Goal: Task Accomplishment & Management: Manage account settings

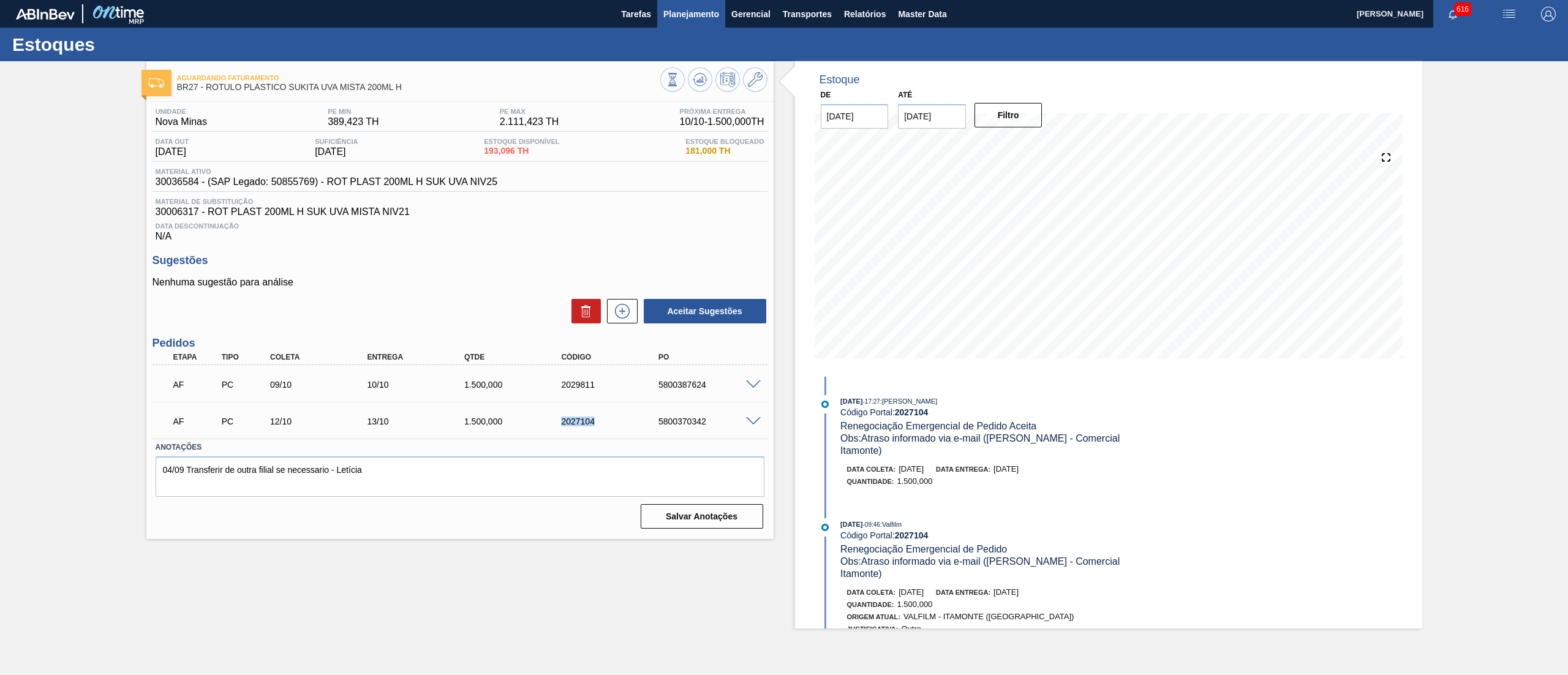
click at [691, 4] on button "Planejamento" at bounding box center [691, 14] width 68 height 27
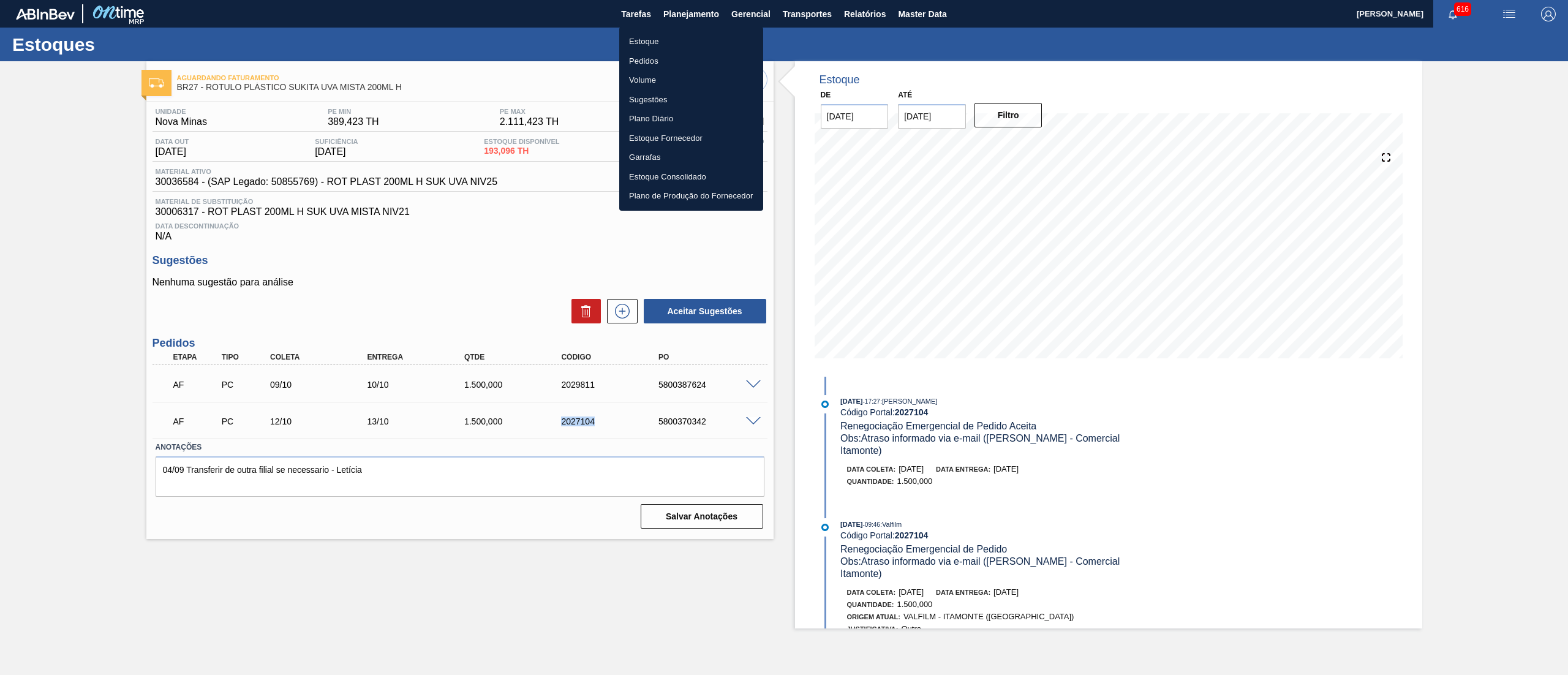
click at [680, 44] on li "Estoque" at bounding box center [691, 42] width 144 height 19
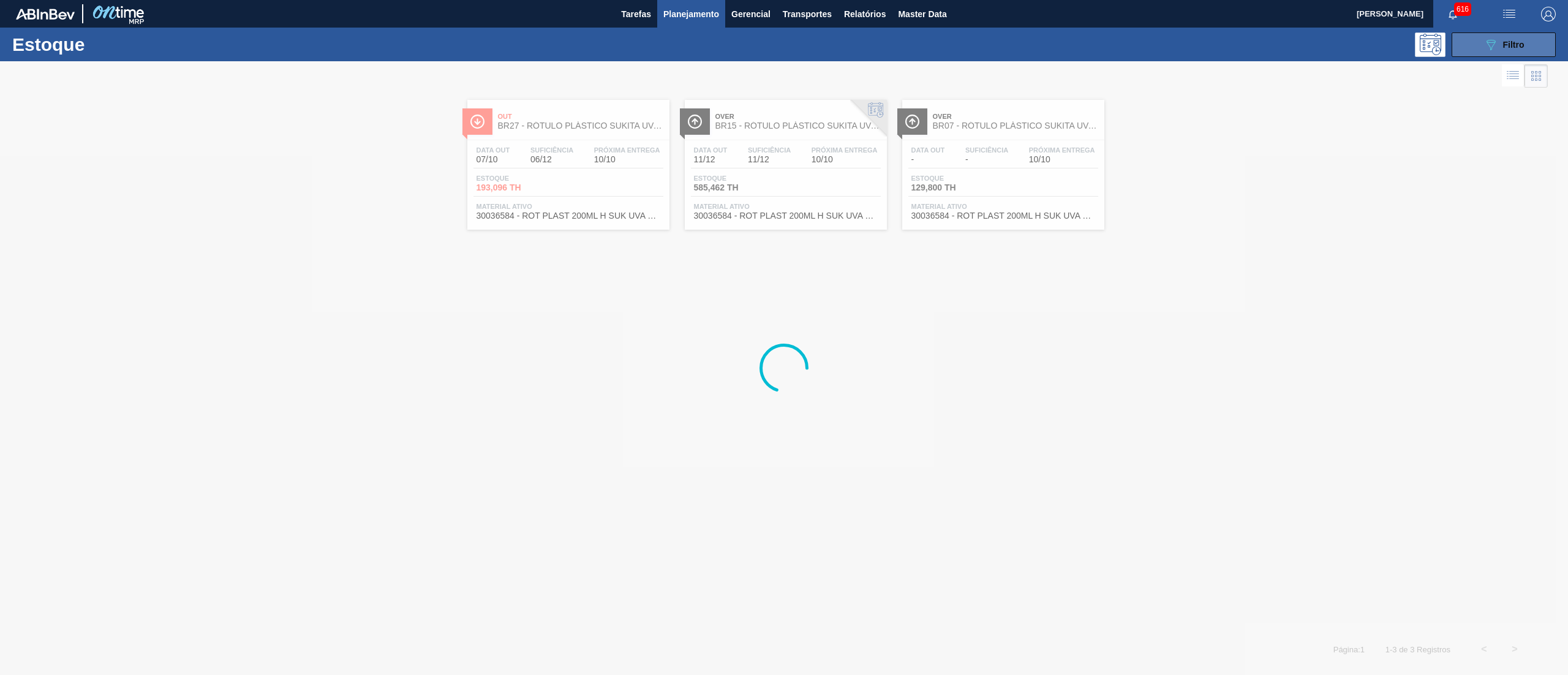
click at [1491, 38] on icon "089F7B8B-B2A5-4AFE-B5C0-19BA573D28AC" at bounding box center [1490, 44] width 15 height 15
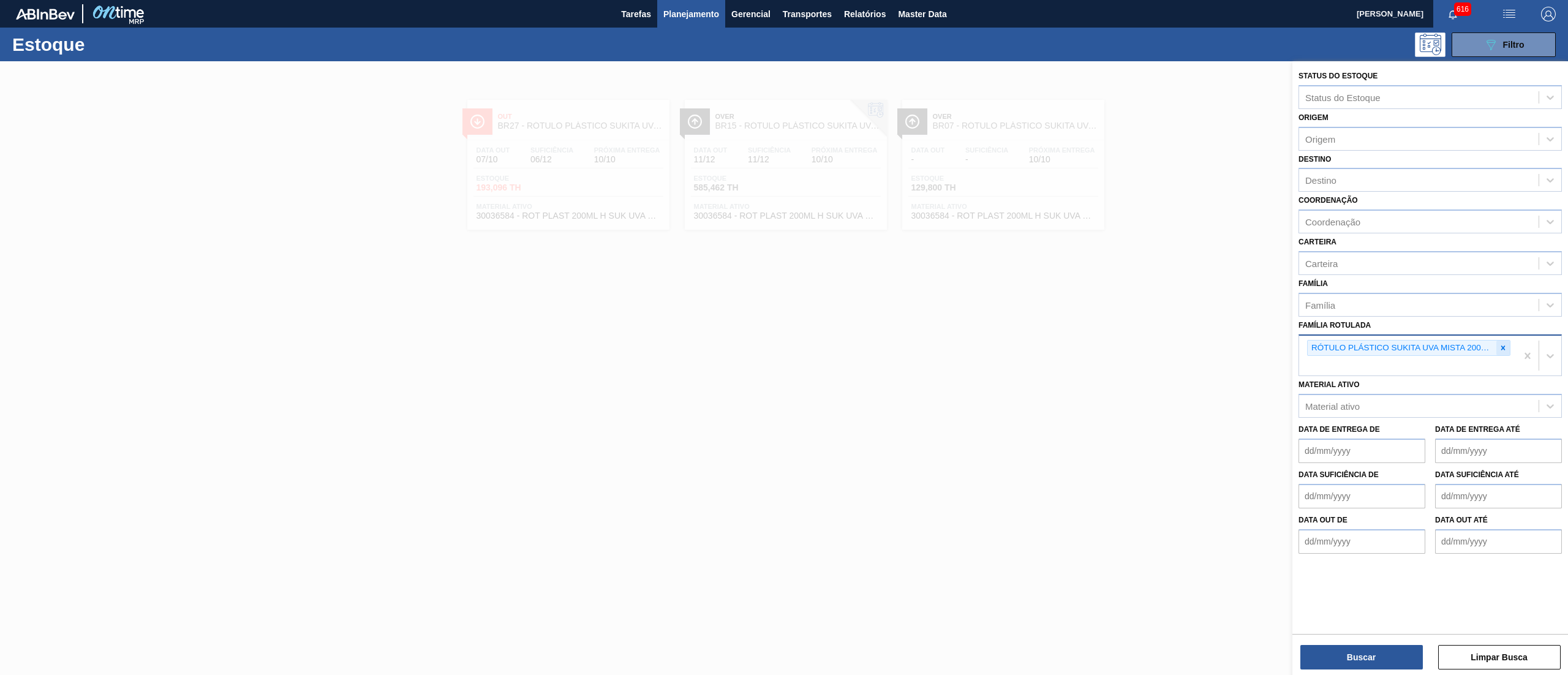
click at [1506, 344] on icon at bounding box center [1503, 348] width 9 height 9
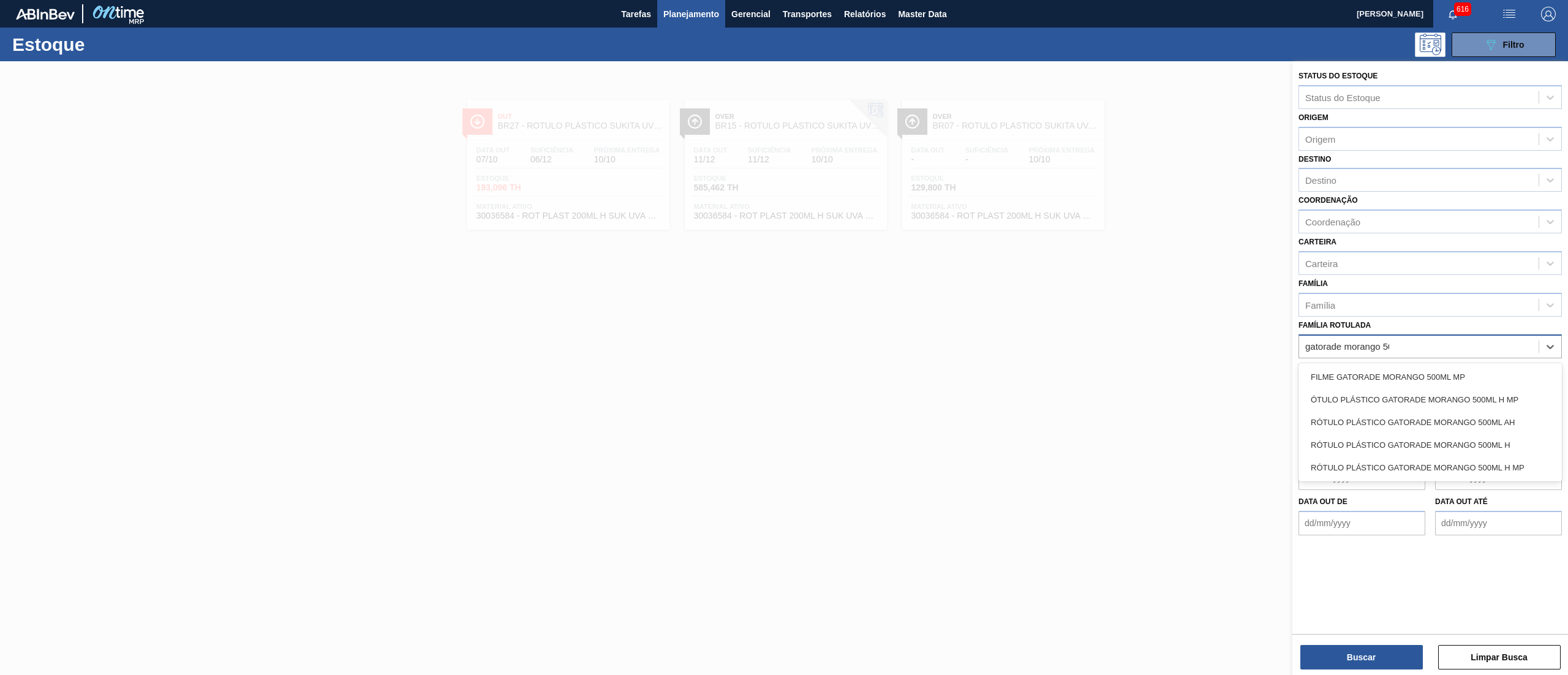
type Rotulada "gatorade morango 500"
click at [1478, 441] on div "RÓTULO PLÁSTICO GATORADE MORANGO 500ML H" at bounding box center [1430, 444] width 263 height 22
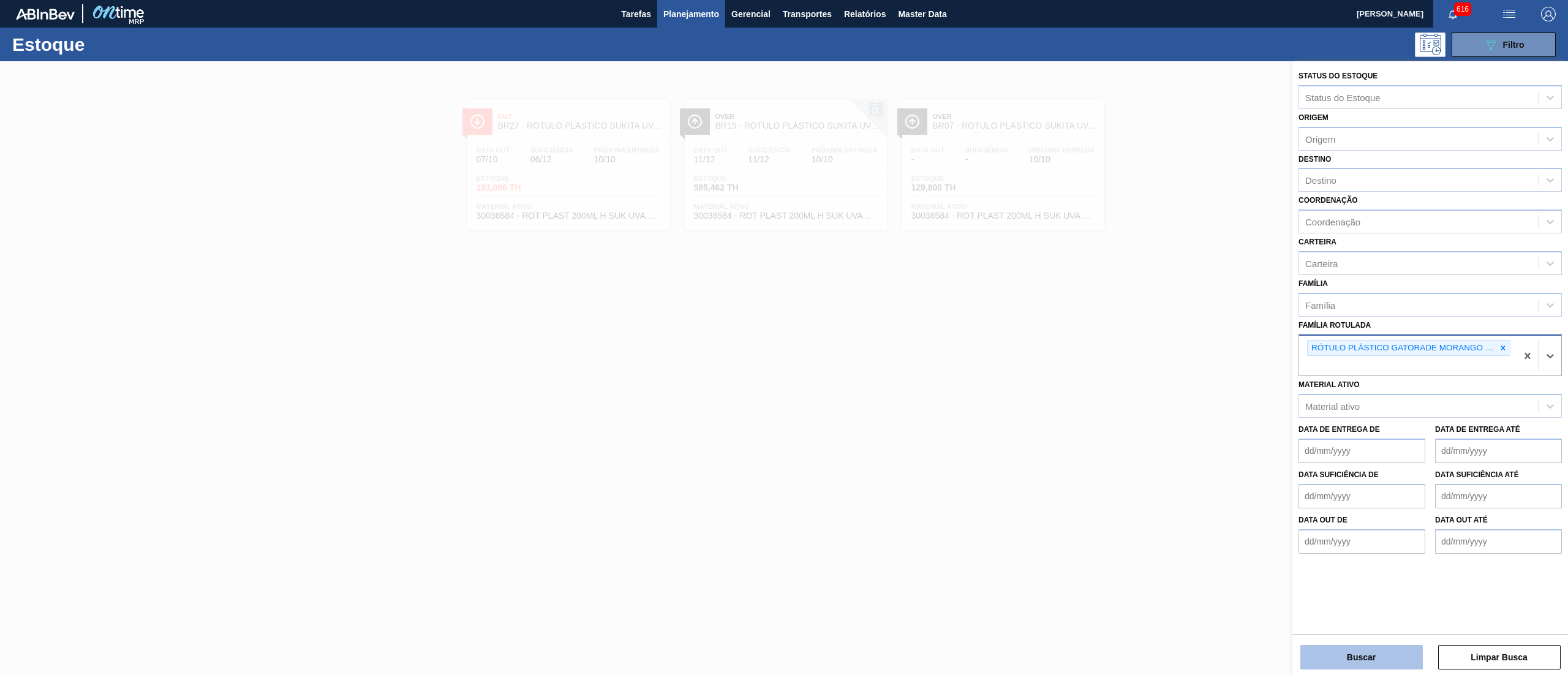
click at [1365, 659] on button "Buscar" at bounding box center [1362, 656] width 123 height 24
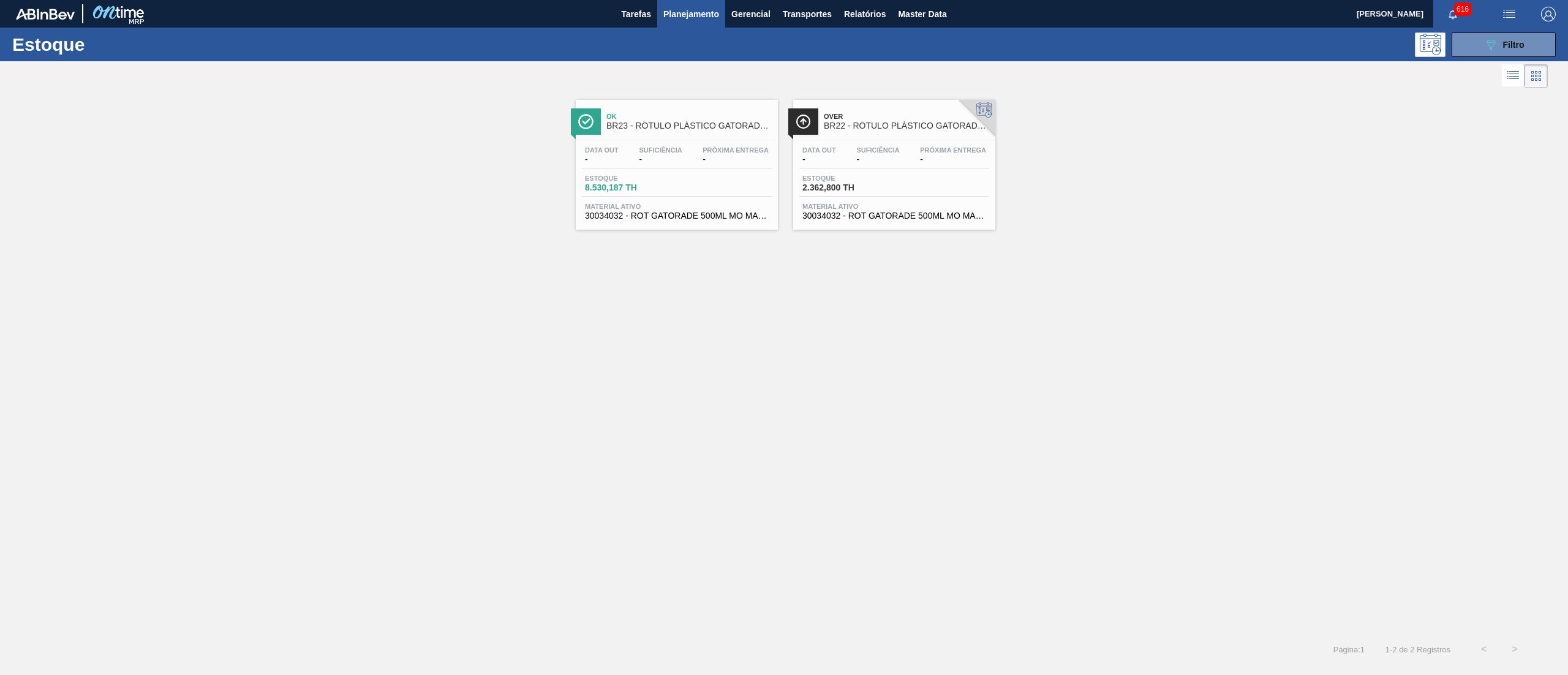
click at [728, 222] on div "Data out - Suficiência - Próxima Entrega - Estoque 8.530,187 TH Material ativo …" at bounding box center [677, 182] width 203 height 84
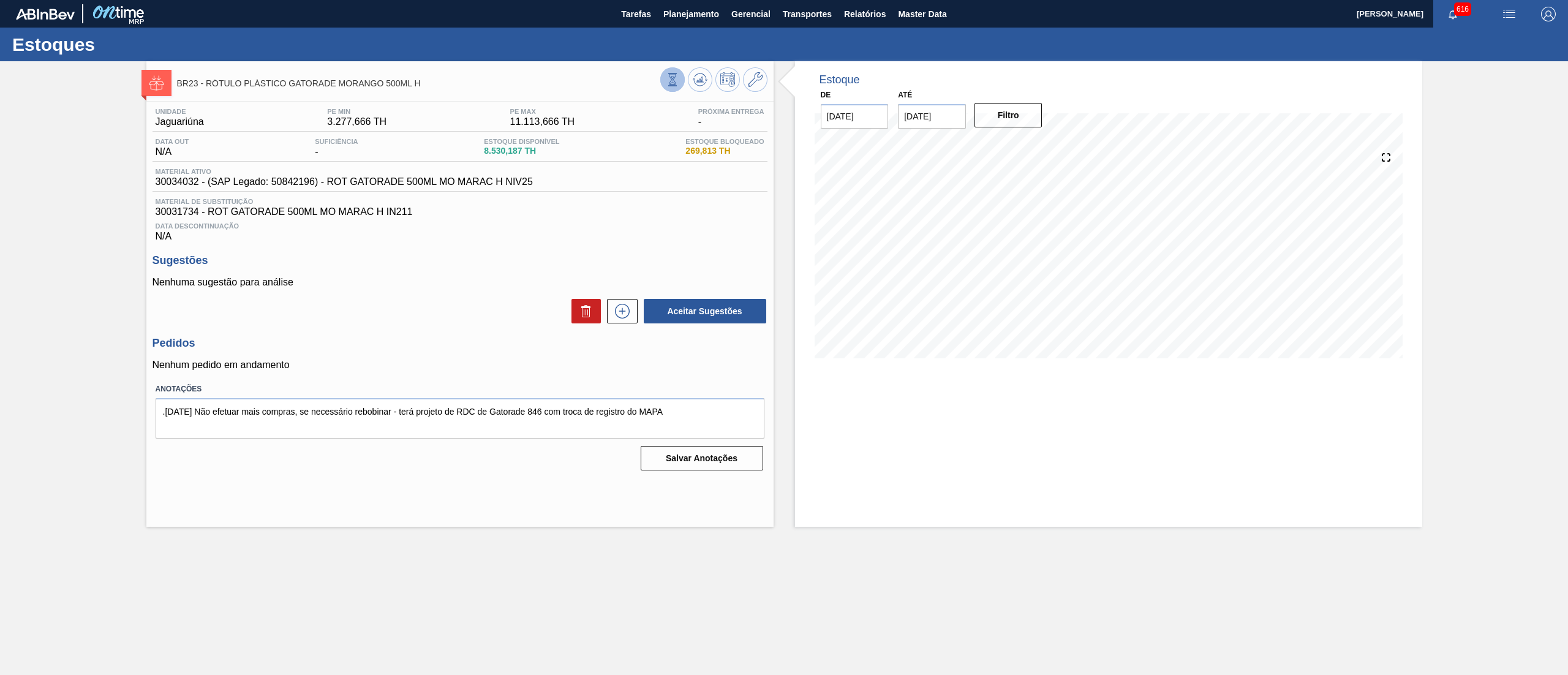
click at [672, 82] on icon at bounding box center [673, 80] width 14 height 14
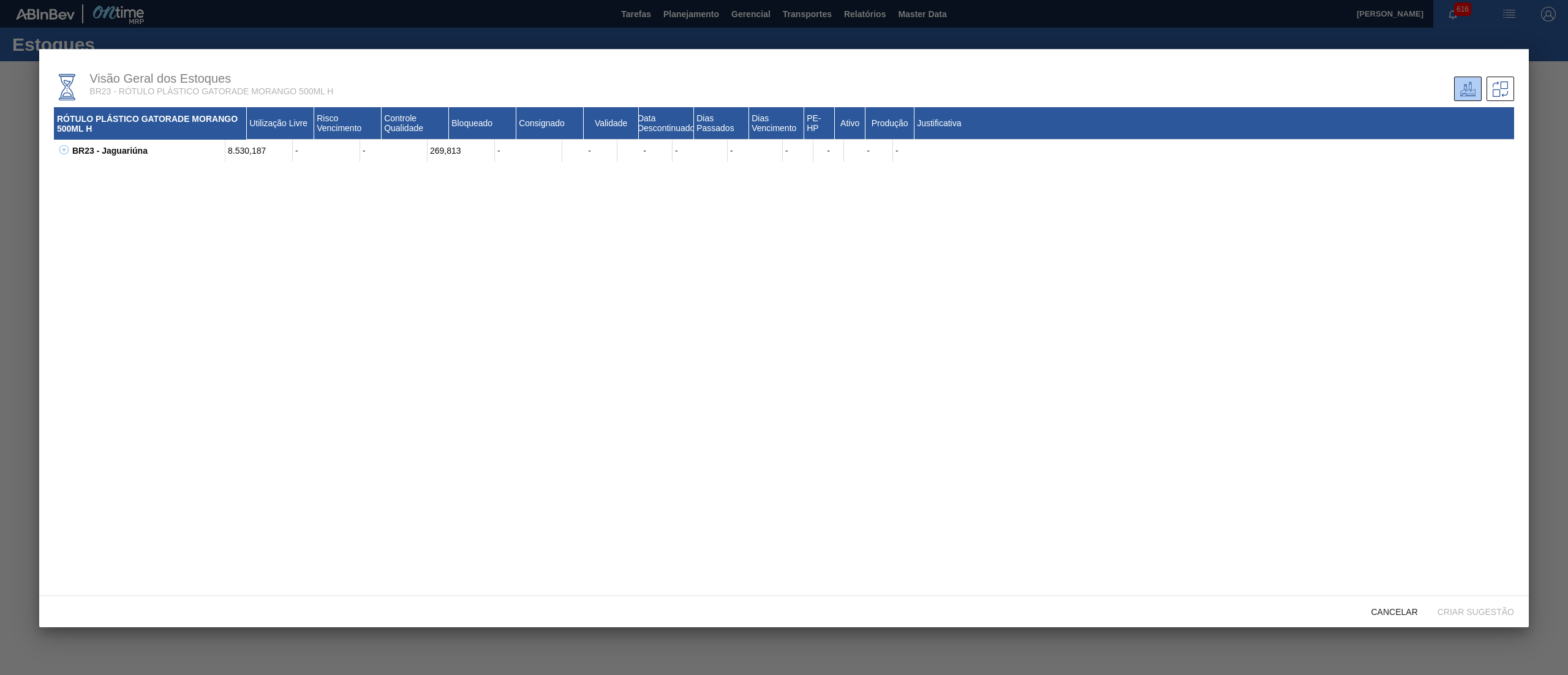
click at [56, 149] on button at bounding box center [61, 150] width 13 height 13
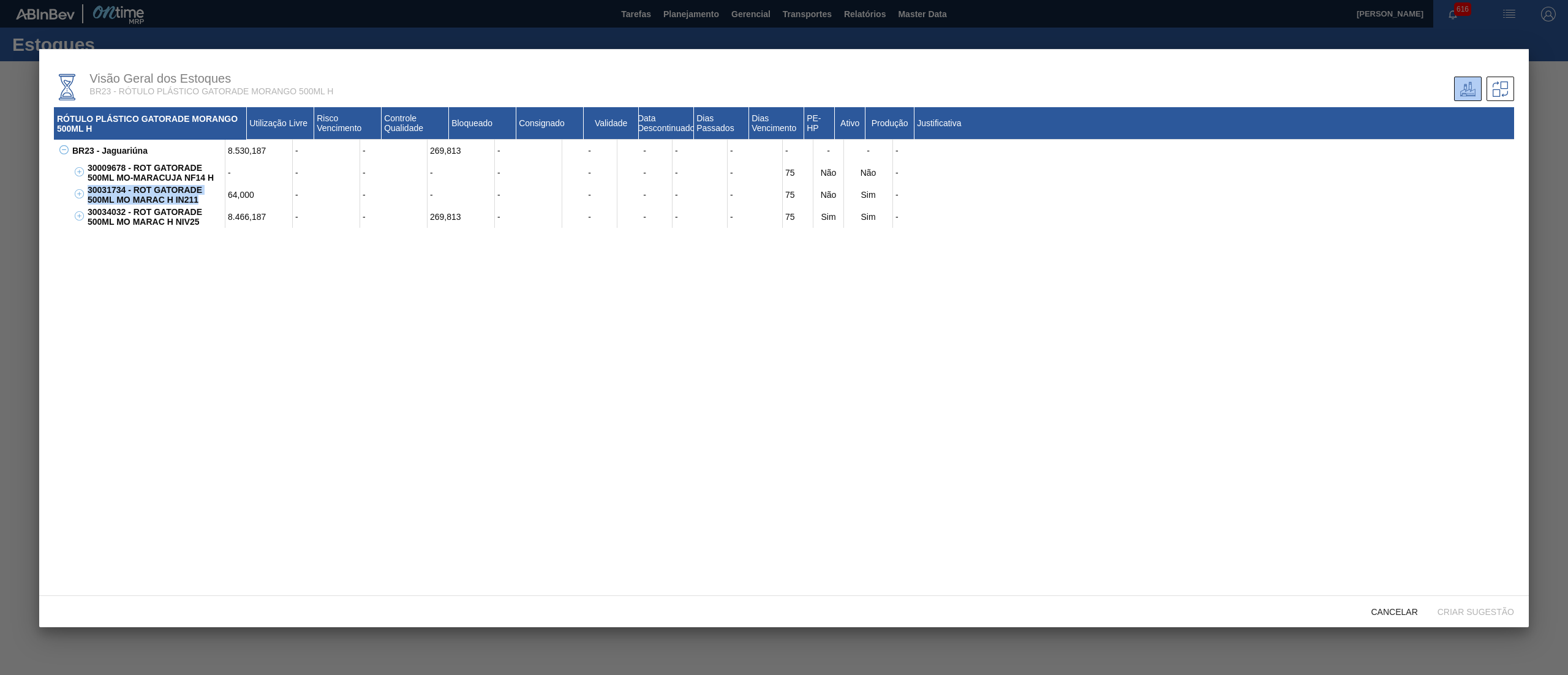
drag, startPoint x: 209, startPoint y: 198, endPoint x: 72, endPoint y: 188, distance: 137.4
click at [72, 188] on div "30031734 - ROT GATORADE 500ML MO MARAC H IN211 64,000 - - - - - - - - 75 Não Si…" at bounding box center [792, 195] width 1445 height 22
copy div "30031734 - ROT GATORADE 500ML MO MARAC H IN211"
click at [312, 272] on div "RÓTULO PLÁSTICO GATORADE MORANGO 500ML H Utilização Livre Risco Vencimento Cont…" at bounding box center [783, 344] width 1460 height 473
click at [1413, 612] on span "Cancelar" at bounding box center [1395, 612] width 66 height 10
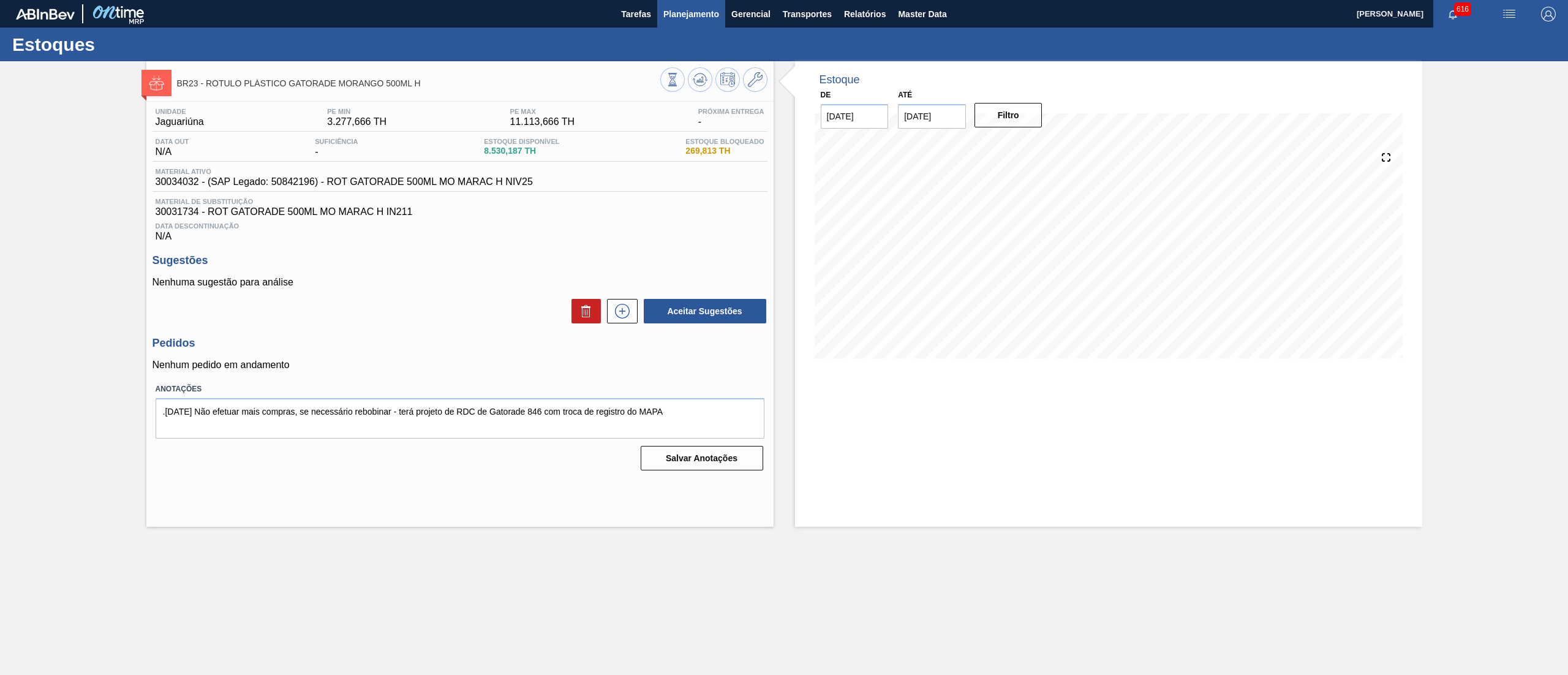
click at [674, 11] on span "Planejamento" at bounding box center [691, 14] width 56 height 15
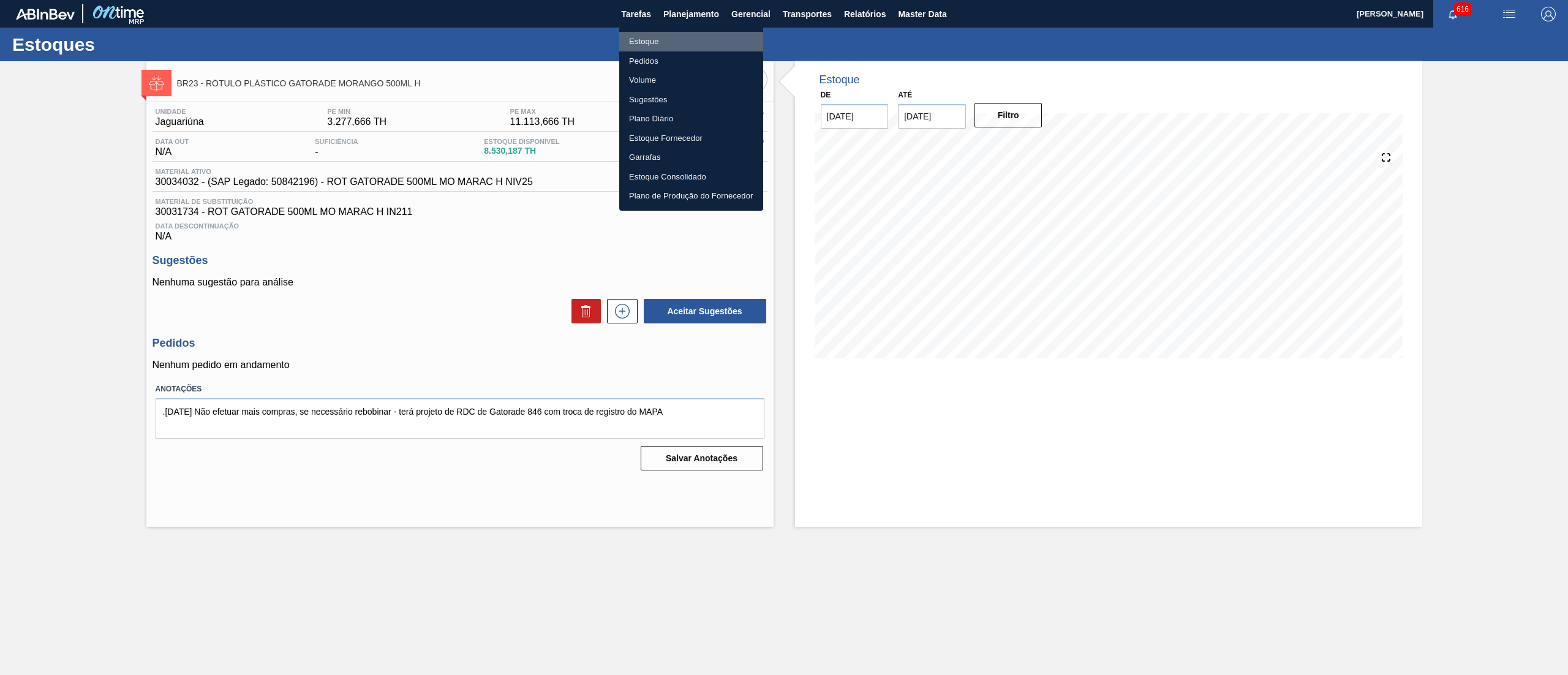
click at [659, 41] on li "Estoque" at bounding box center [691, 42] width 144 height 19
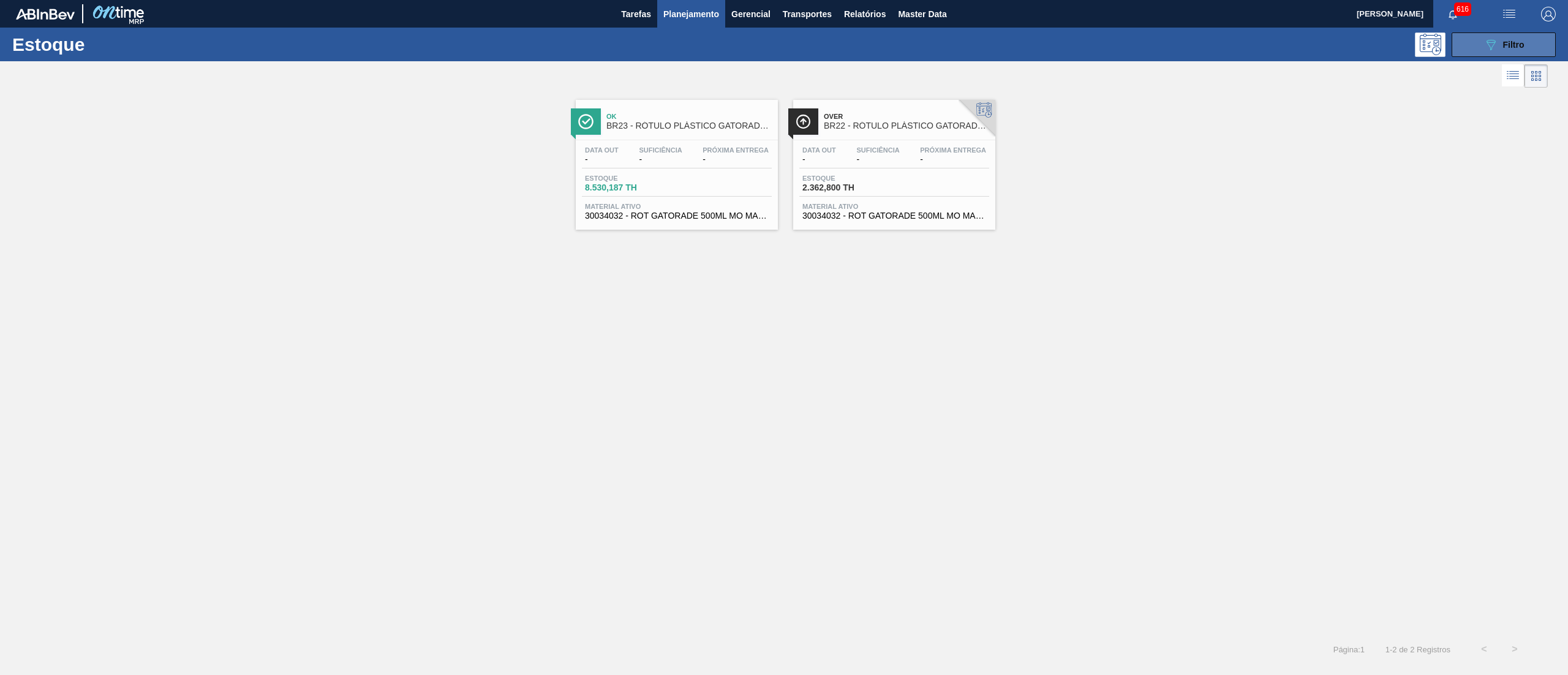
click at [1480, 53] on button "089F7B8B-B2A5-4AFE-B5C0-19BA573D28AC Filtro" at bounding box center [1503, 44] width 104 height 24
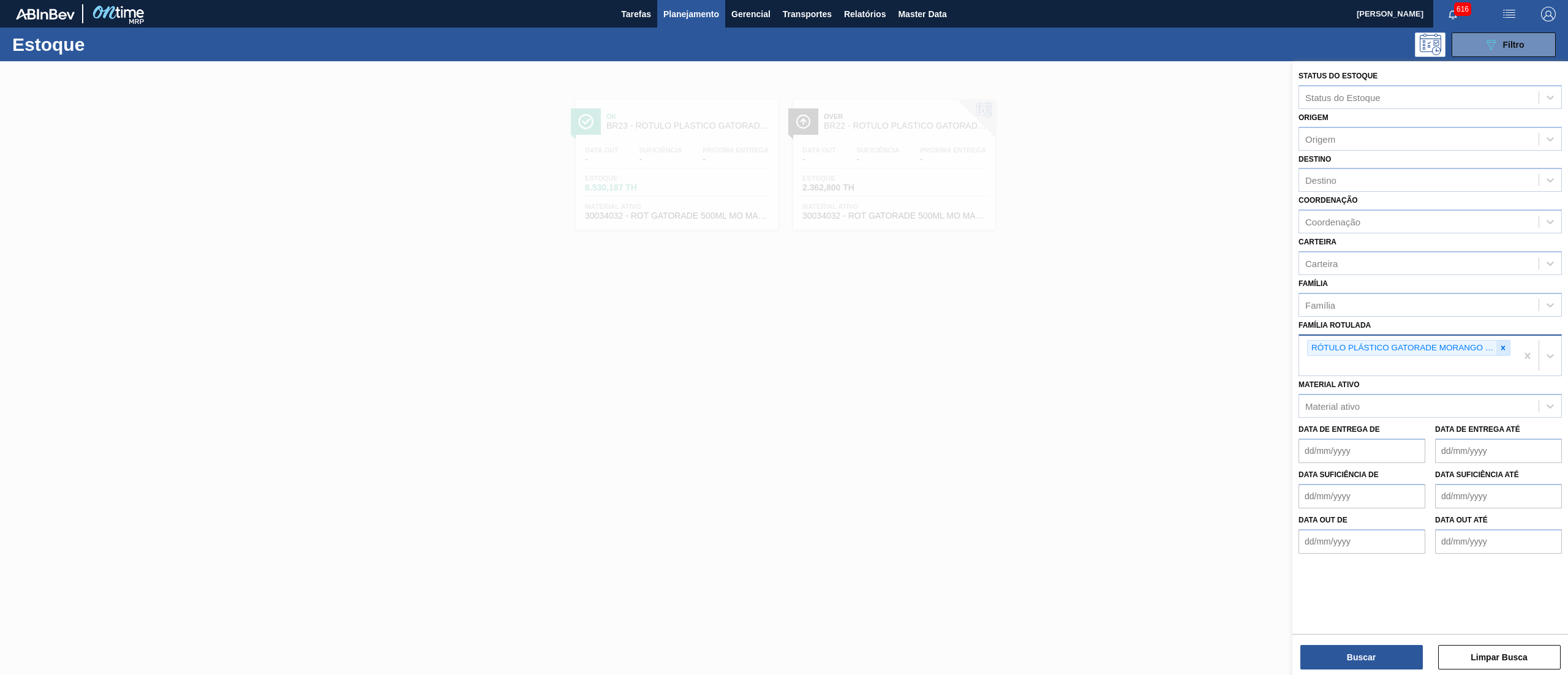
click at [1505, 346] on icon at bounding box center [1503, 348] width 9 height 9
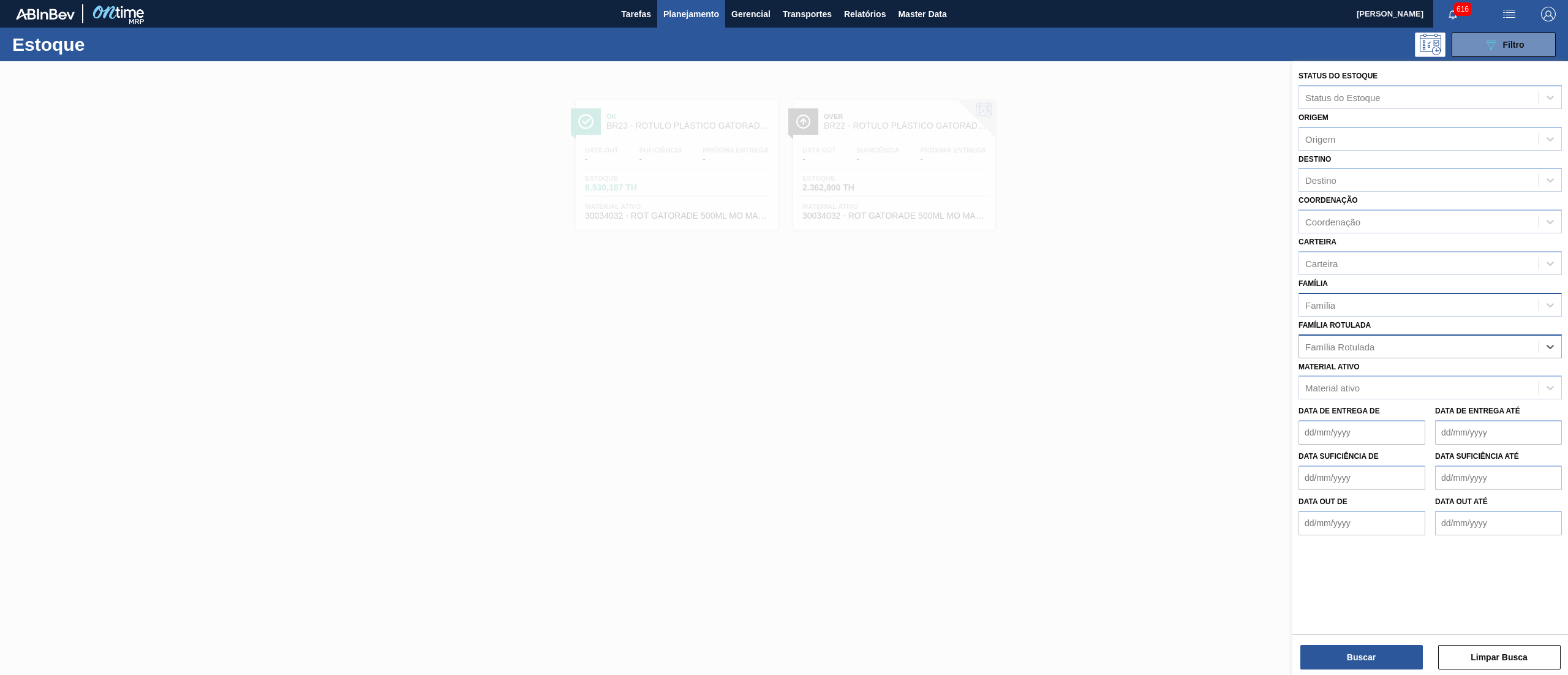
click at [1382, 301] on div "Família" at bounding box center [1419, 305] width 240 height 18
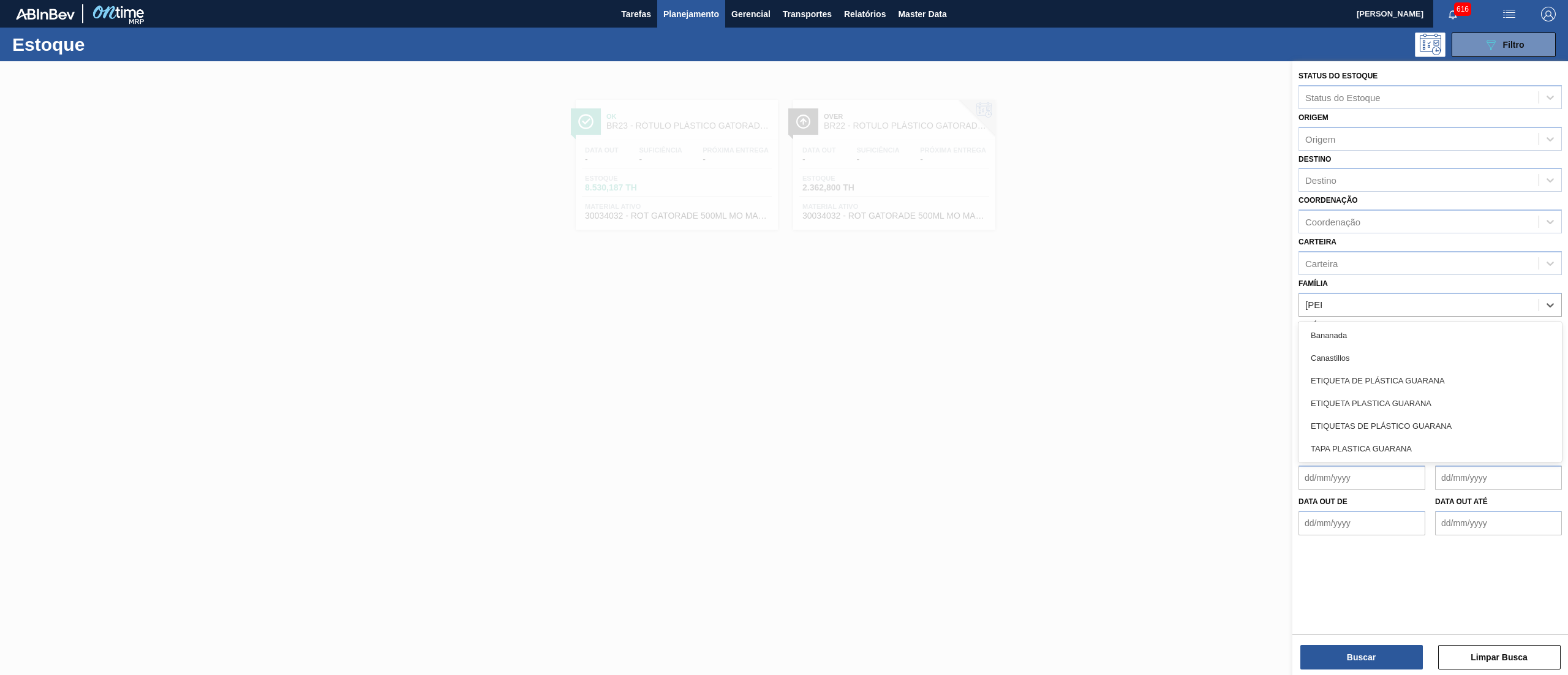
type input "[PERSON_NAME]"
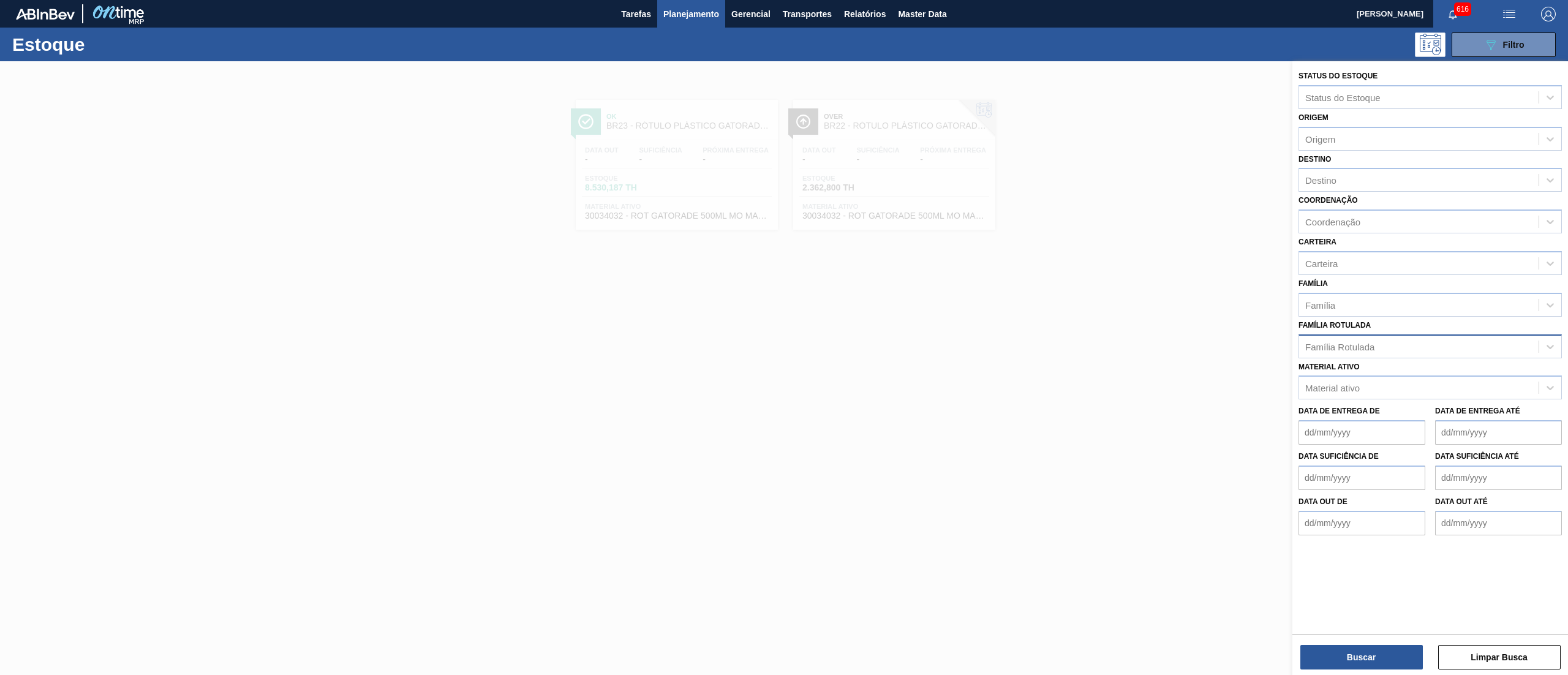
click at [1383, 281] on div "Família Família" at bounding box center [1430, 295] width 263 height 42
click at [1379, 341] on div "Família Rotulada" at bounding box center [1419, 347] width 240 height 18
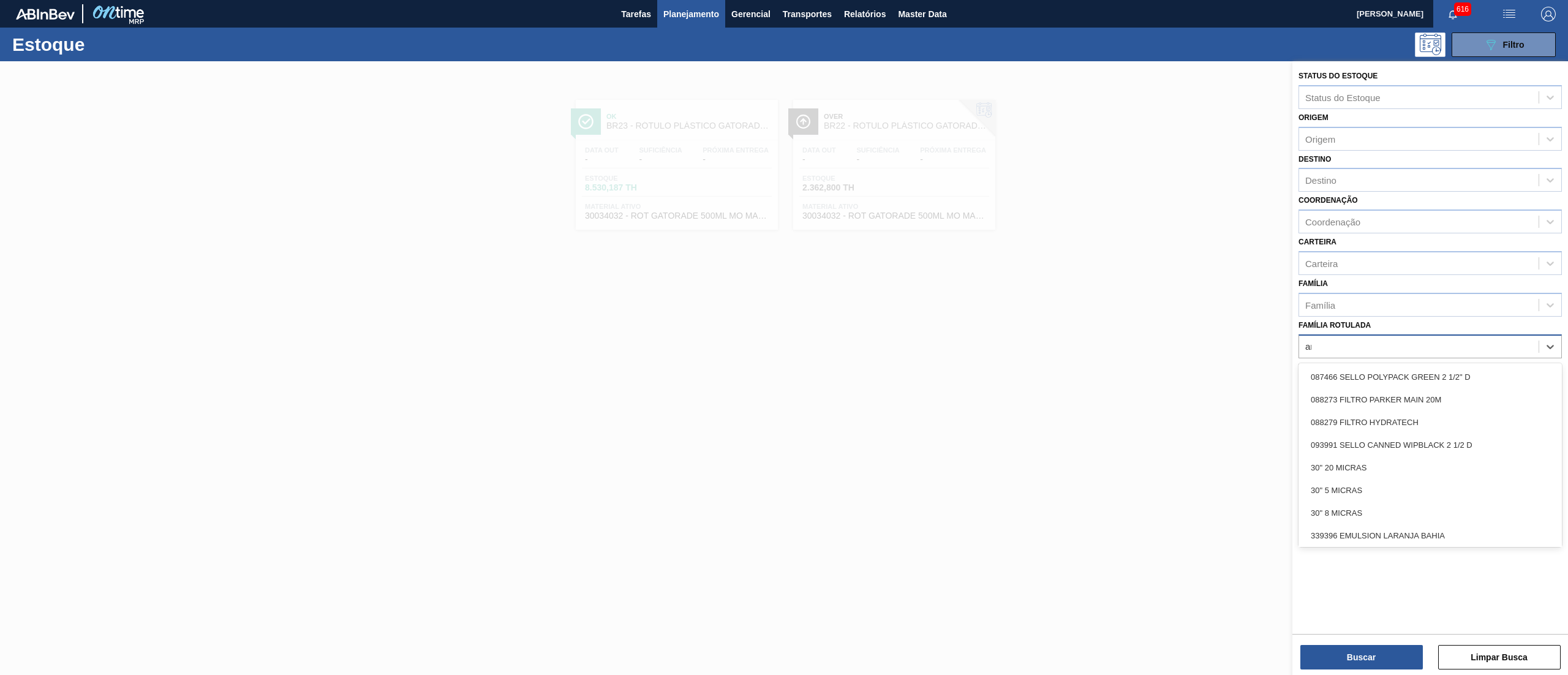
type Rotulada "ama"
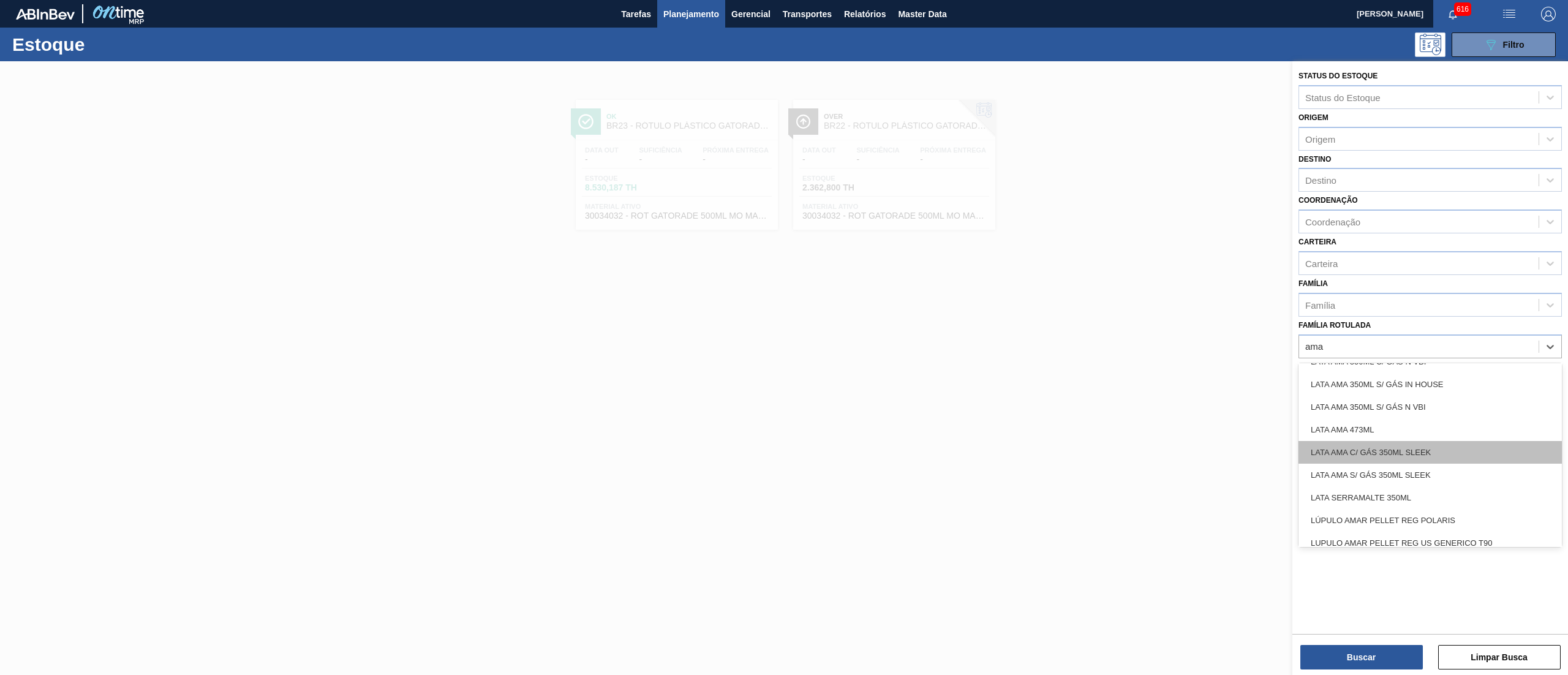
click at [1496, 443] on div "LATA AMA C/ GÁS 350ML SLEEK" at bounding box center [1430, 452] width 263 height 22
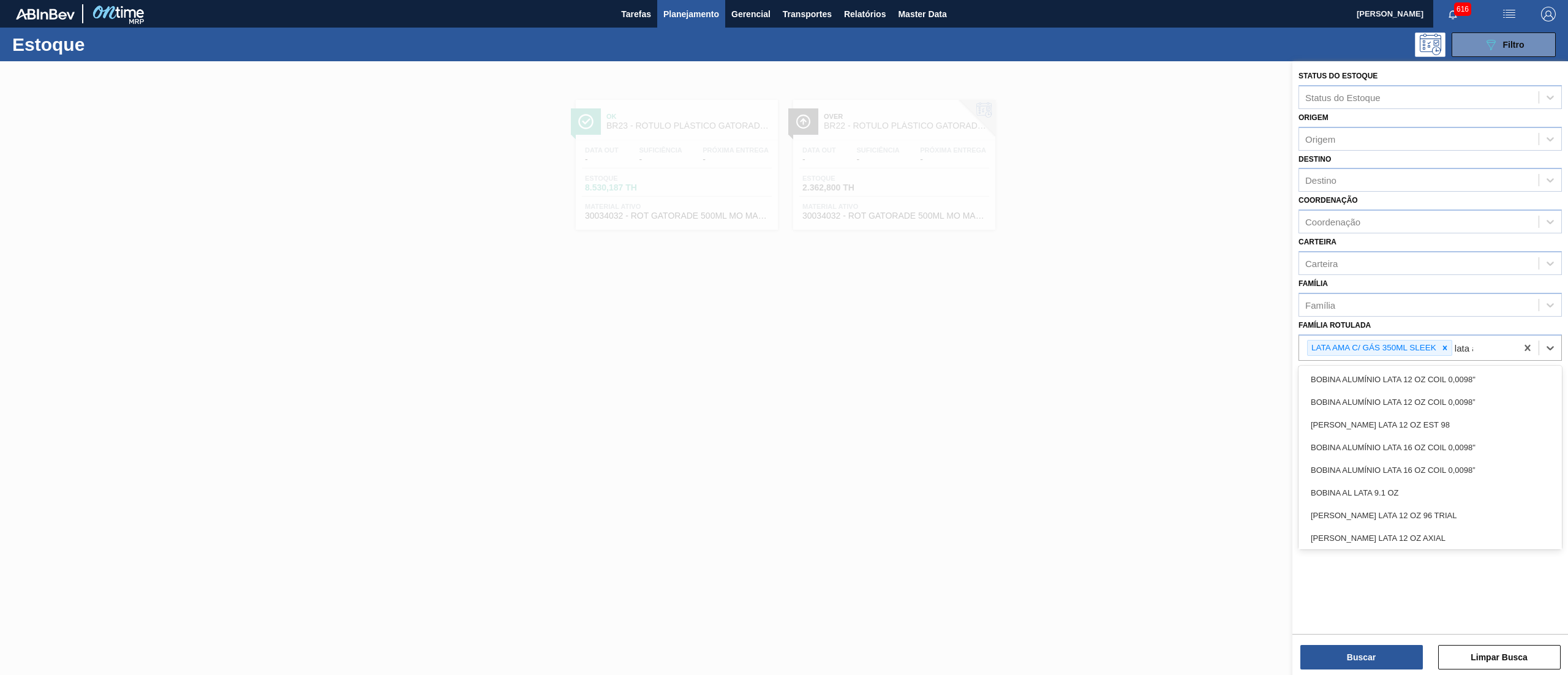
type Rotulada "lata am"
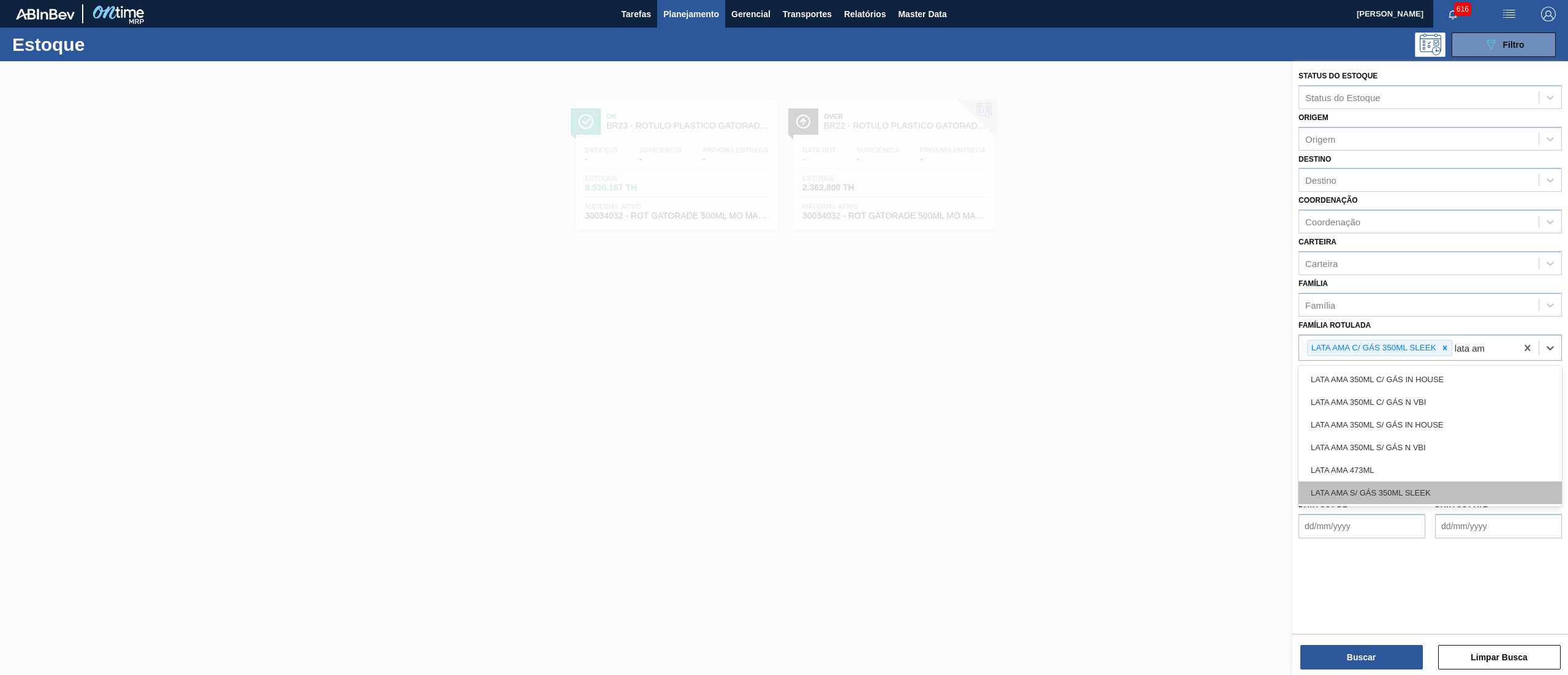
click at [1430, 481] on div "LATA AMA S/ GÁS 350ML SLEEK" at bounding box center [1430, 492] width 263 height 22
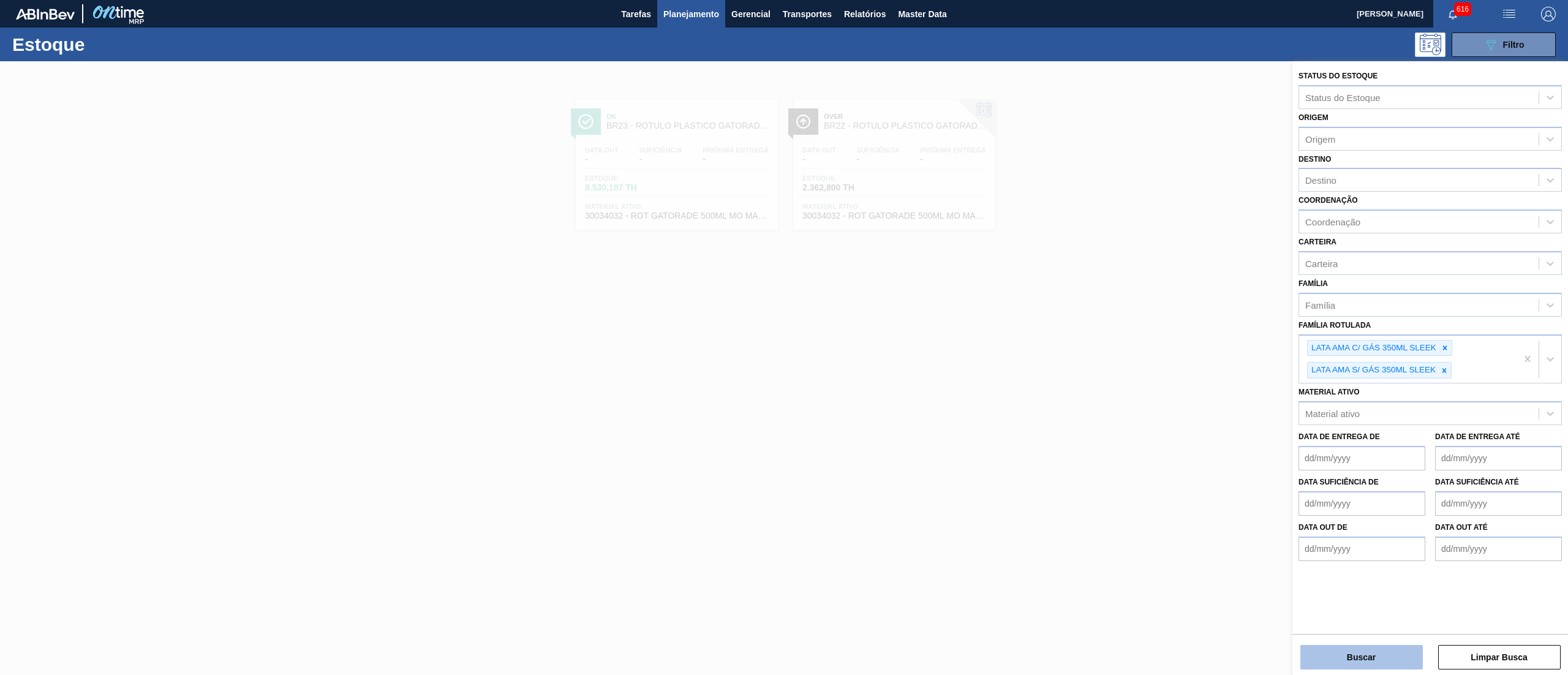
click at [1389, 656] on button "Buscar" at bounding box center [1362, 656] width 123 height 24
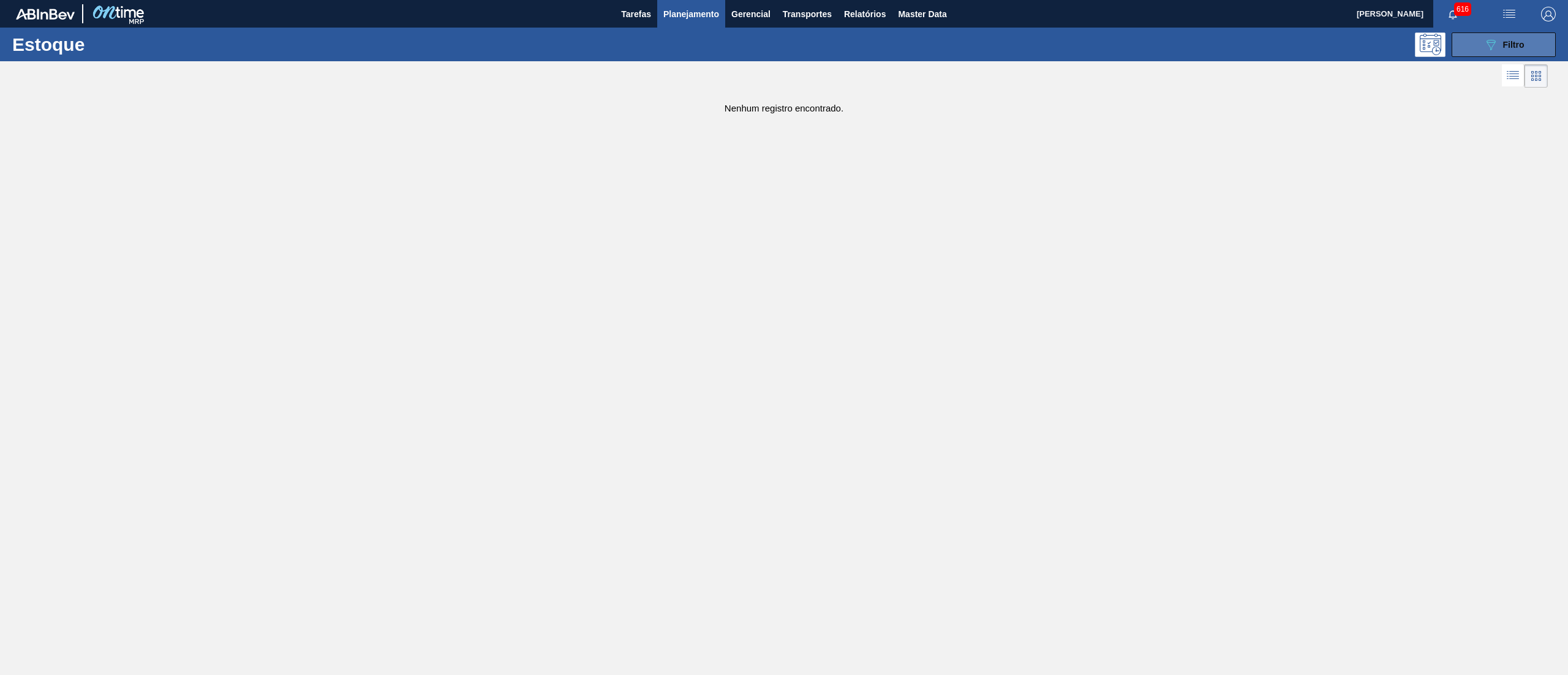
click at [1512, 33] on button "089F7B8B-B2A5-4AFE-B5C0-19BA573D28AC Filtro" at bounding box center [1503, 44] width 104 height 24
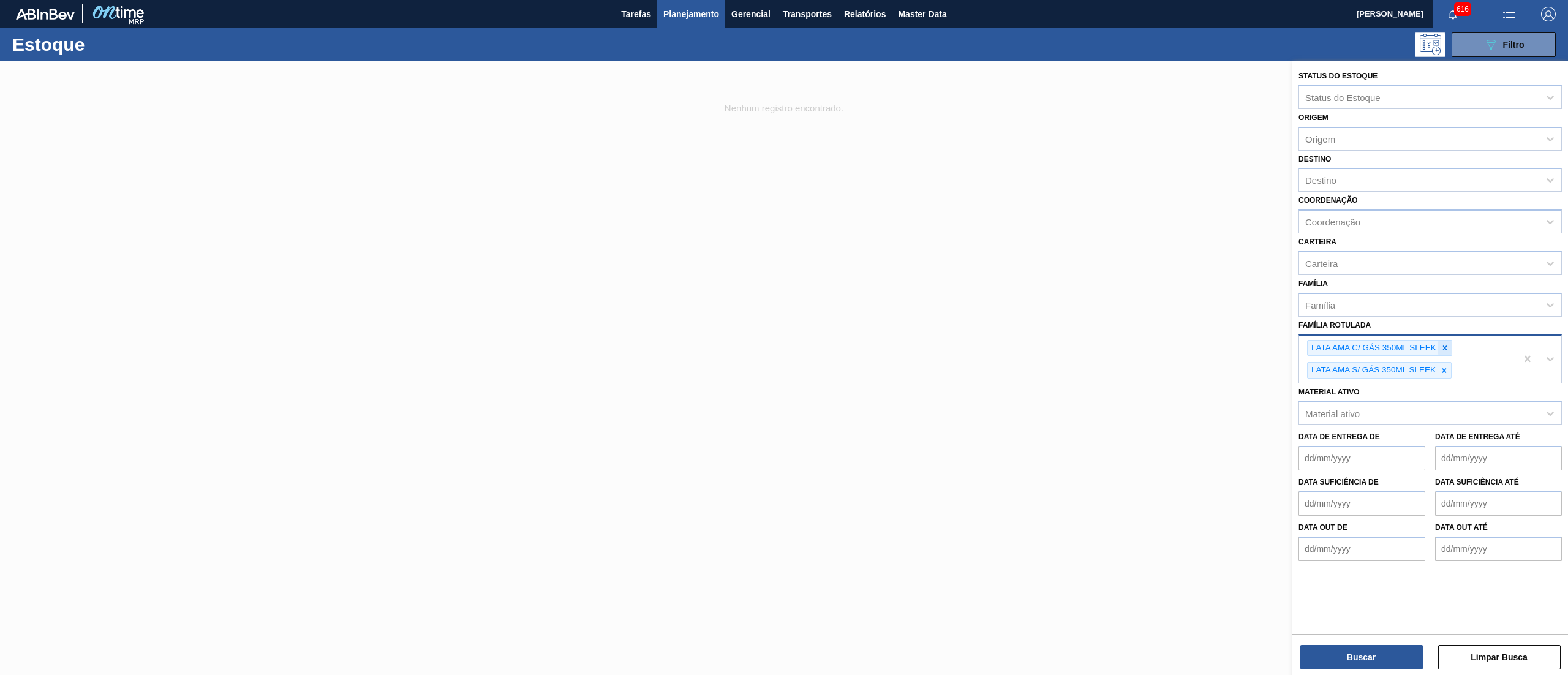
click at [1441, 341] on div at bounding box center [1445, 349] width 14 height 16
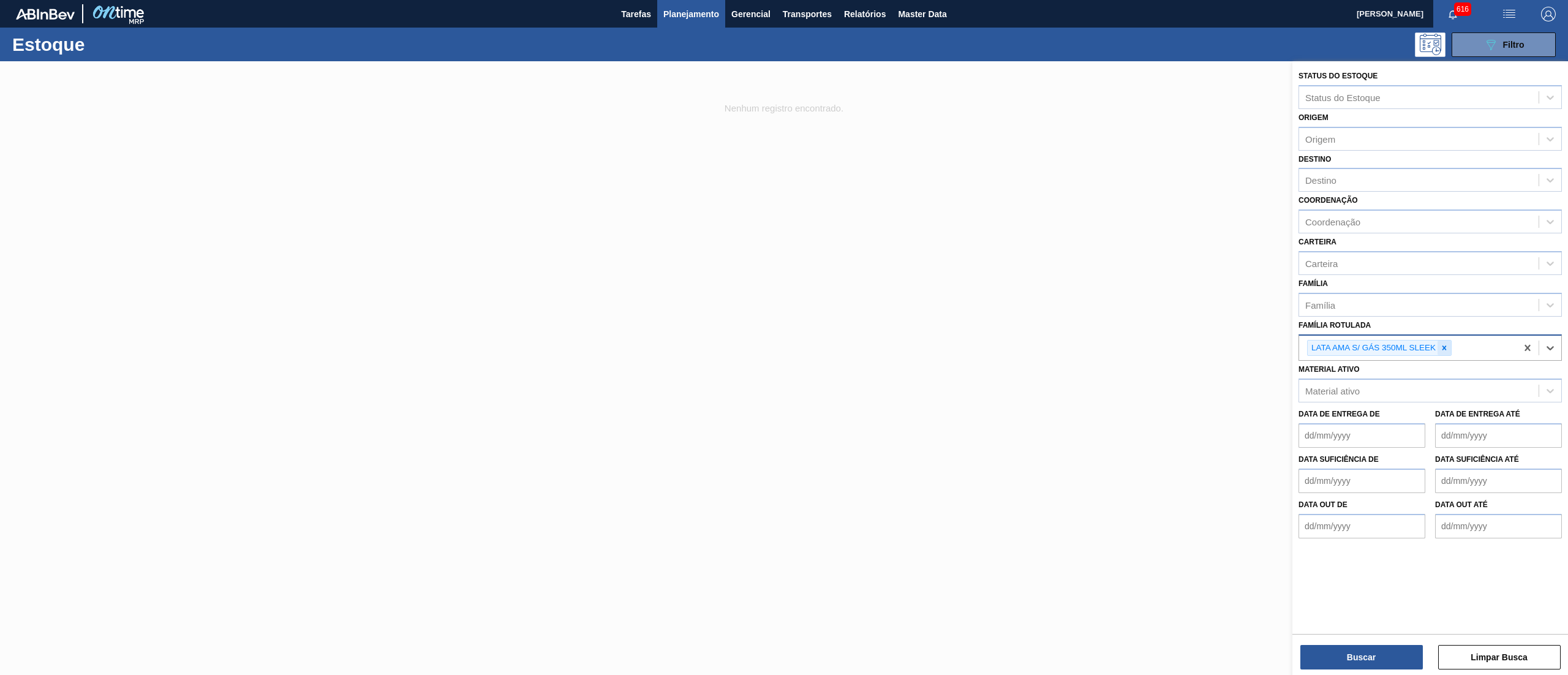
click at [1445, 346] on icon at bounding box center [1444, 348] width 4 height 4
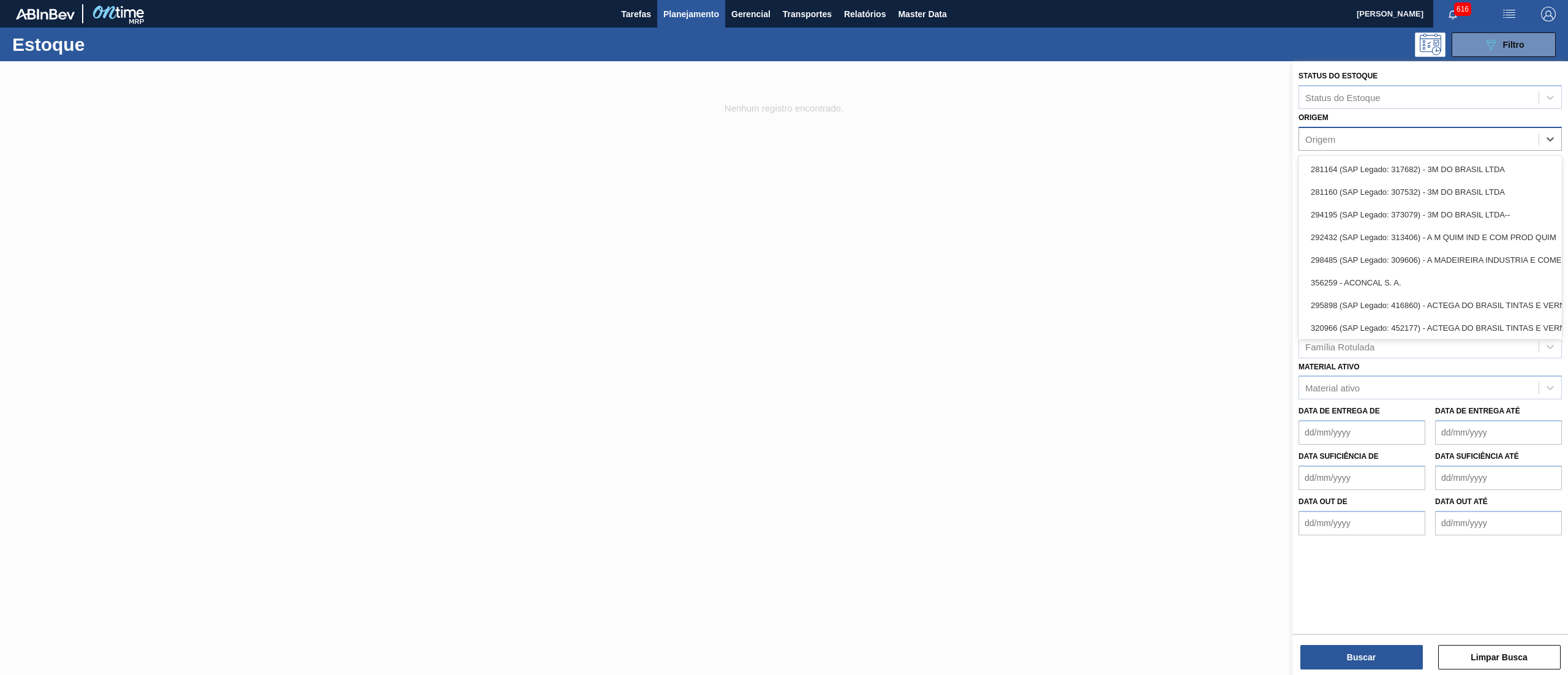
click at [1361, 139] on div "Origem" at bounding box center [1419, 138] width 240 height 18
click at [1358, 122] on div "Origem option 281164 (SAP Legado: 317682) - 3M DO BRASIL LTDA focused, 1 of 101…" at bounding box center [1430, 130] width 263 height 42
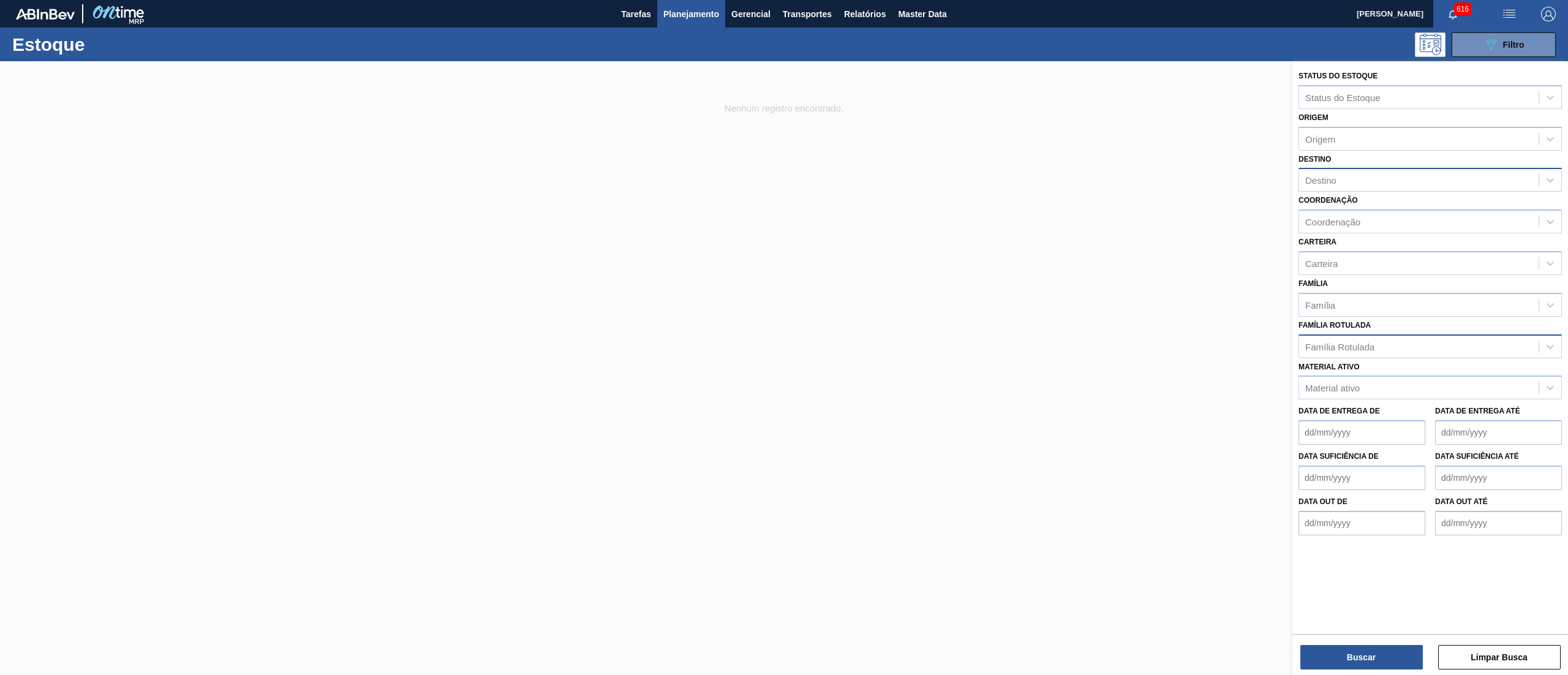
click at [1346, 174] on div "Destino" at bounding box center [1419, 180] width 240 height 18
type input "07"
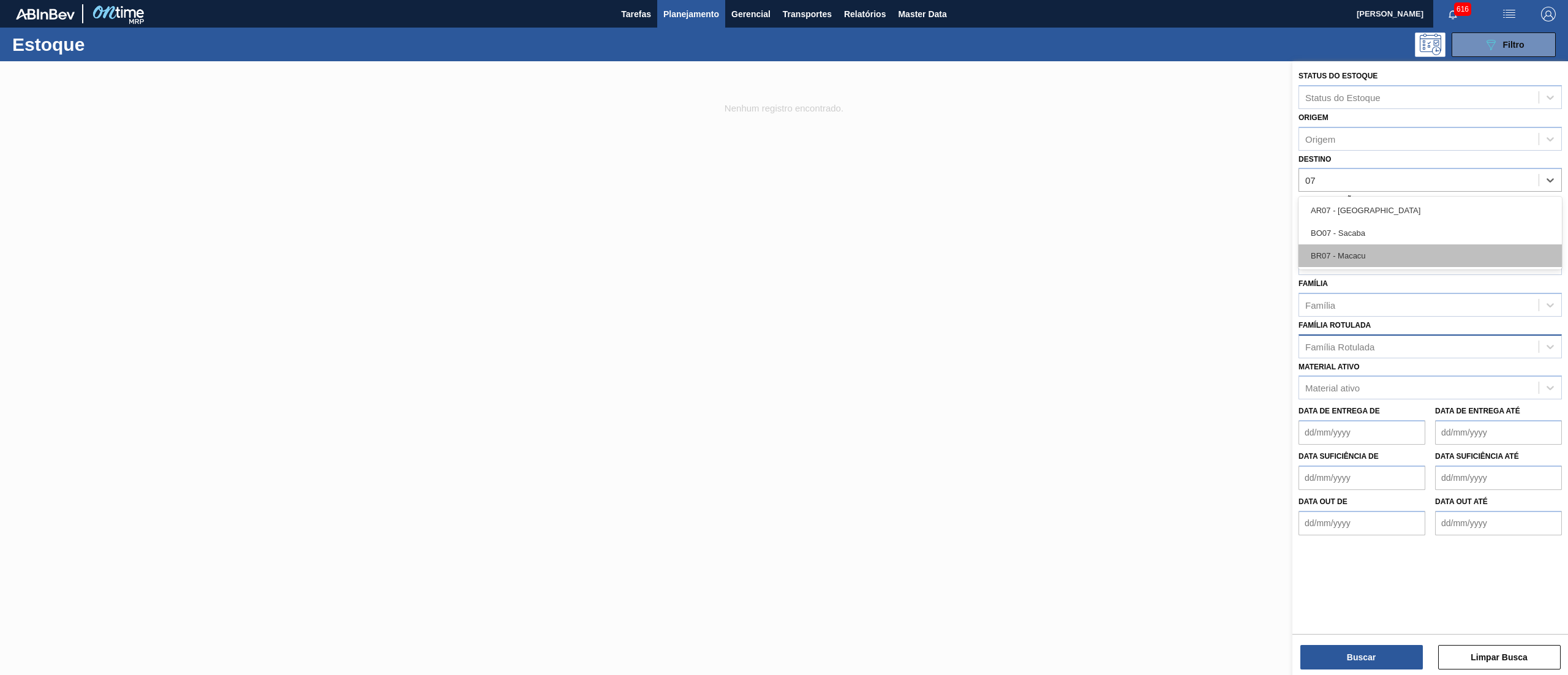
click at [1367, 251] on div "BR07 - Macacu" at bounding box center [1430, 255] width 263 height 22
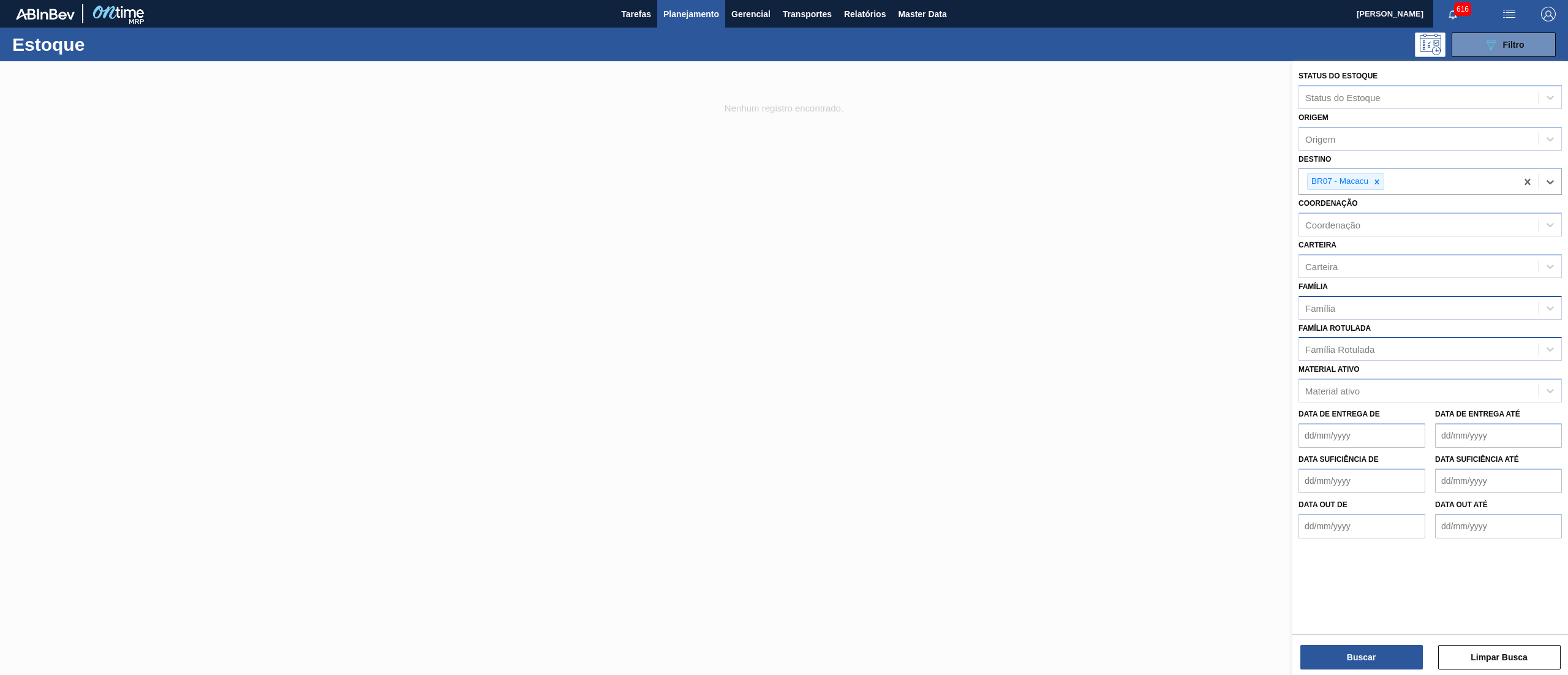
click at [1355, 305] on div "Família" at bounding box center [1419, 308] width 240 height 18
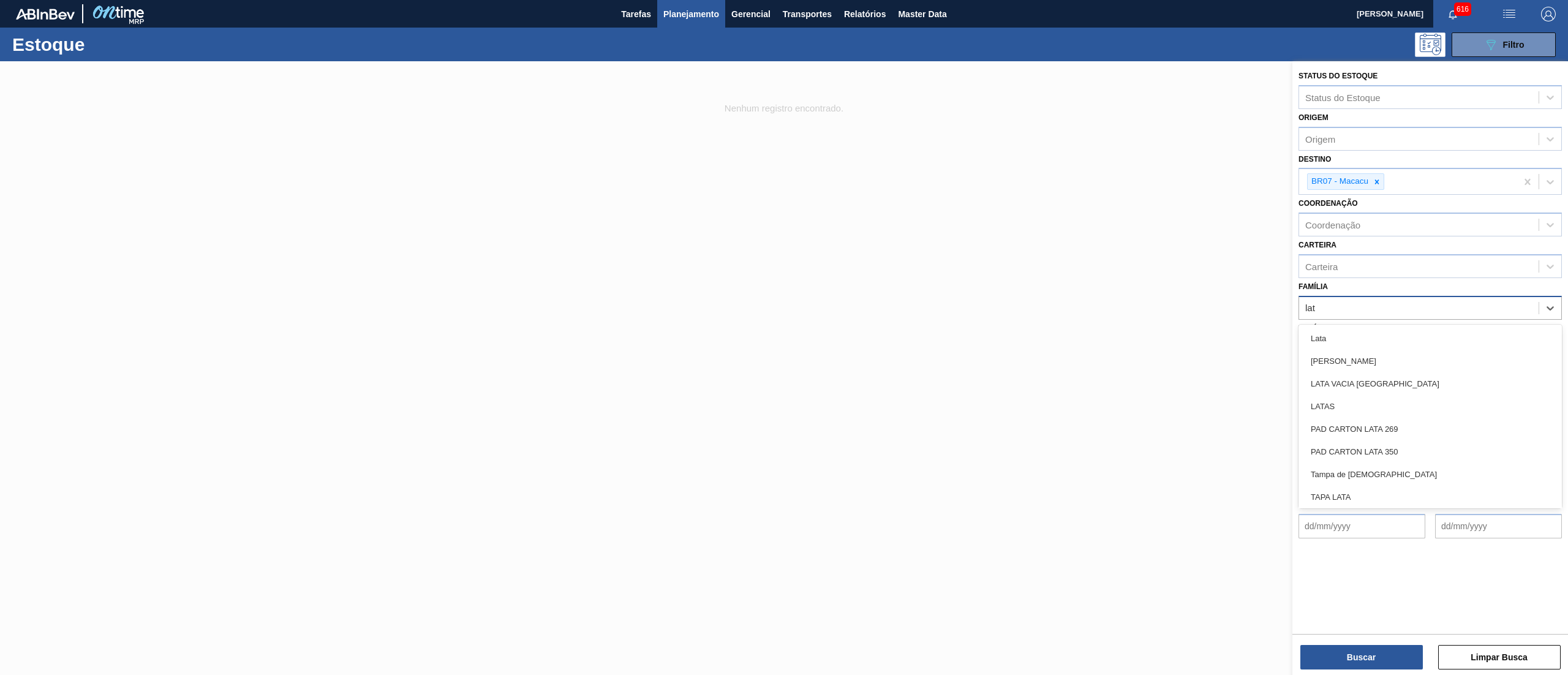
type input "lata"
click at [1351, 327] on div "Lata" at bounding box center [1430, 338] width 263 height 22
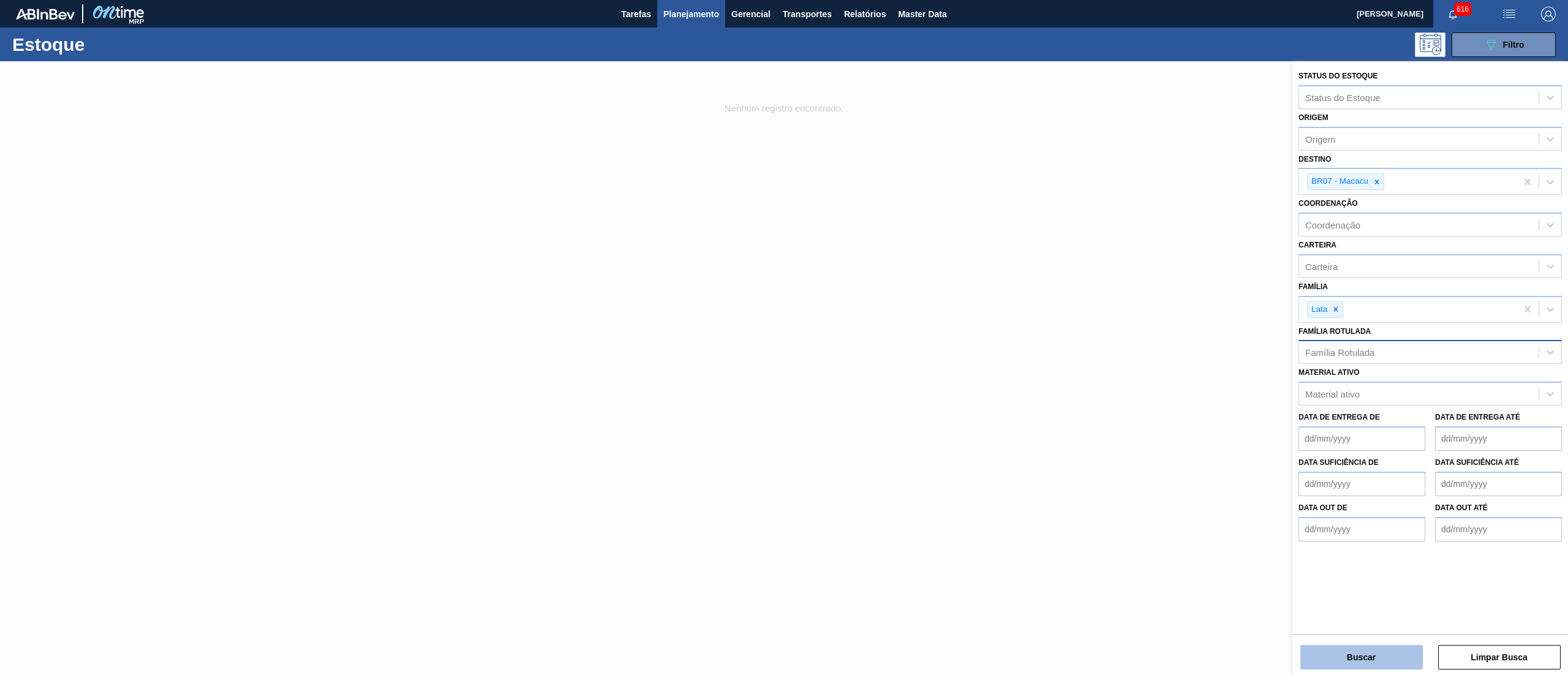
click at [1346, 656] on button "Buscar" at bounding box center [1362, 656] width 123 height 24
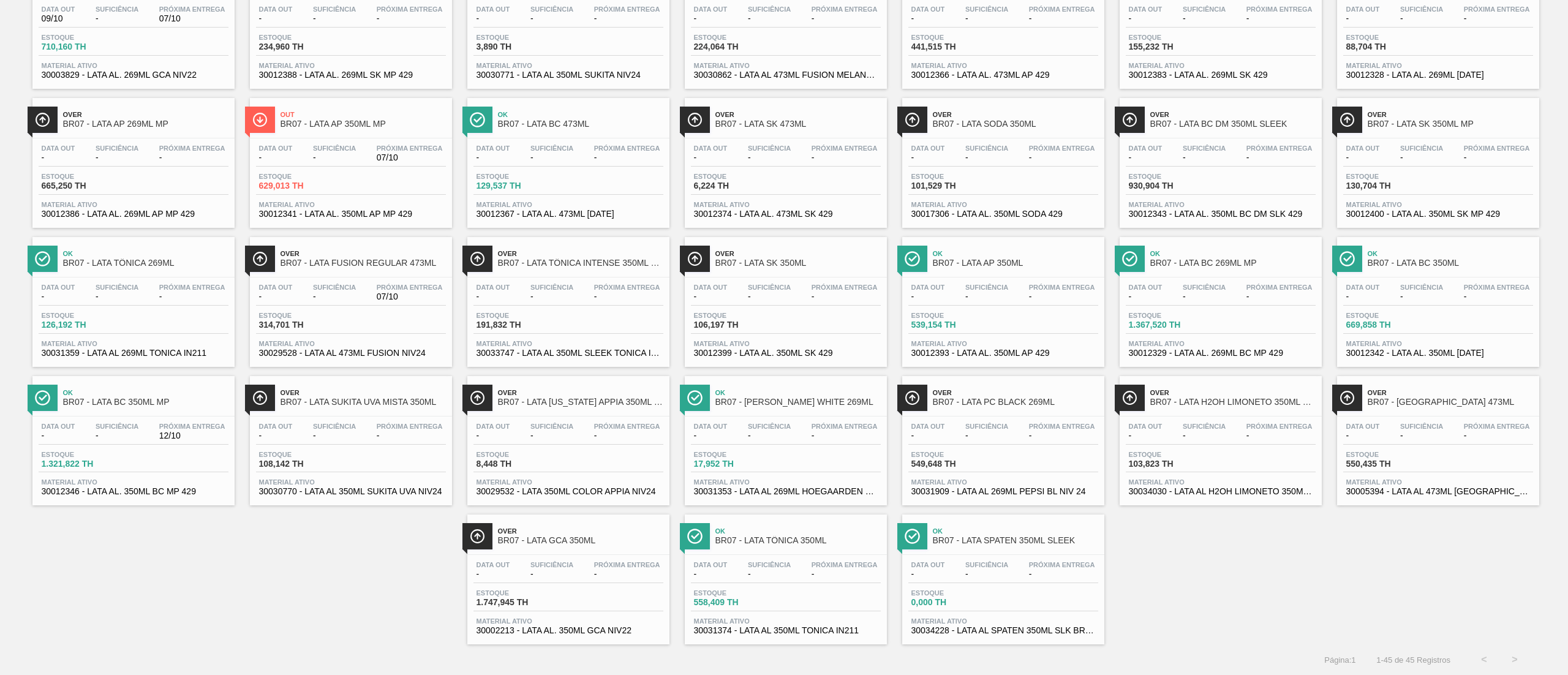
scroll to position [0, 0]
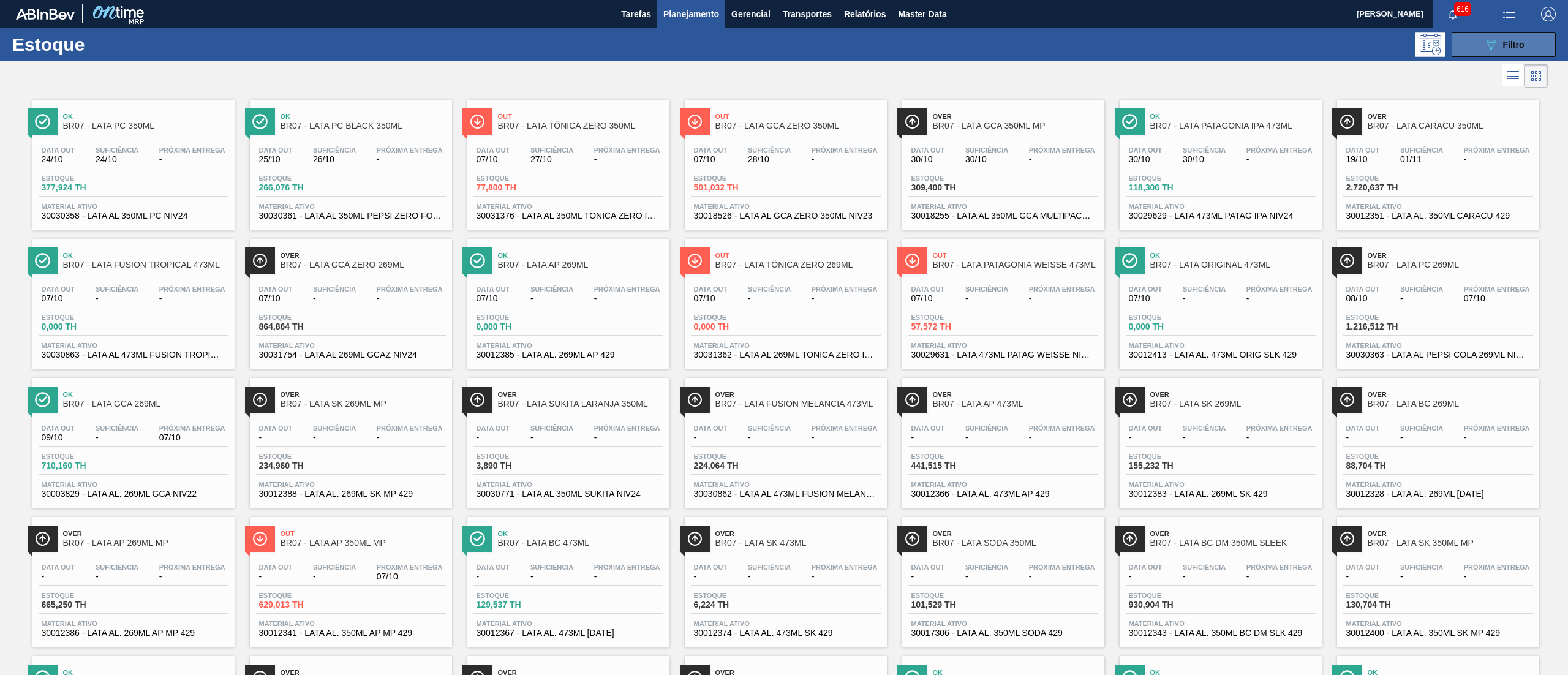
click at [1477, 41] on button "089F7B8B-B2A5-4AFE-B5C0-19BA573D28AC Filtro" at bounding box center [1503, 44] width 104 height 24
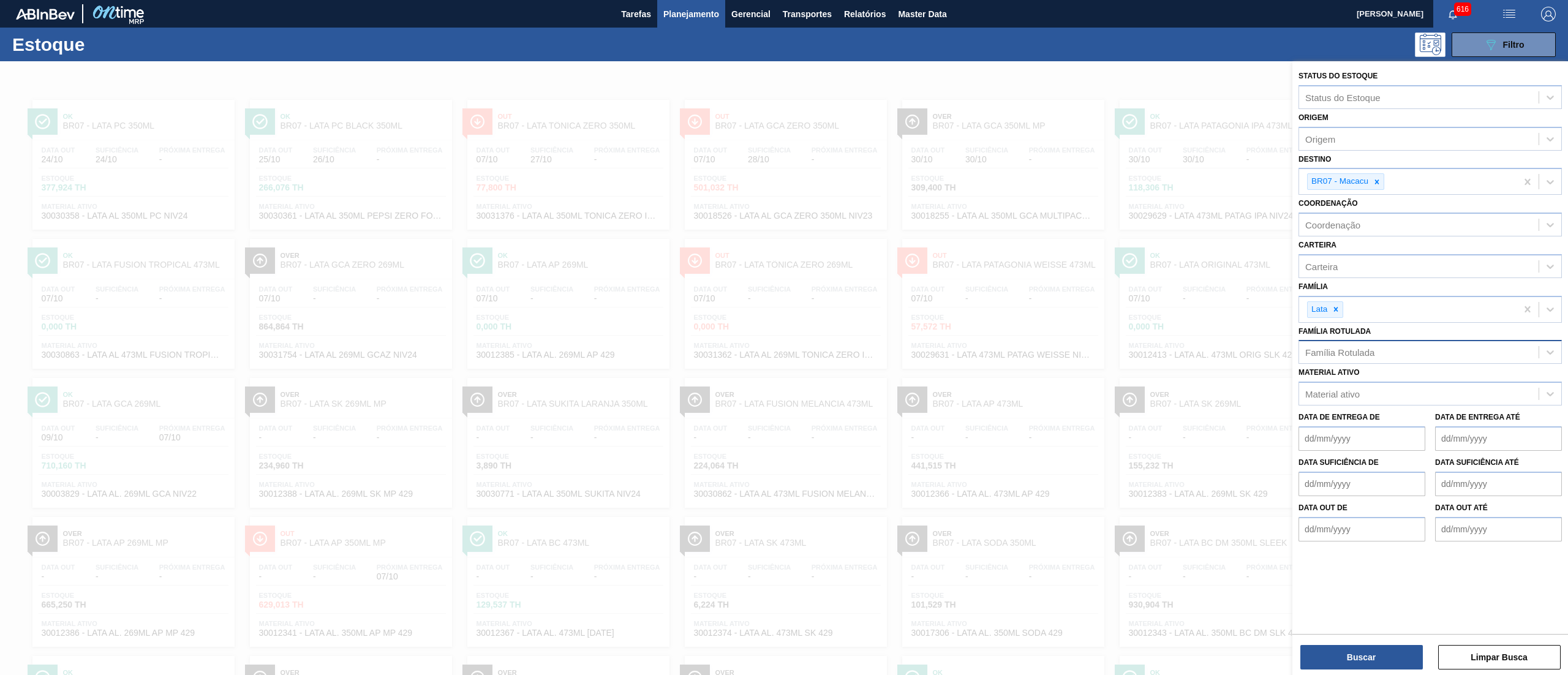
click at [1015, 98] on div at bounding box center [784, 398] width 1568 height 675
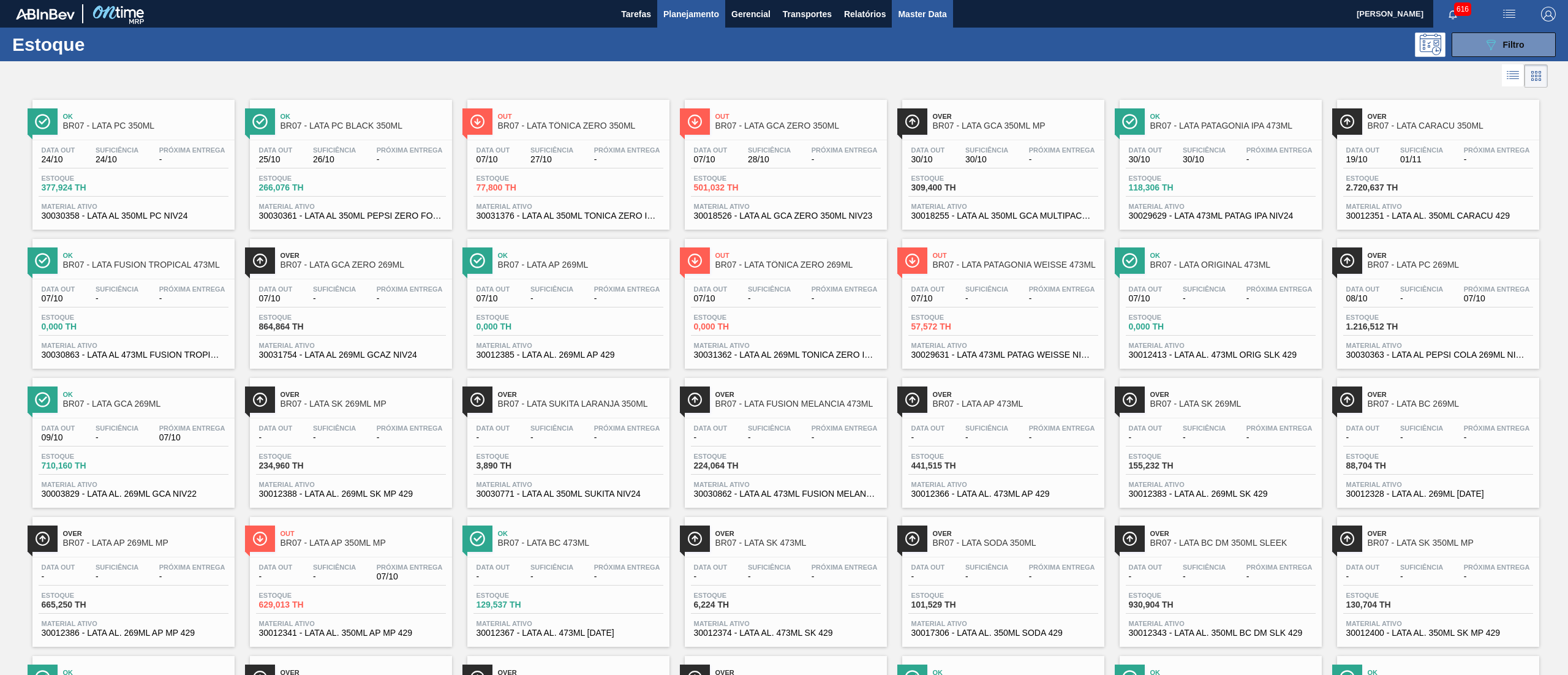
click at [942, 12] on span "Master Data" at bounding box center [922, 14] width 49 height 15
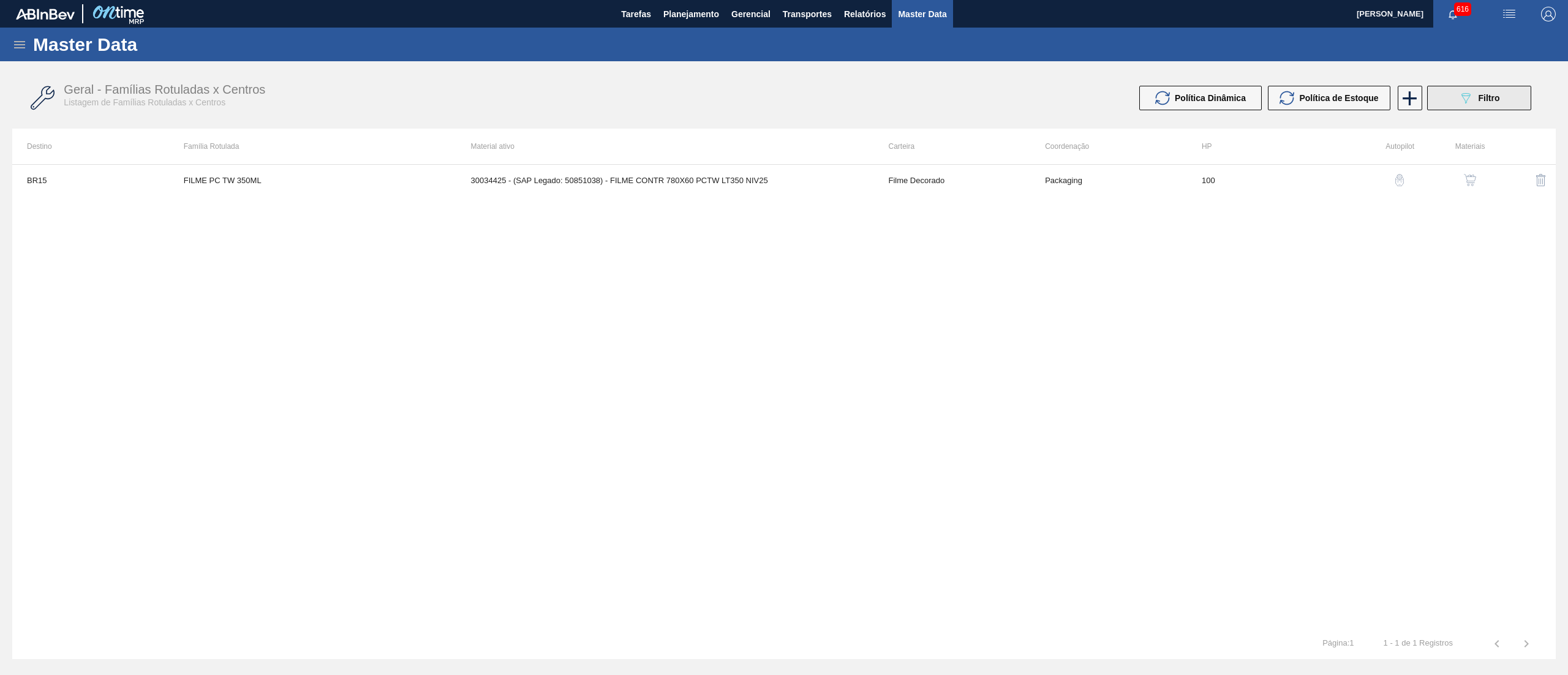
click at [1522, 101] on button "089F7B8B-B2A5-4AFE-B5C0-19BA573D28AC Filtro" at bounding box center [1478, 97] width 104 height 24
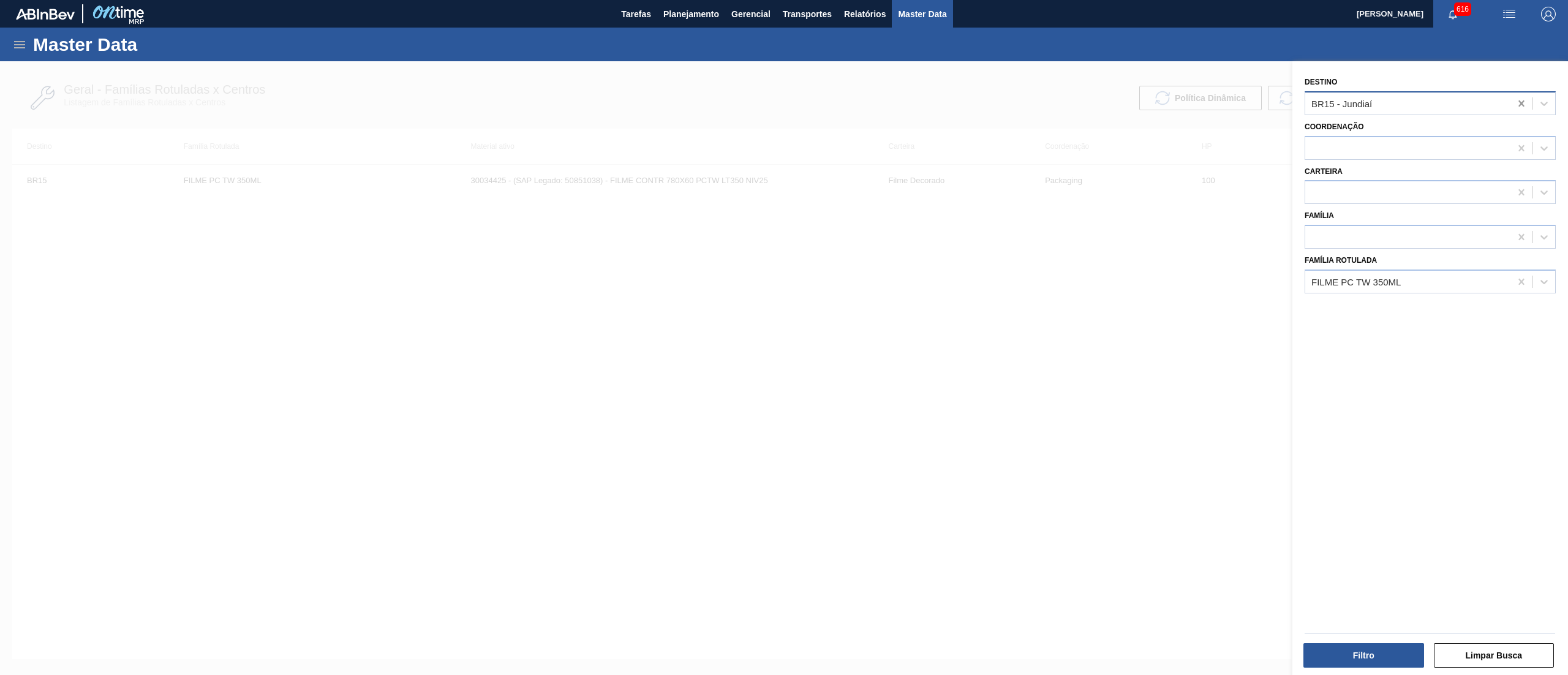
click at [1519, 106] on icon at bounding box center [1521, 103] width 13 height 13
type input "07"
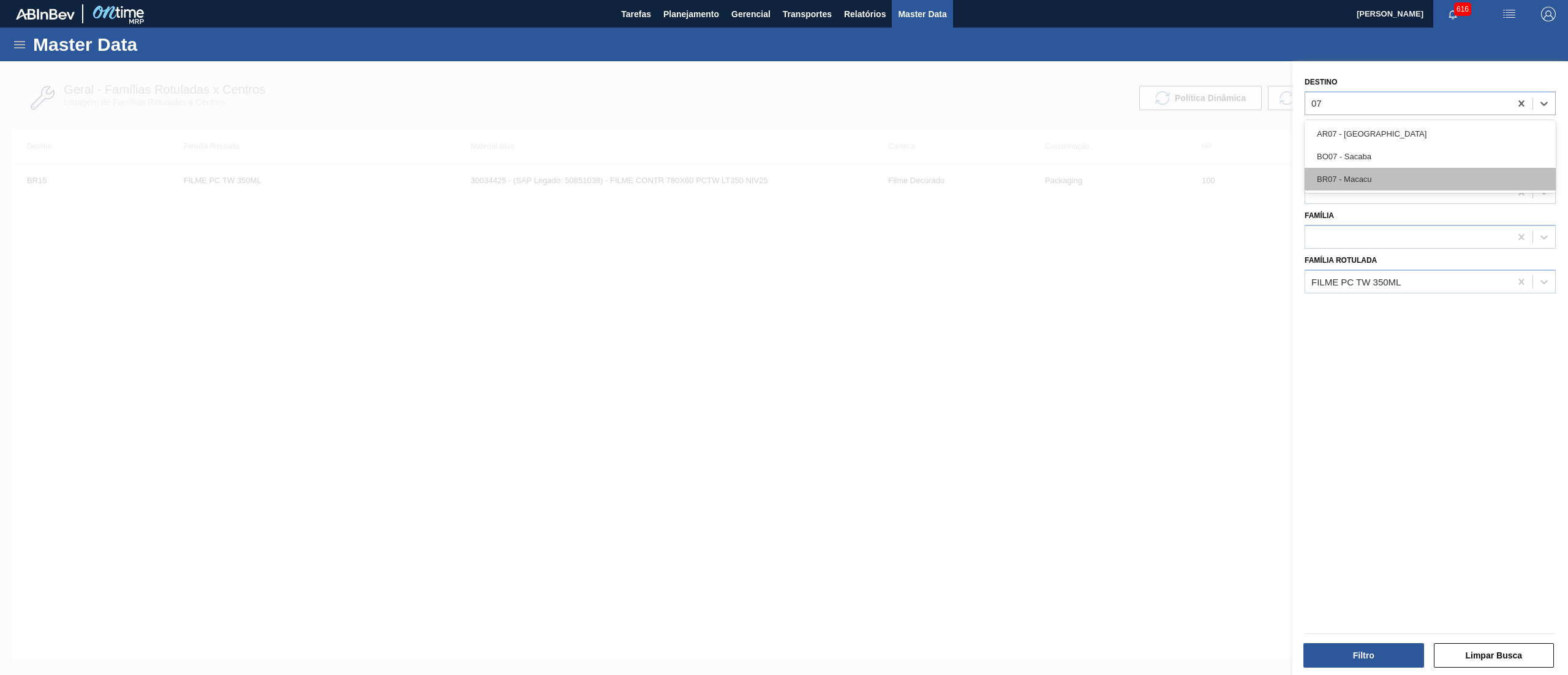
click at [1414, 178] on div "BR07 - Macacu" at bounding box center [1431, 178] width 251 height 22
click at [1517, 276] on icon at bounding box center [1521, 281] width 13 height 13
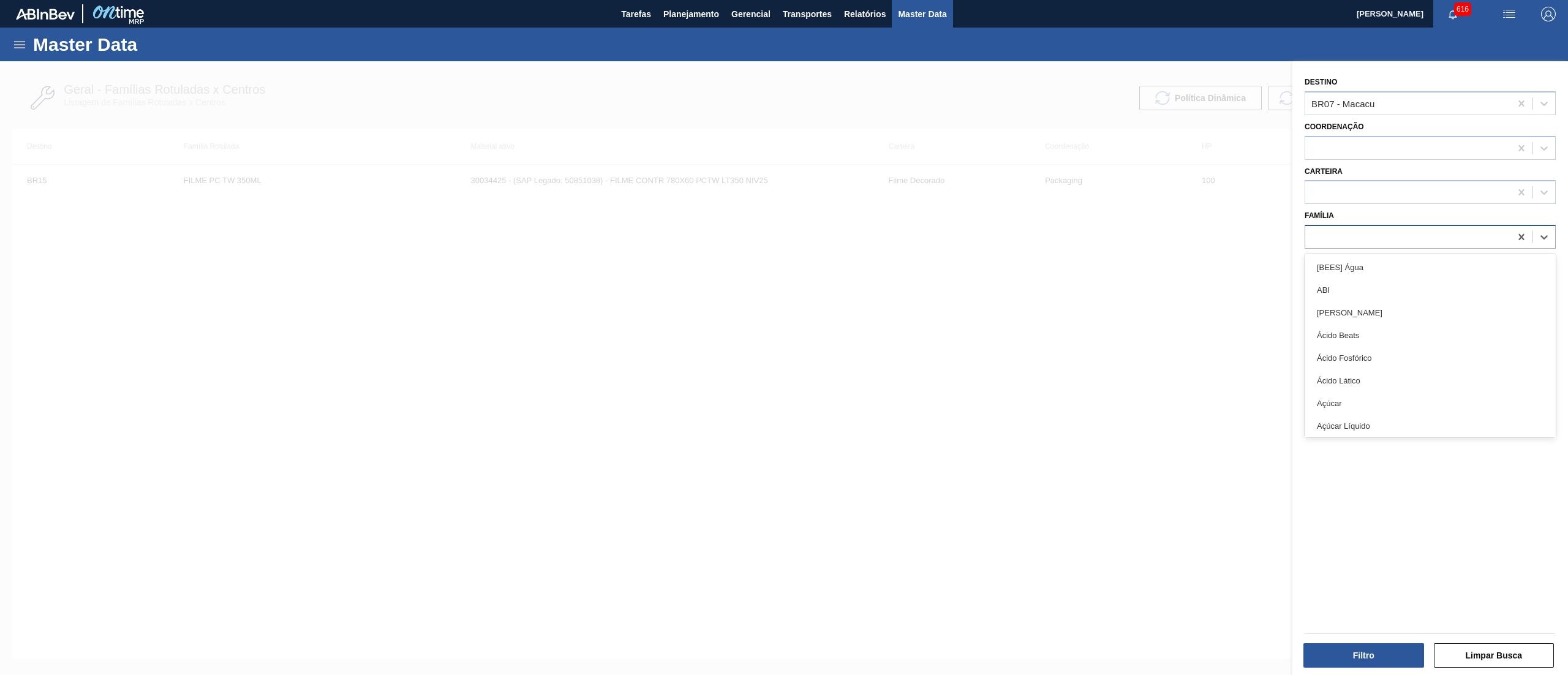
click at [1456, 237] on div at bounding box center [1407, 238] width 205 height 18
type input "lata"
click at [1409, 256] on div "Lata" at bounding box center [1431, 267] width 251 height 22
click at [1350, 648] on button "Filtro" at bounding box center [1363, 655] width 121 height 24
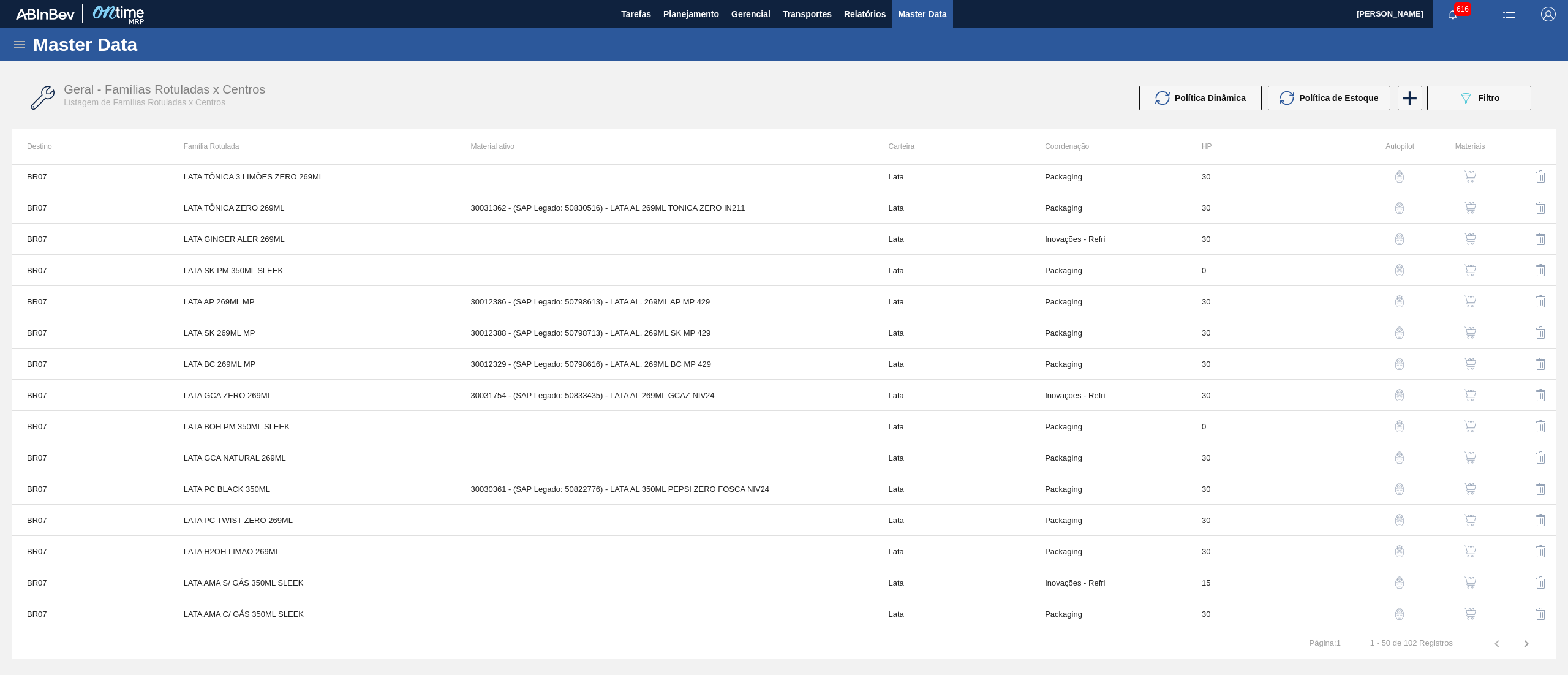
scroll to position [1107, 0]
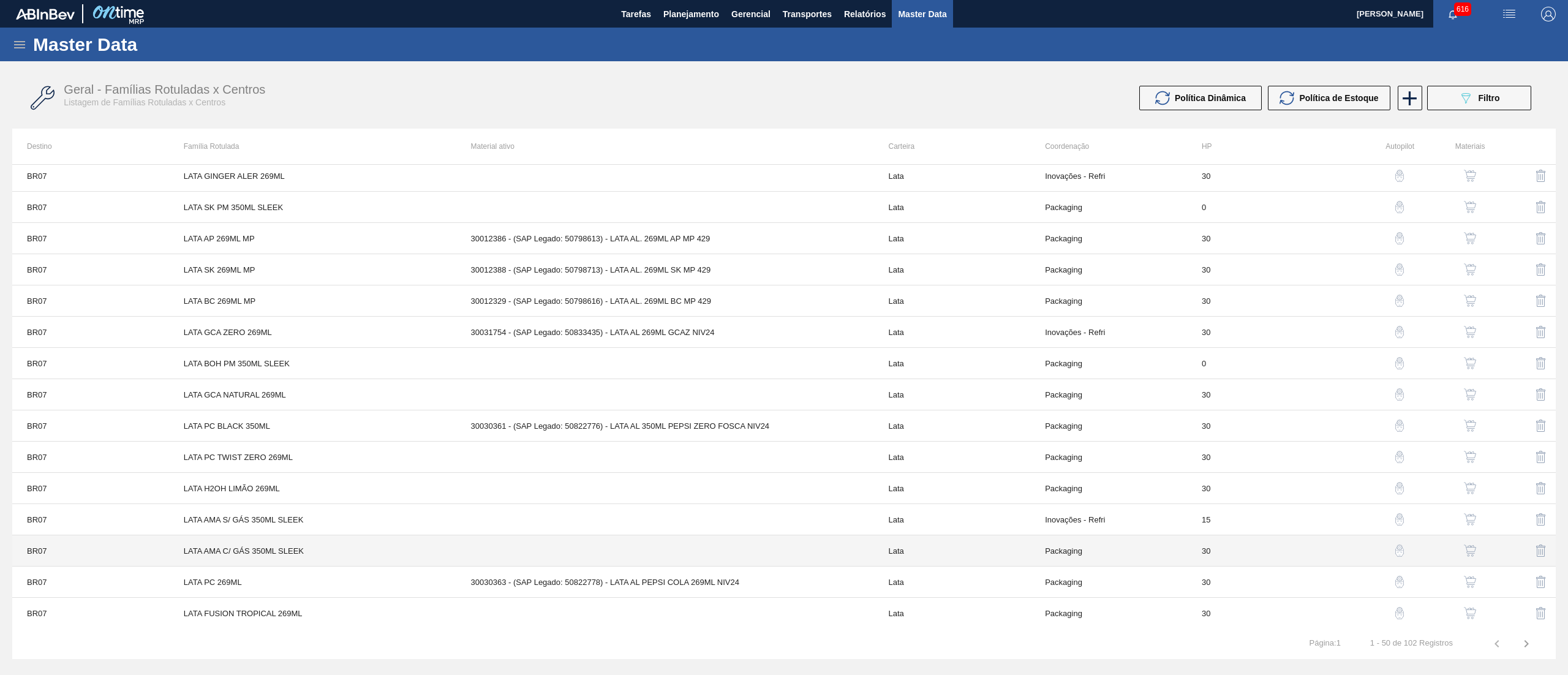
click at [1105, 547] on td "Packaging" at bounding box center [1108, 551] width 157 height 31
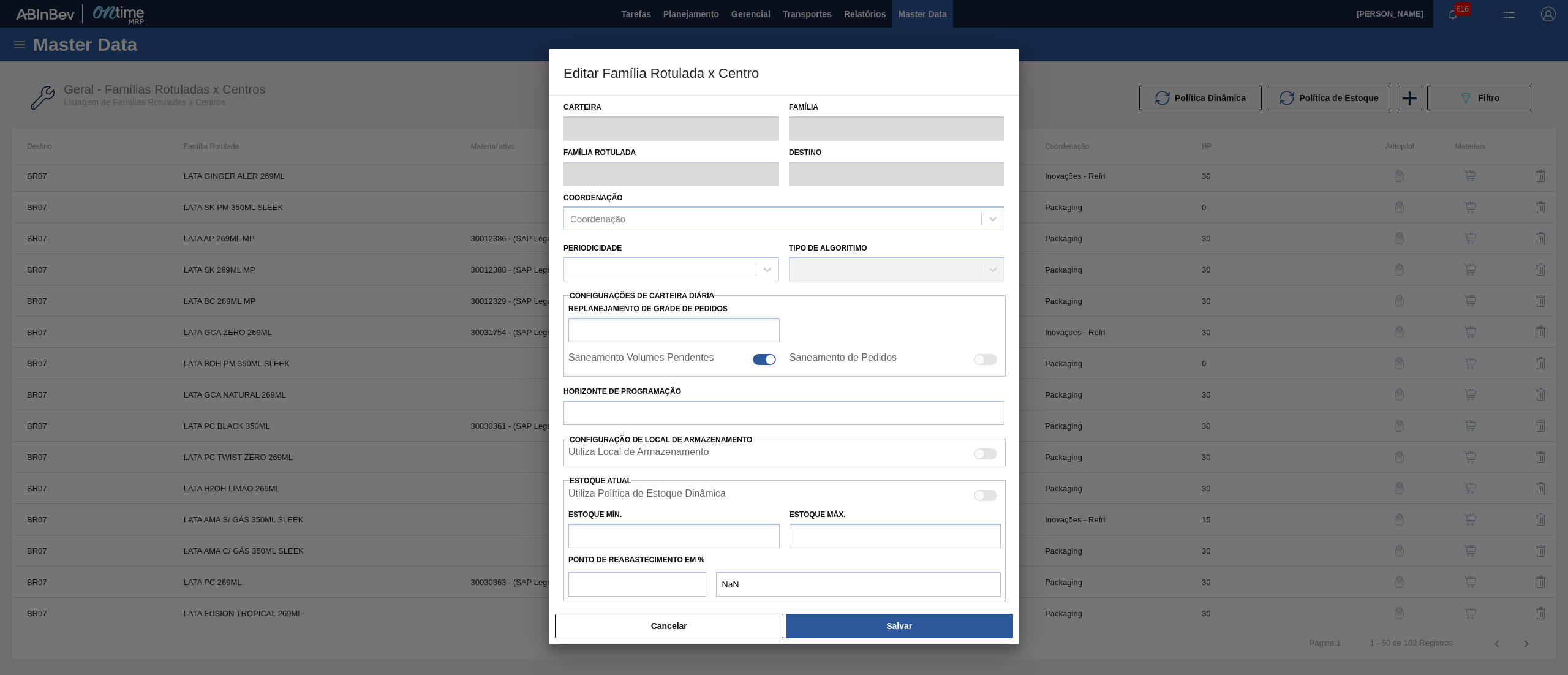
type input "Lata"
type input "LATA AMA C/ GÁS 350ML SLEEK"
type input "BR07 - Macacu"
type input "0"
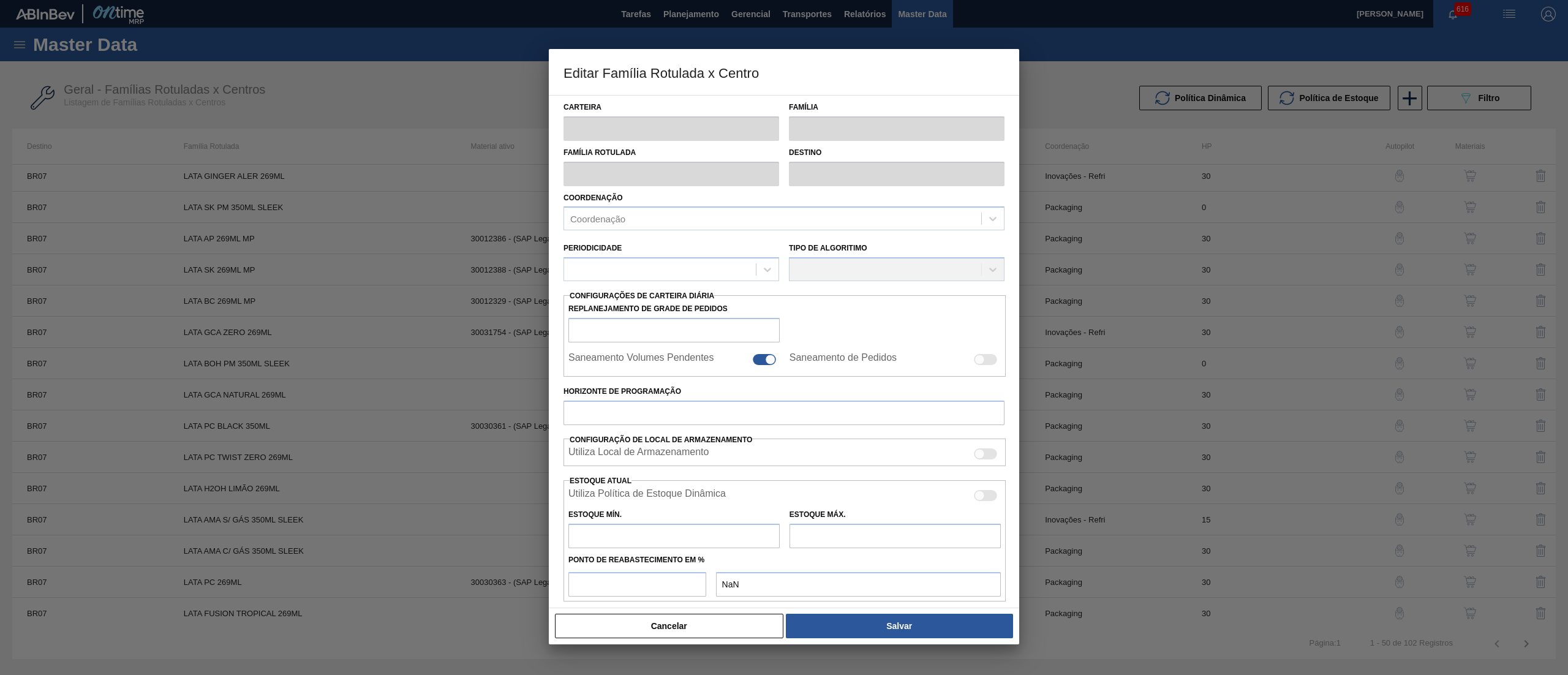
checkbox input "false"
type input "30"
type input "0"
type input "100"
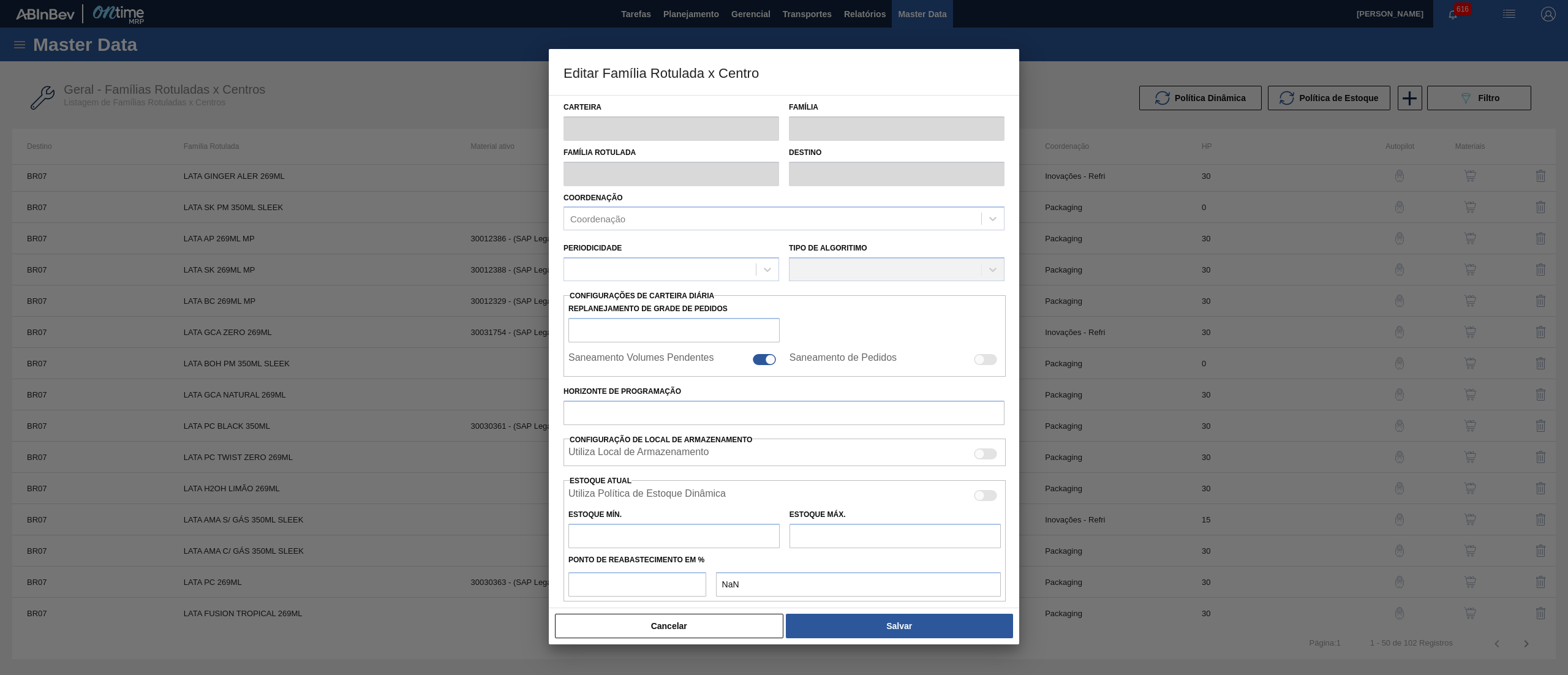
type input "0,000"
checkbox input "true"
click at [618, 215] on div at bounding box center [623, 220] width 14 height 16
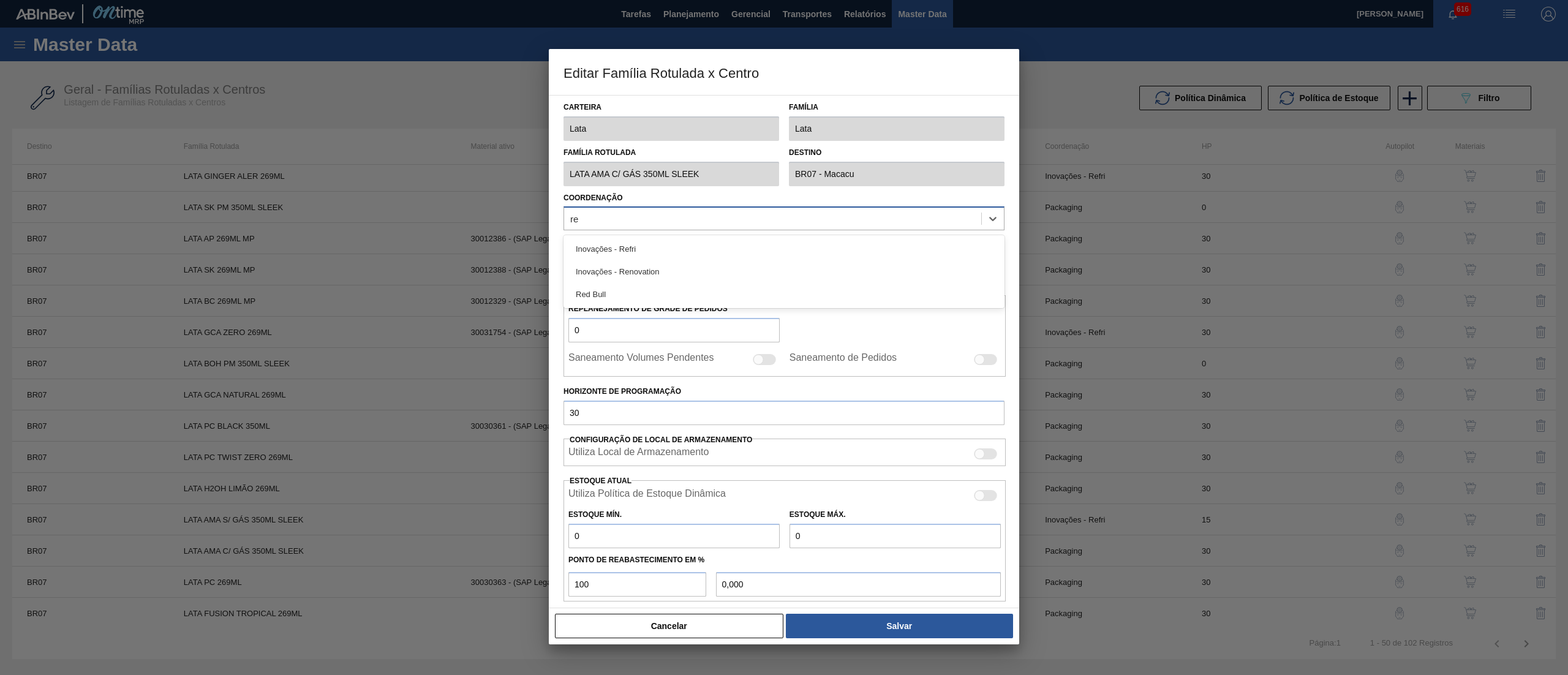
type input "ref"
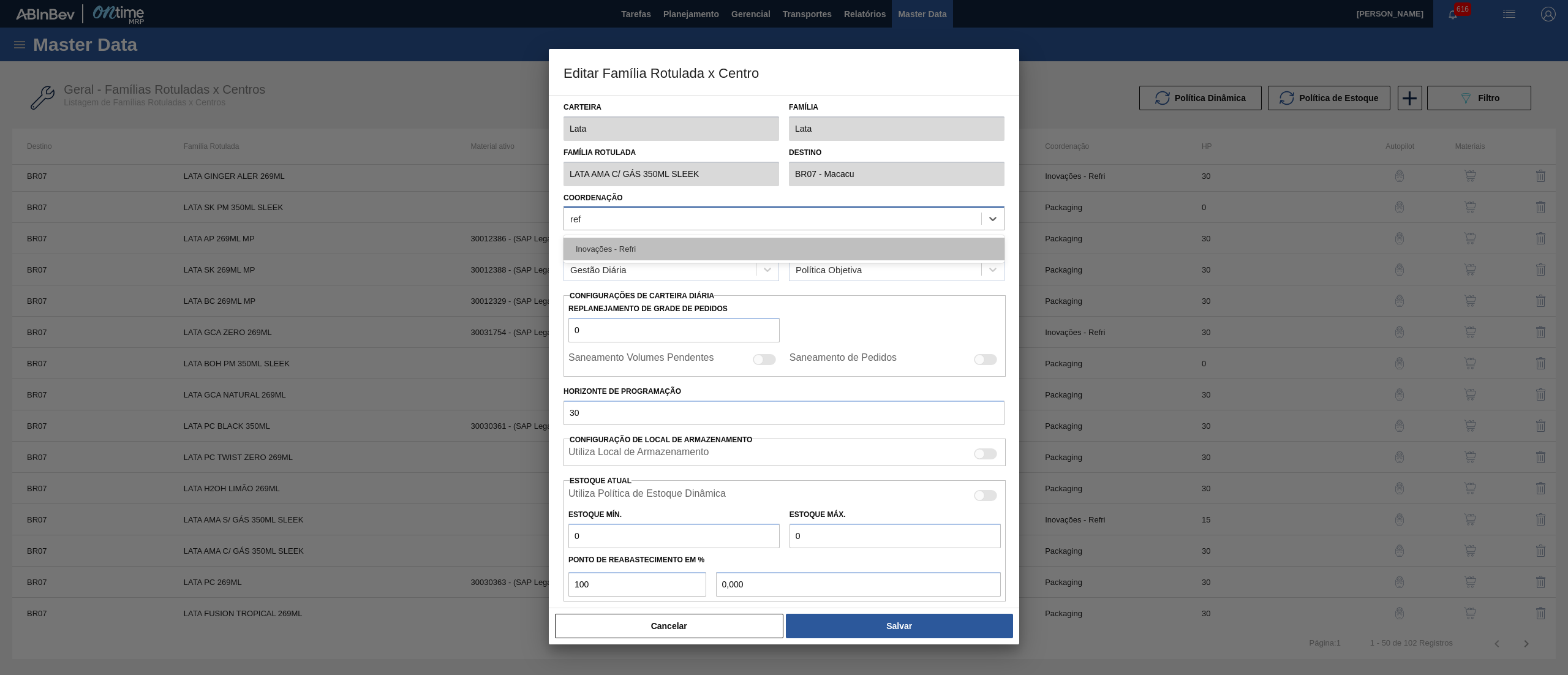
click at [640, 247] on div "Inovações - Refri" at bounding box center [784, 248] width 441 height 22
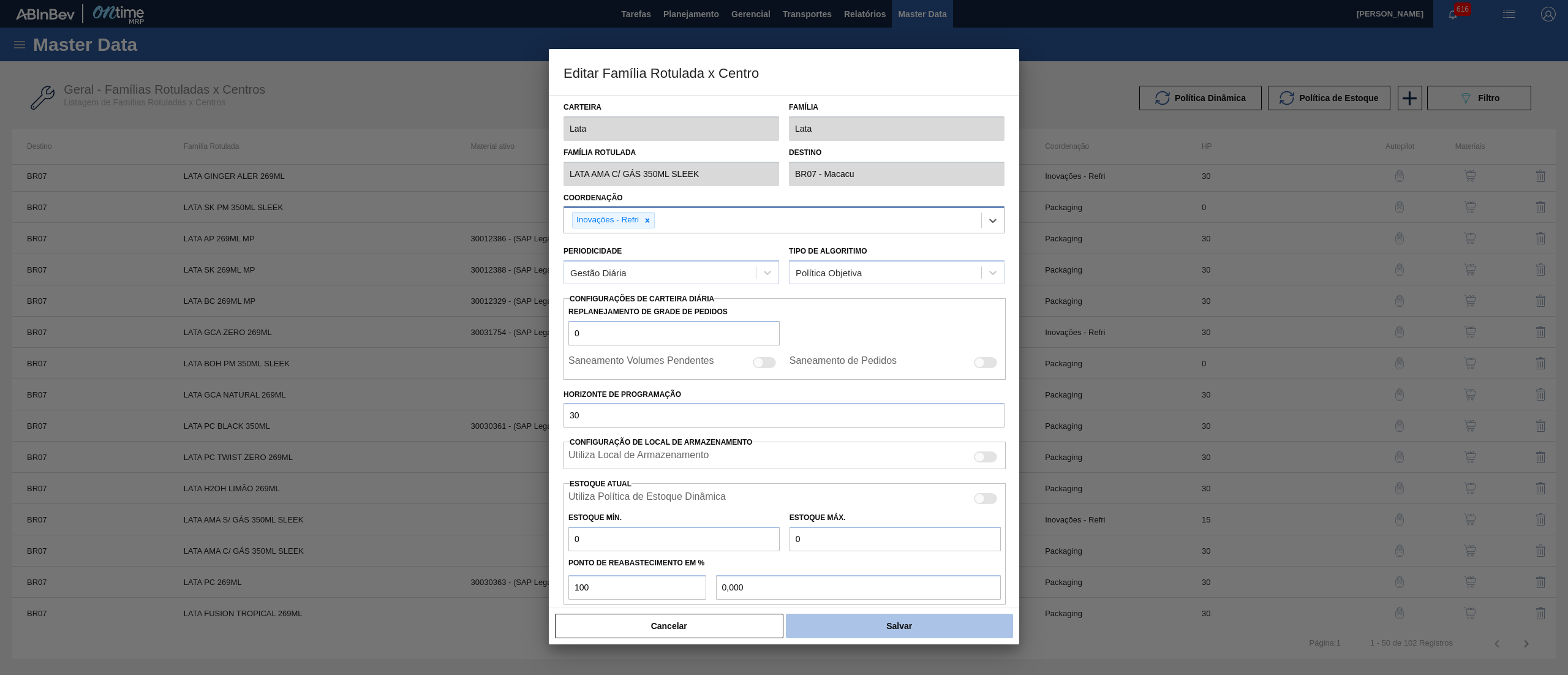
click at [869, 631] on button "Salvar" at bounding box center [899, 625] width 227 height 24
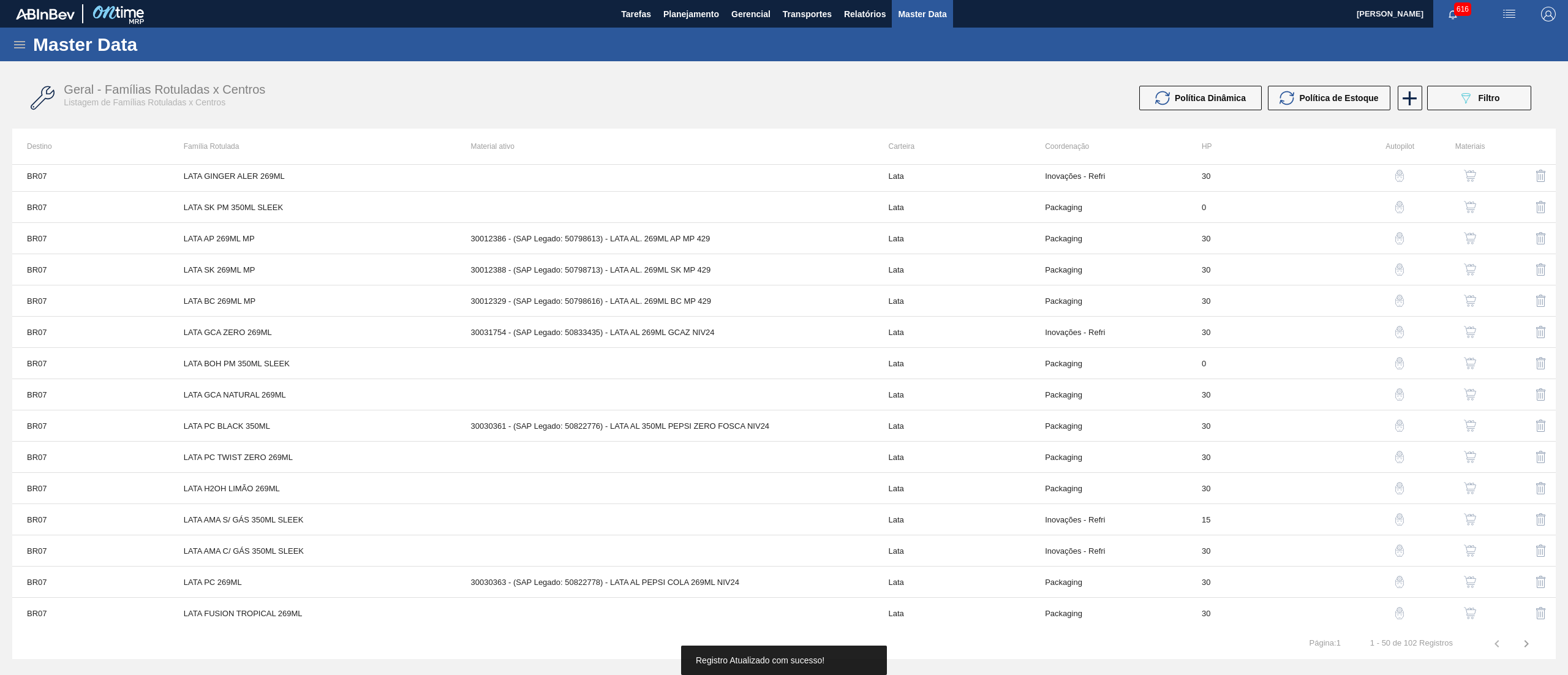
click at [1468, 519] on img "button" at bounding box center [1470, 519] width 13 height 13
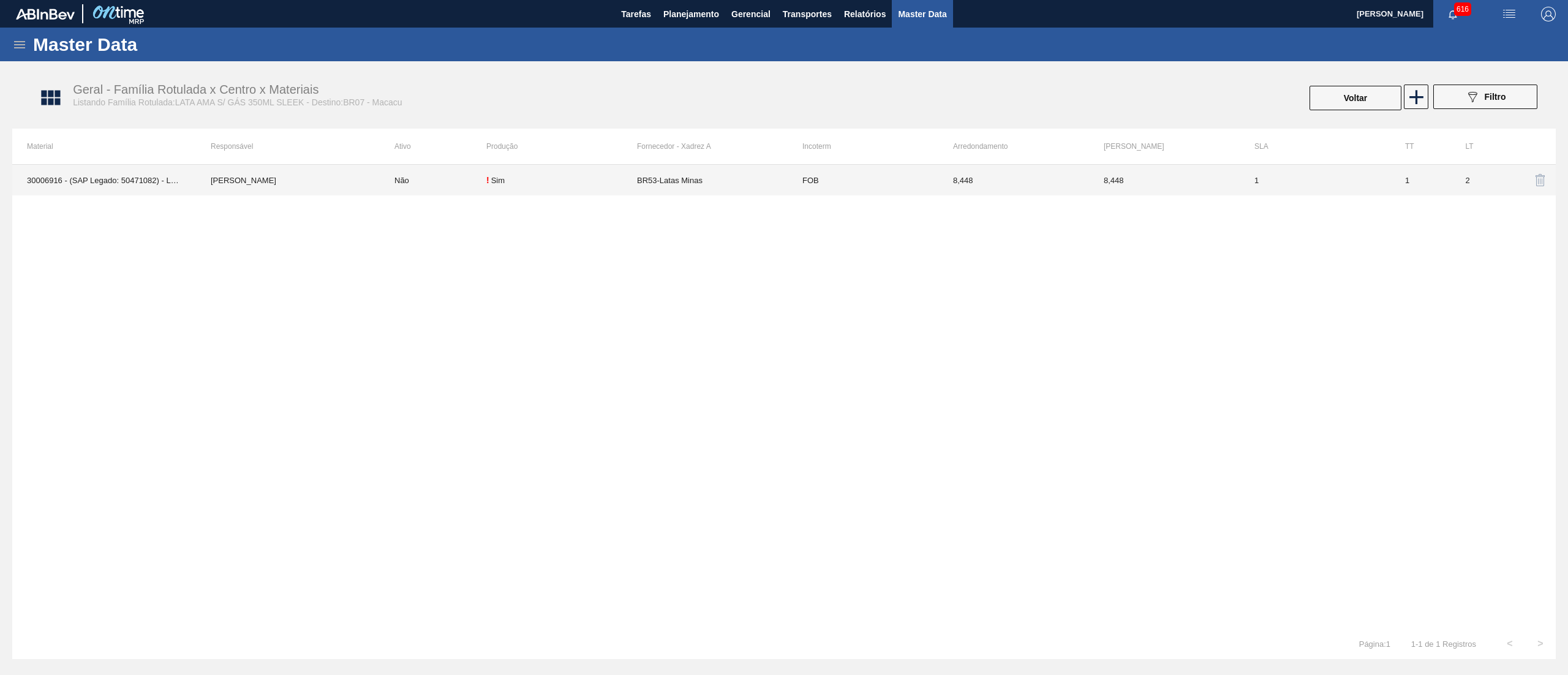
click at [1064, 177] on td "8,448" at bounding box center [1013, 179] width 151 height 30
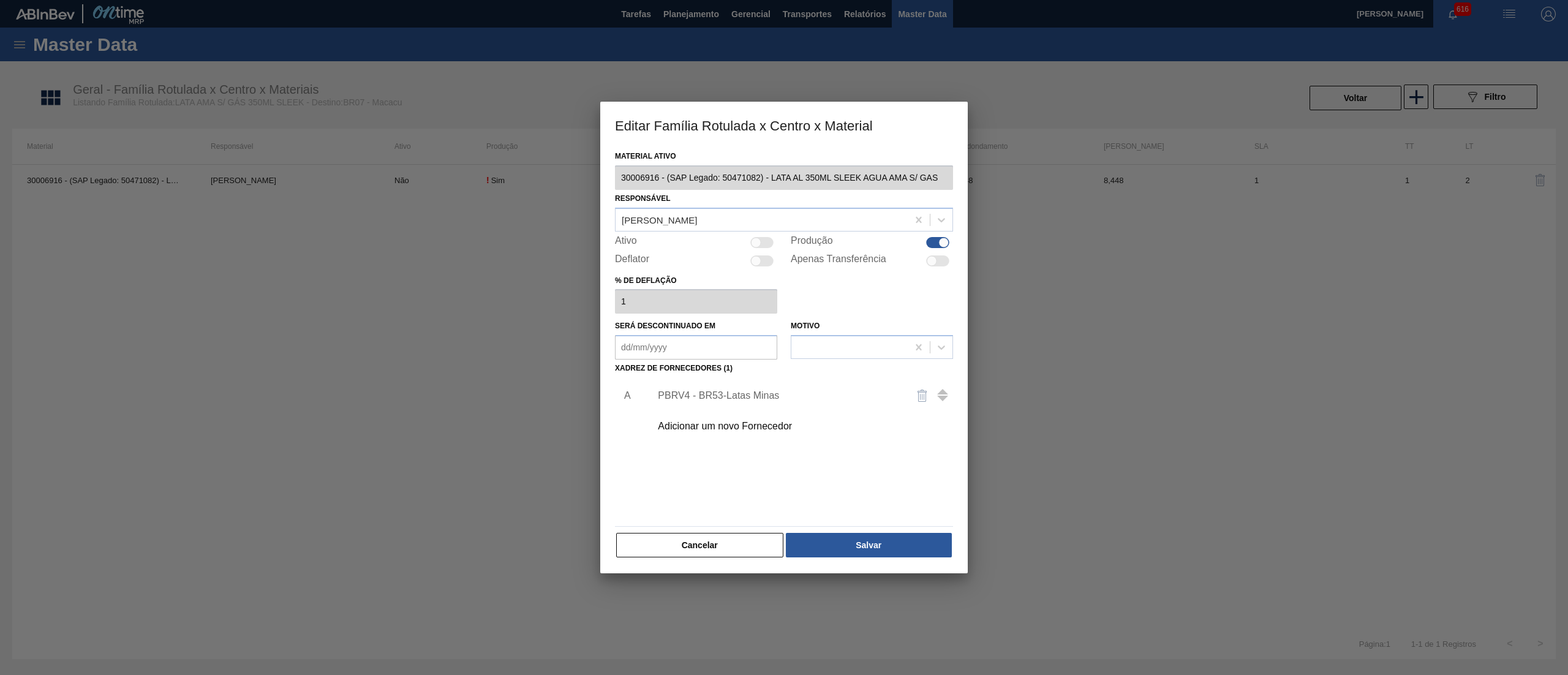
click at [760, 237] on div at bounding box center [762, 242] width 23 height 11
checkbox input "true"
click at [836, 546] on button "Salvar" at bounding box center [869, 544] width 166 height 24
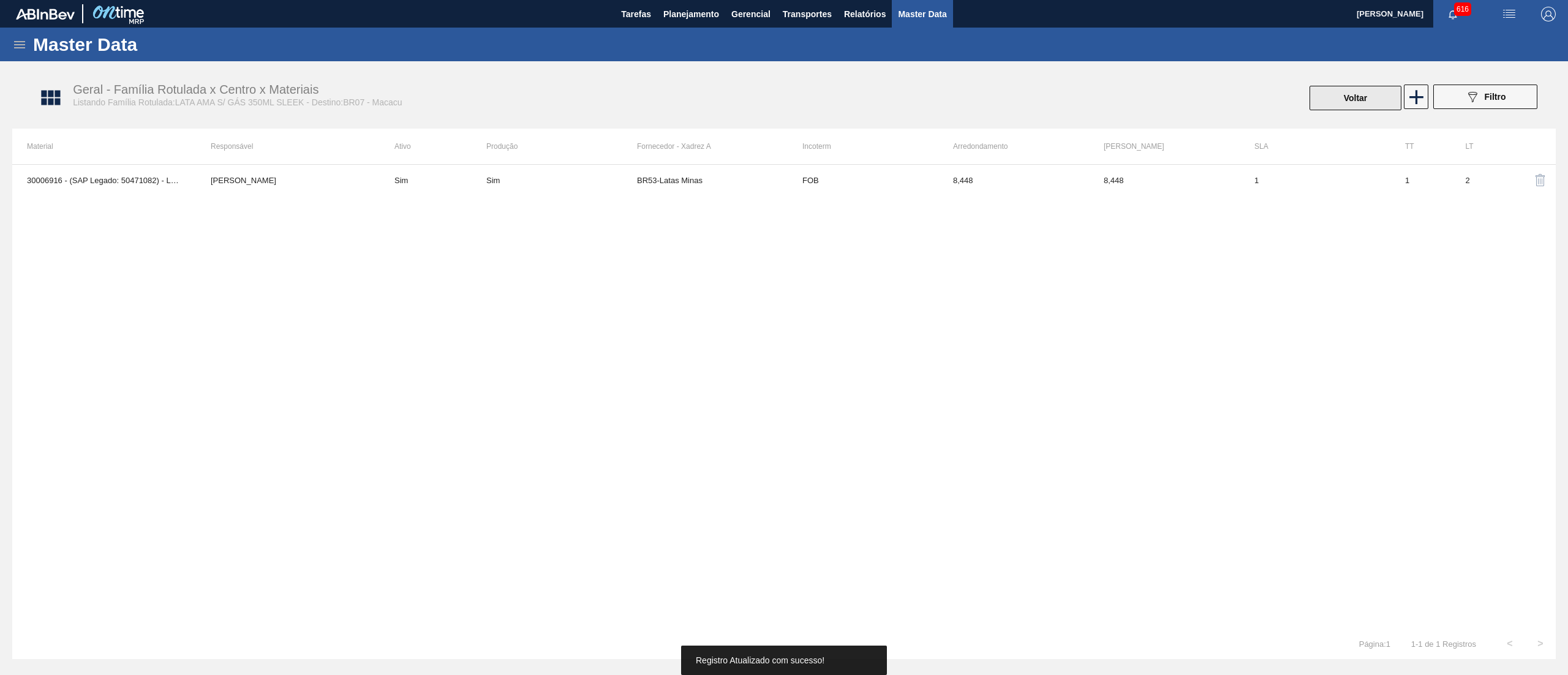
click at [1341, 105] on button "Voltar" at bounding box center [1356, 97] width 92 height 24
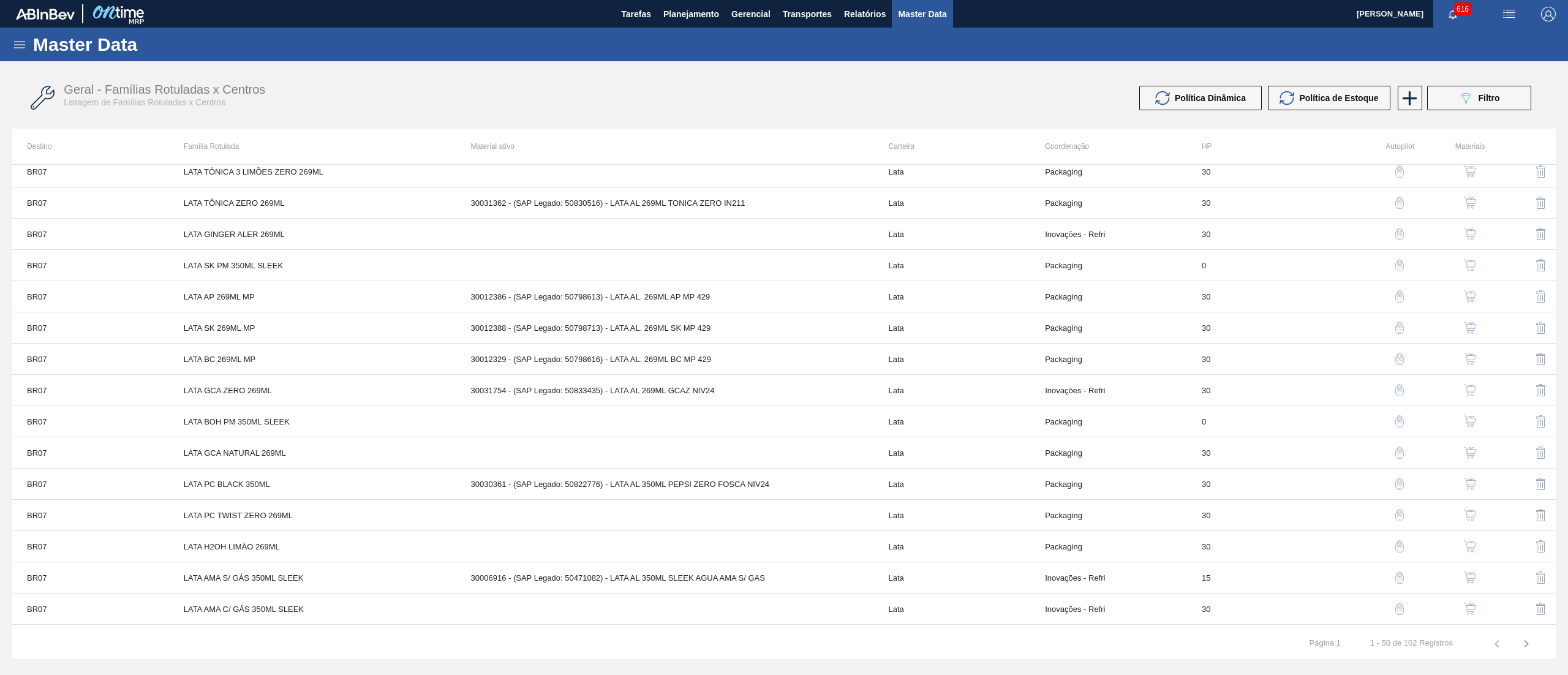
scroll to position [1107, 0]
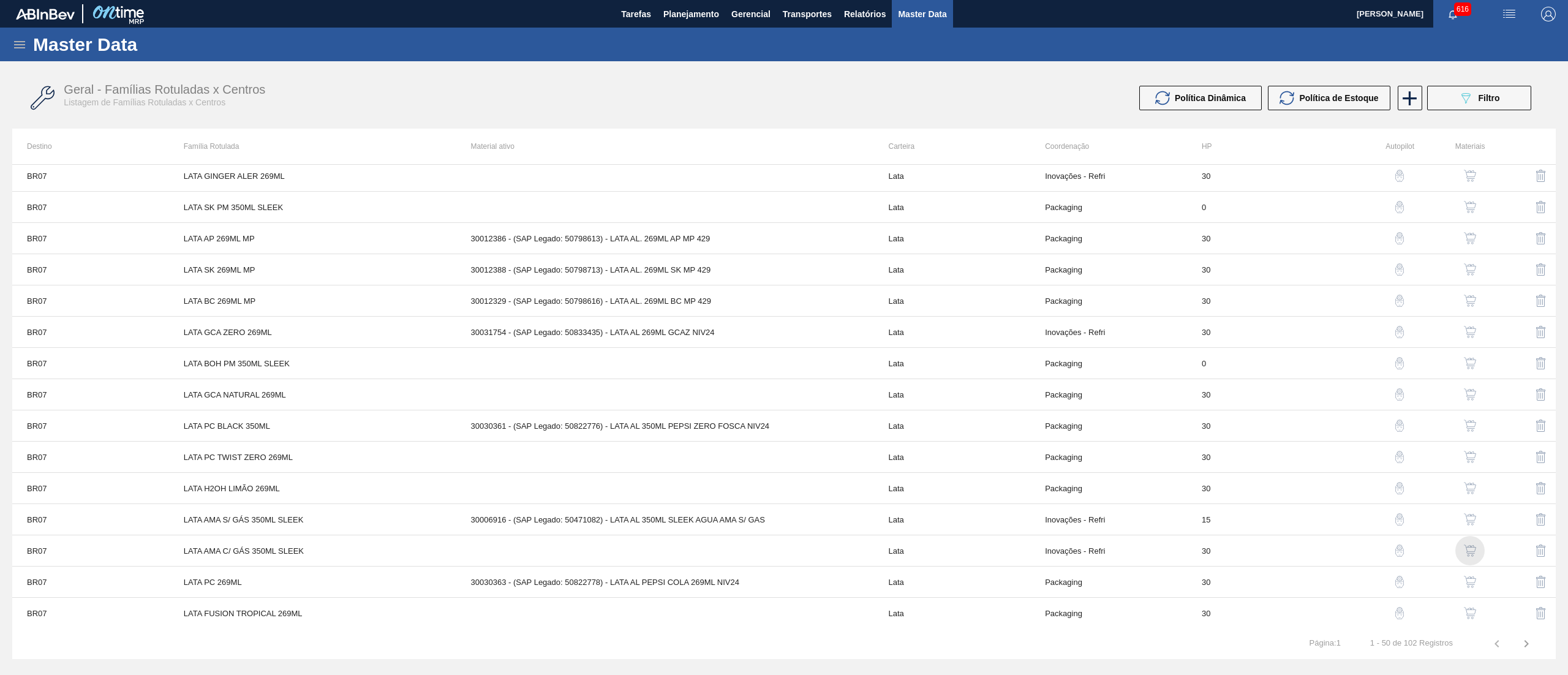
click at [1475, 548] on div "button" at bounding box center [1470, 550] width 15 height 13
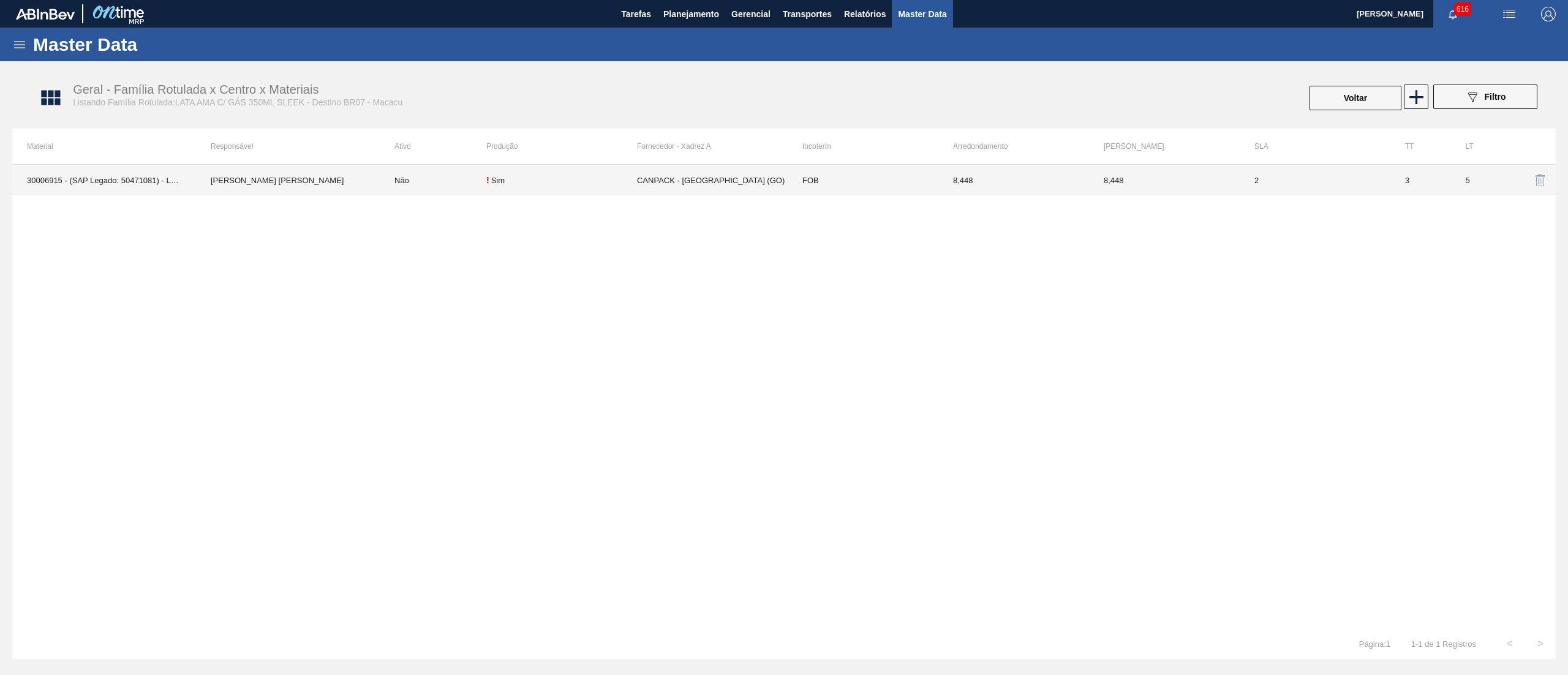
click at [900, 181] on td "FOB" at bounding box center [863, 179] width 151 height 30
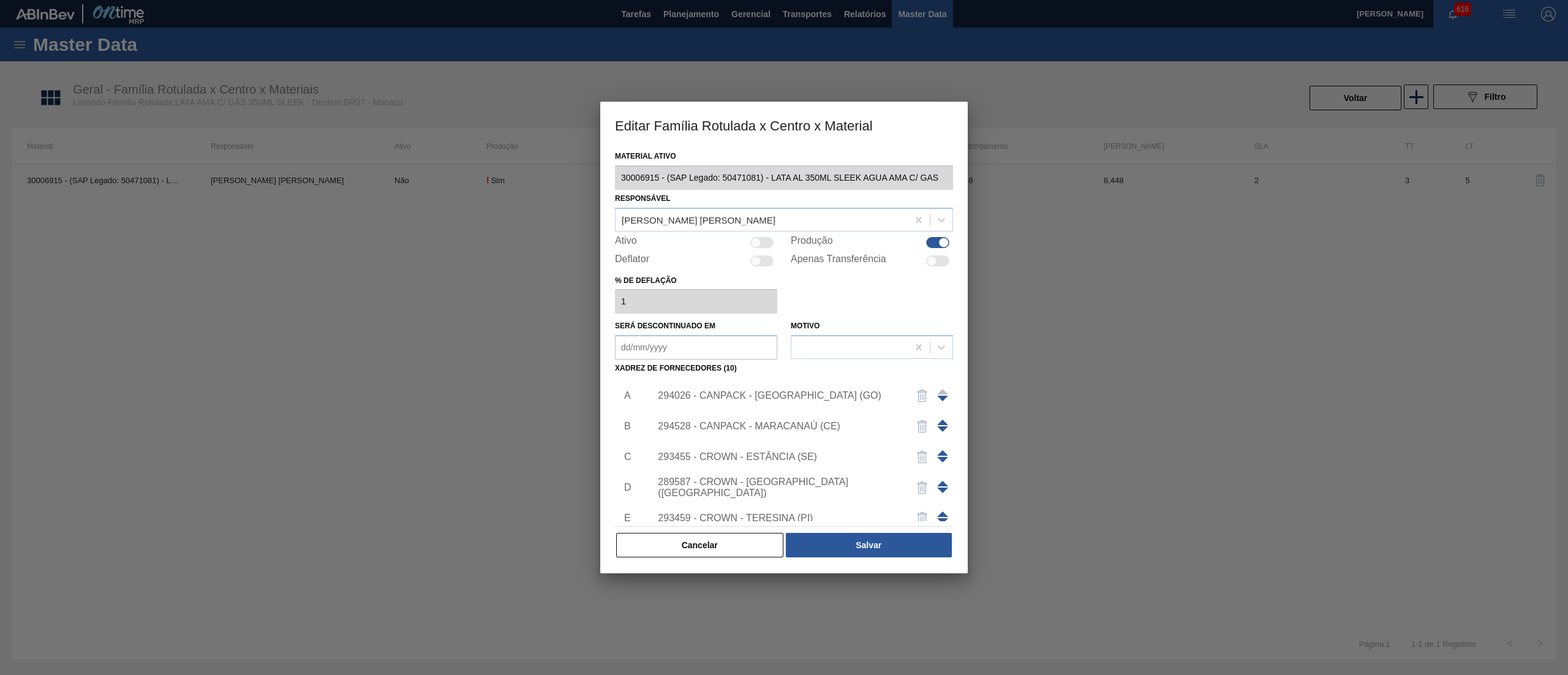
click at [764, 243] on div at bounding box center [762, 242] width 23 height 11
checkbox input "true"
click at [897, 544] on button "Salvar" at bounding box center [869, 544] width 166 height 24
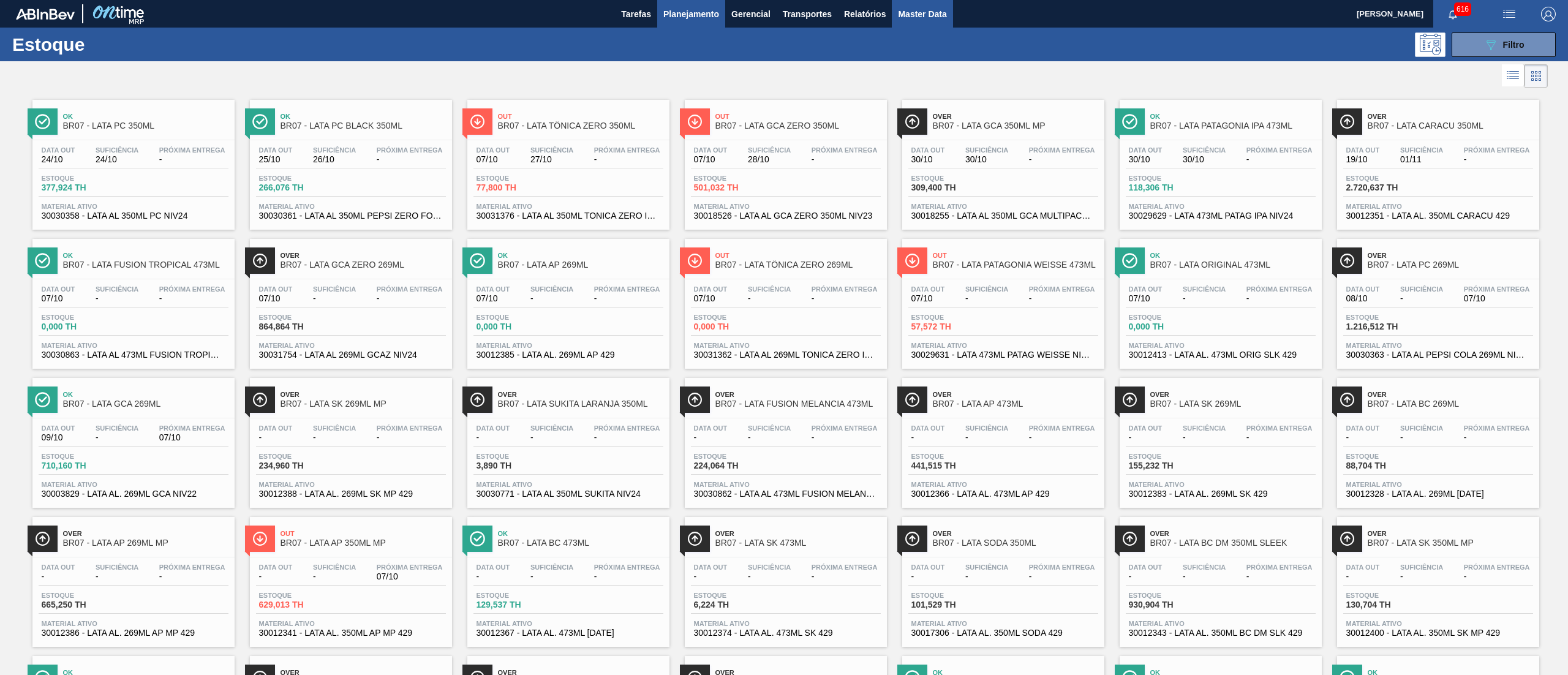
click at [939, 11] on span "Master Data" at bounding box center [922, 14] width 49 height 15
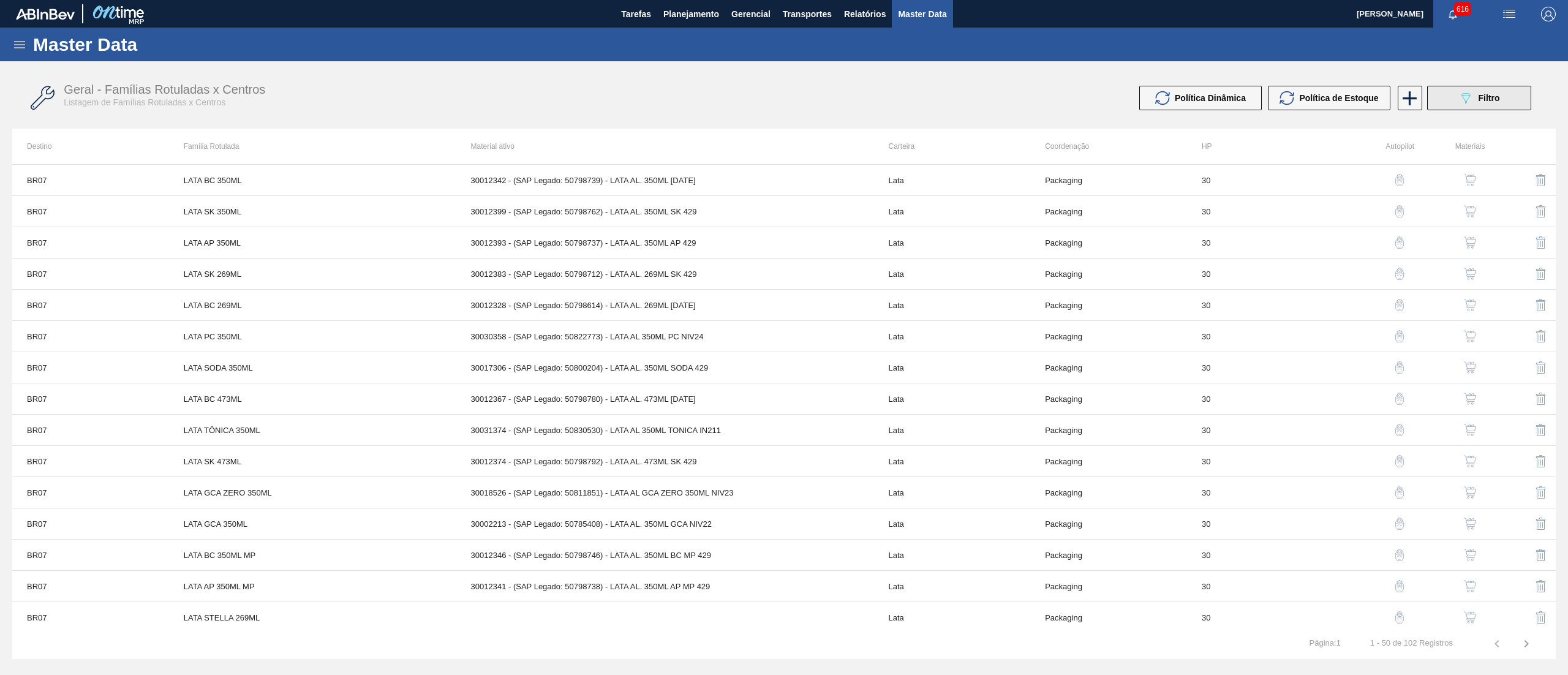
click at [1463, 100] on icon "089F7B8B-B2A5-4AFE-B5C0-19BA573D28AC" at bounding box center [1465, 97] width 15 height 15
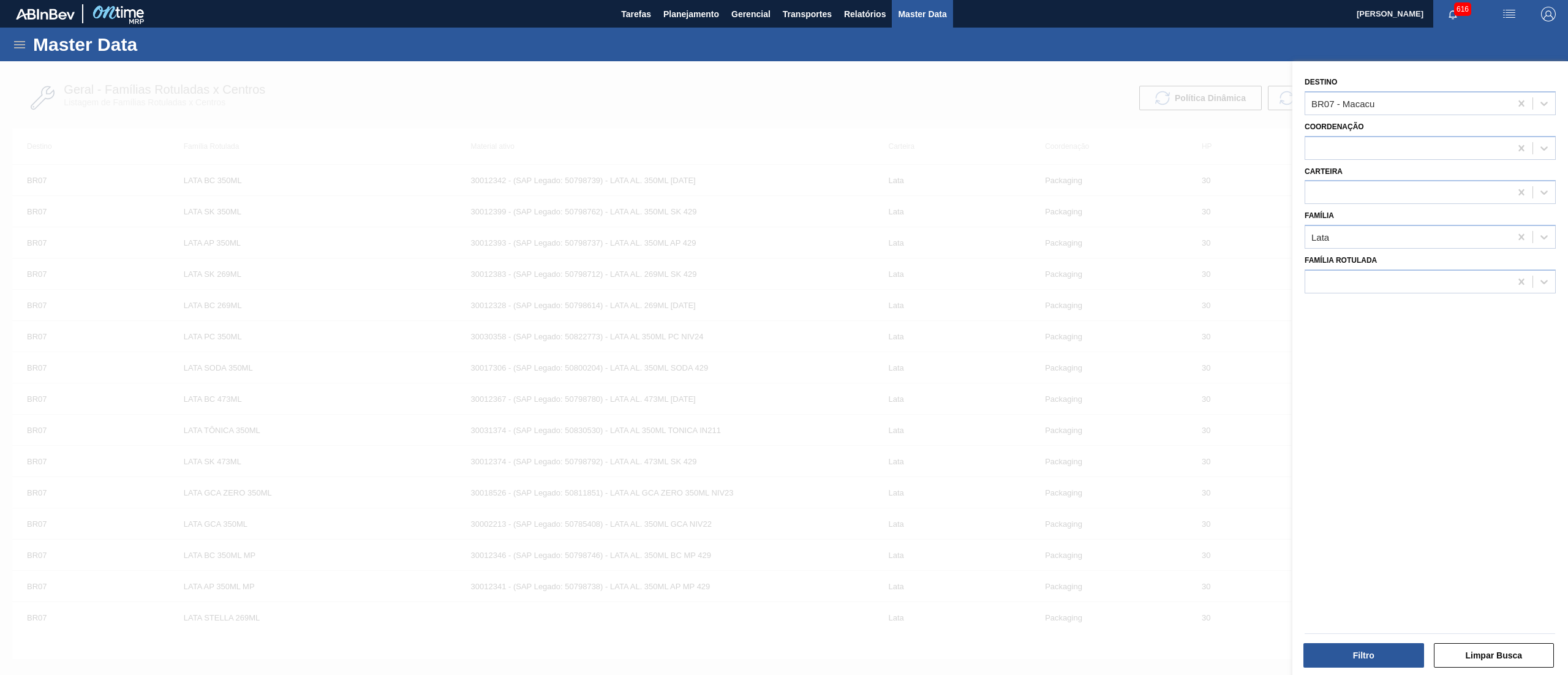
click at [1041, 89] on div at bounding box center [784, 398] width 1568 height 675
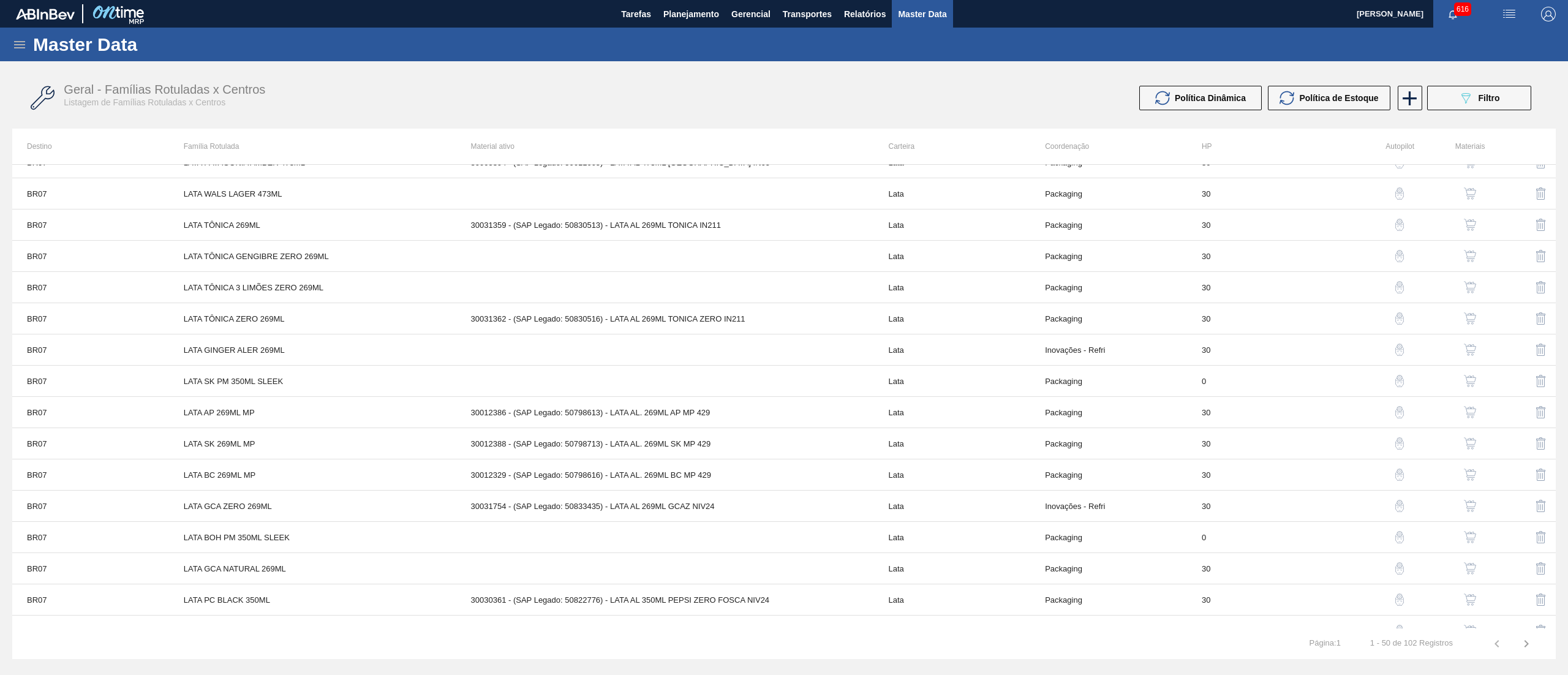
scroll to position [1107, 0]
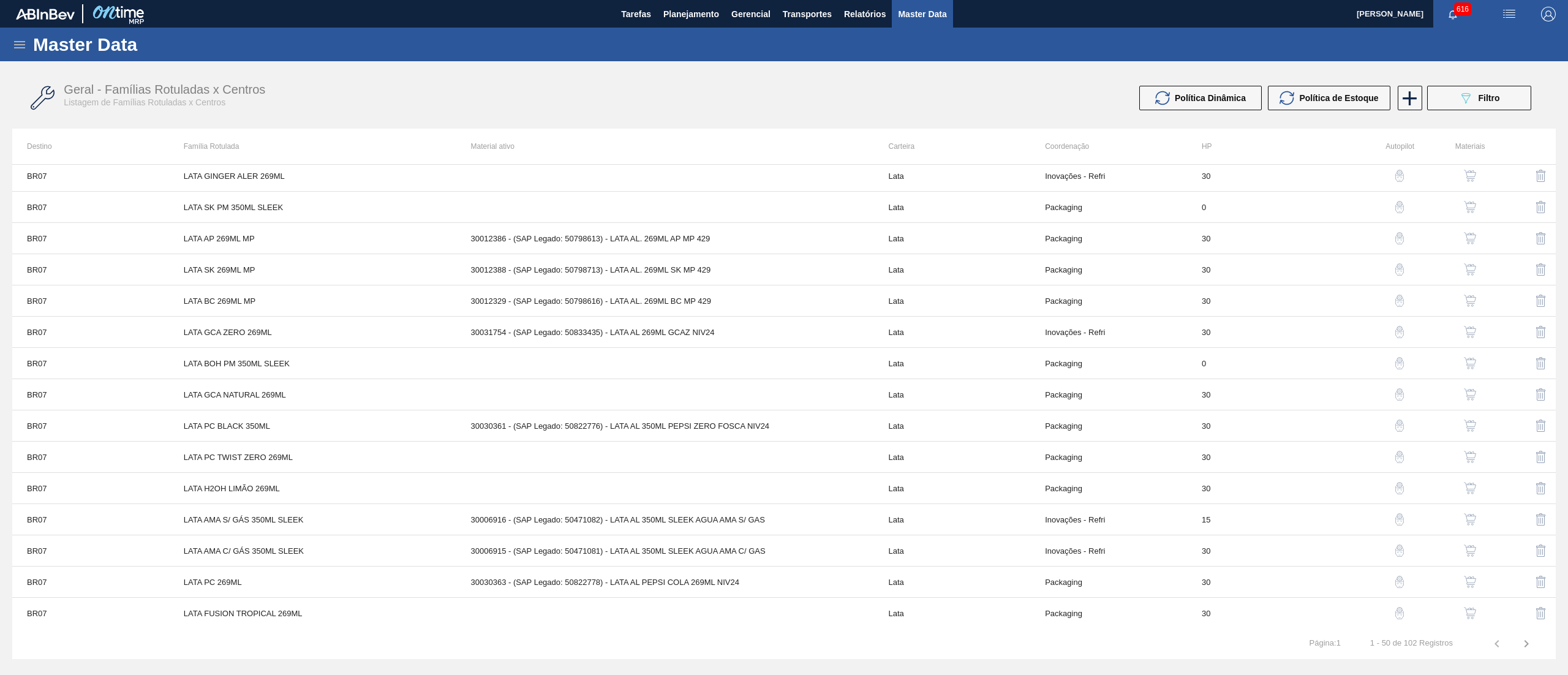
click at [1527, 641] on icon "button" at bounding box center [1526, 643] width 15 height 15
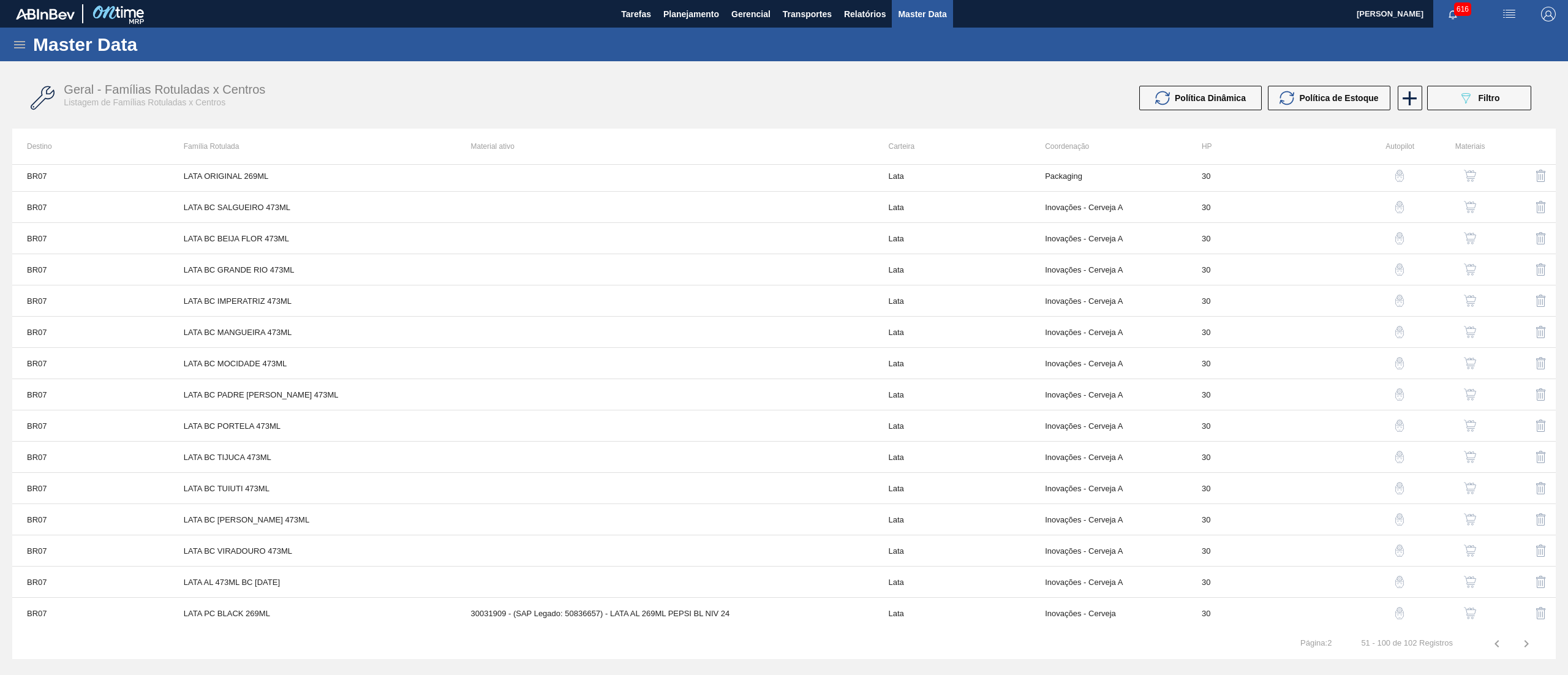
click at [1500, 635] on button "button" at bounding box center [1497, 644] width 29 height 29
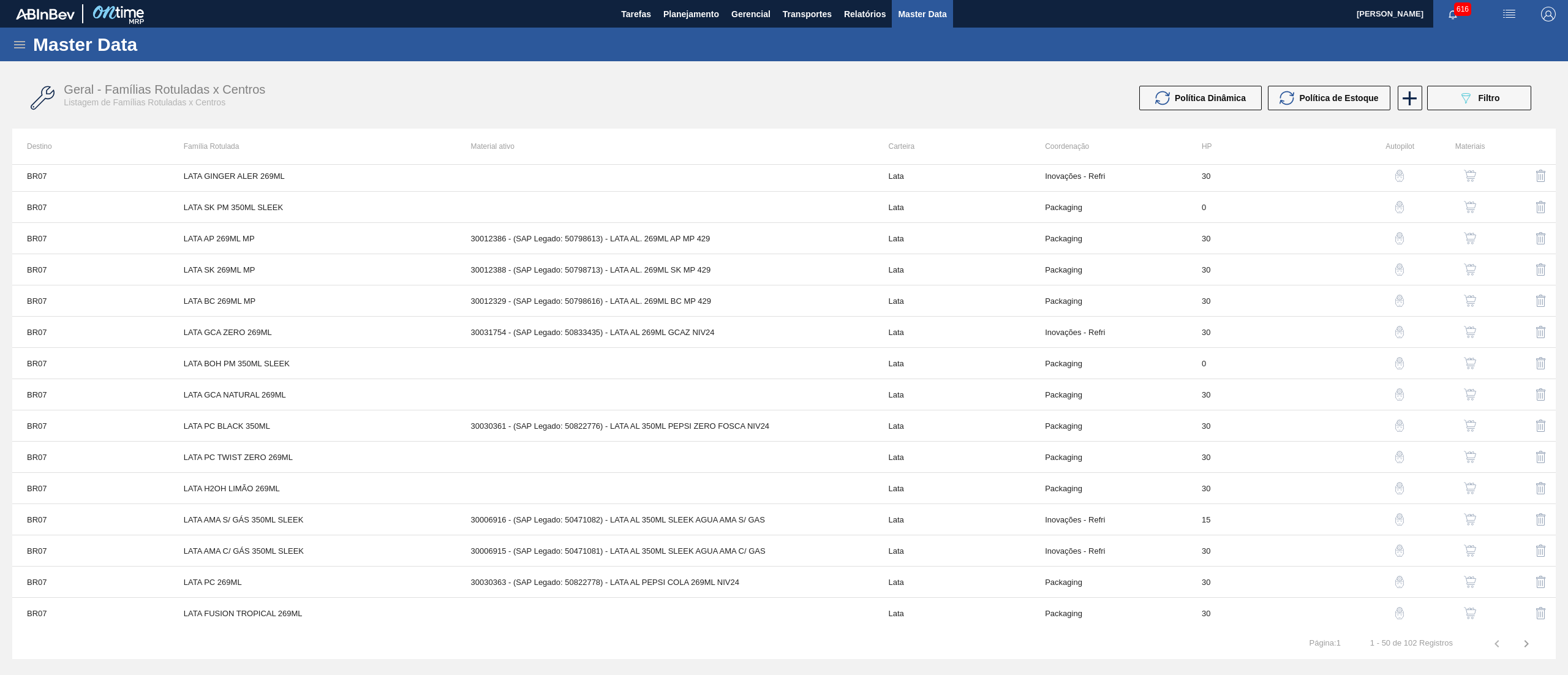
click at [1529, 641] on icon "button" at bounding box center [1526, 643] width 15 height 15
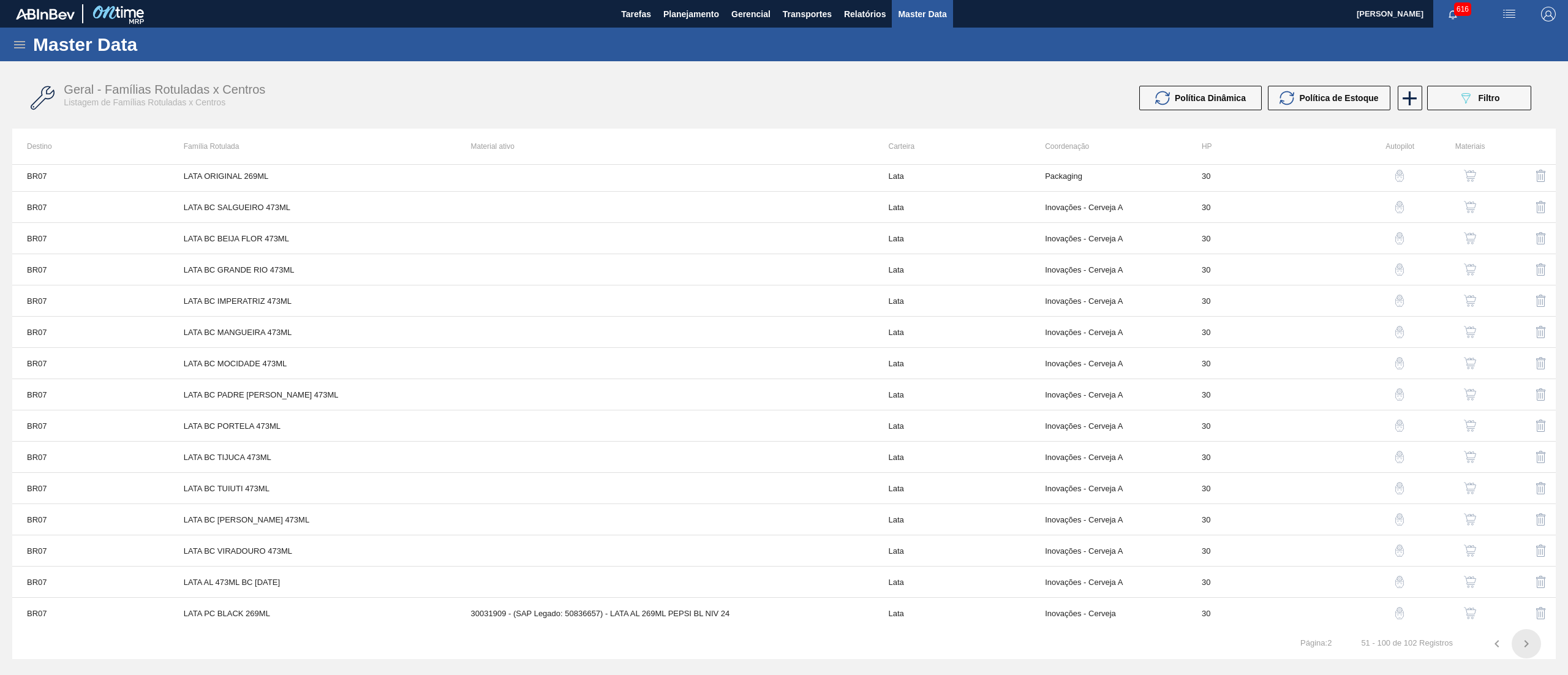
click at [1527, 640] on icon "button" at bounding box center [1526, 643] width 15 height 15
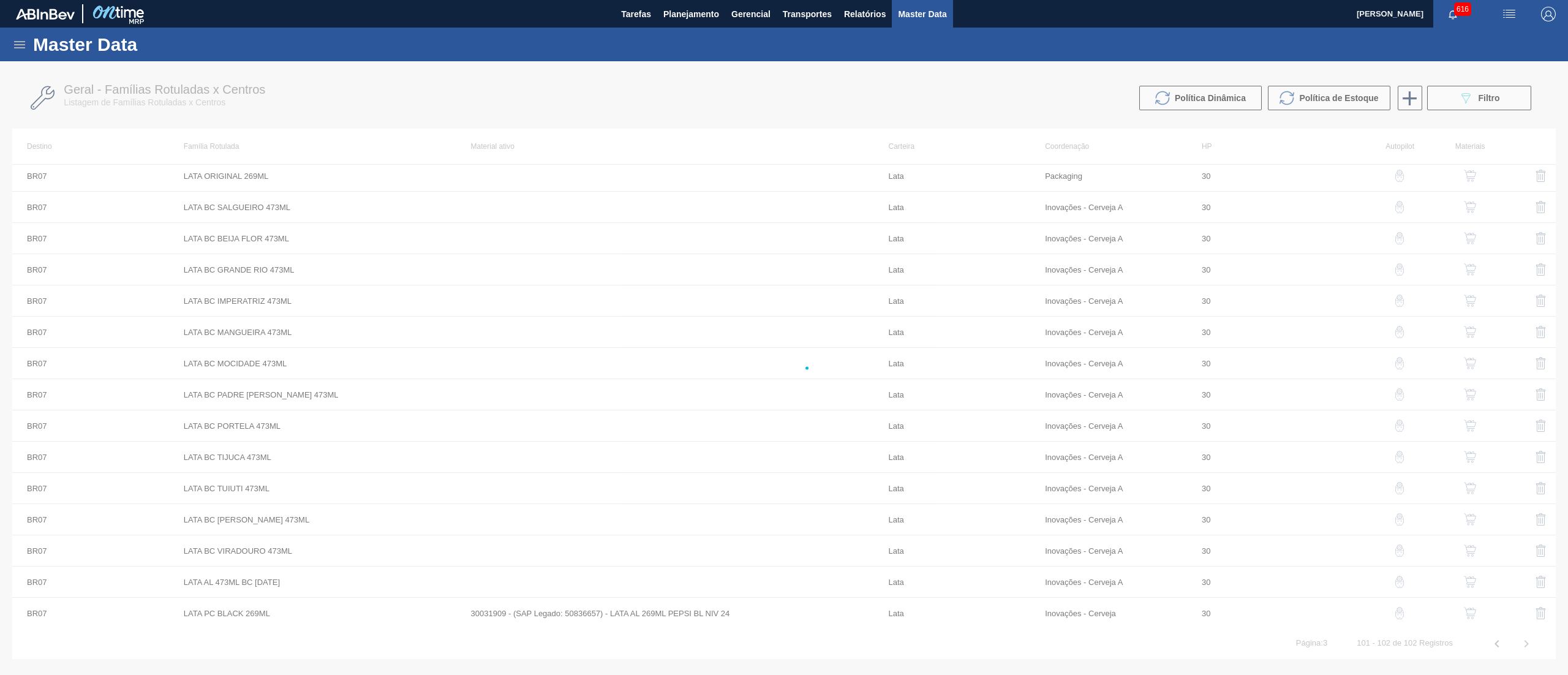
scroll to position [0, 0]
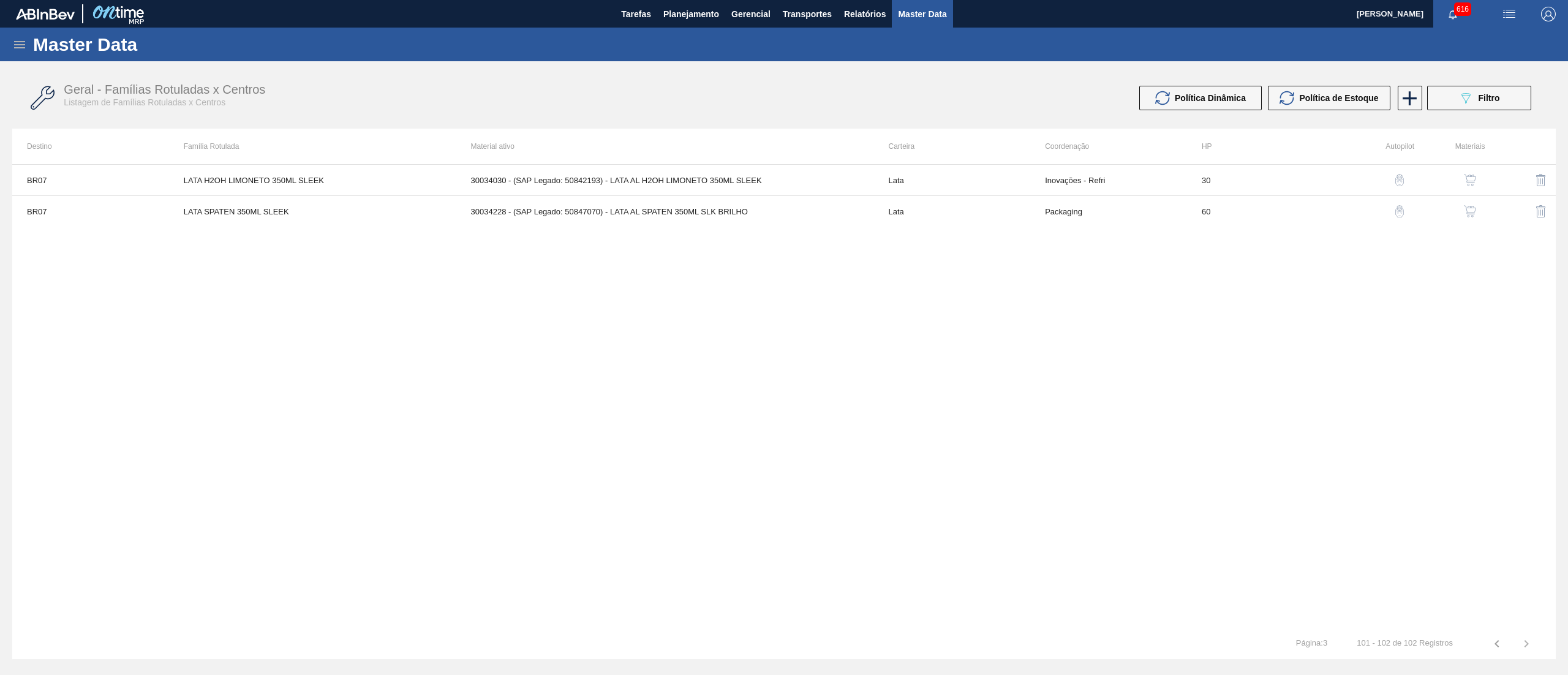
click at [1492, 645] on icon "button" at bounding box center [1496, 643] width 15 height 15
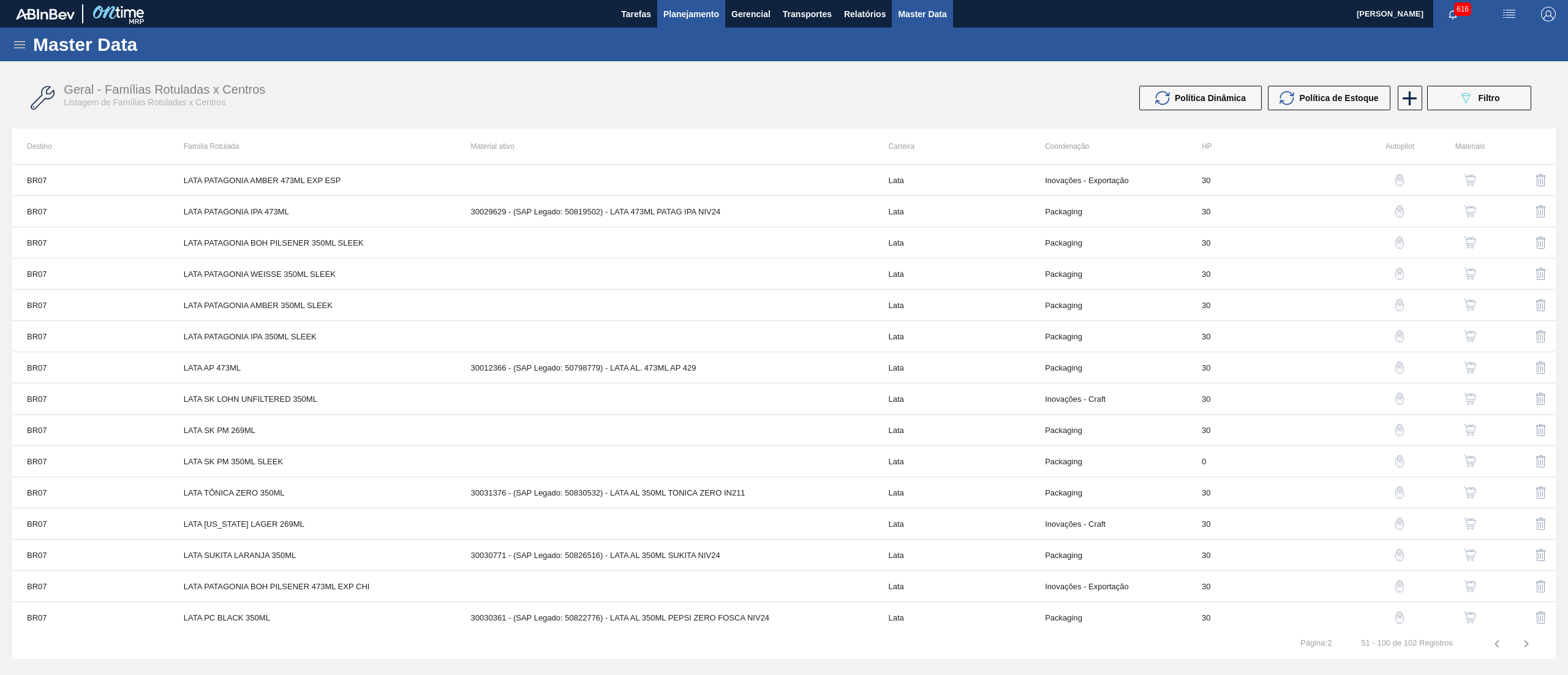
click at [705, 12] on span "Planejamento" at bounding box center [691, 14] width 56 height 15
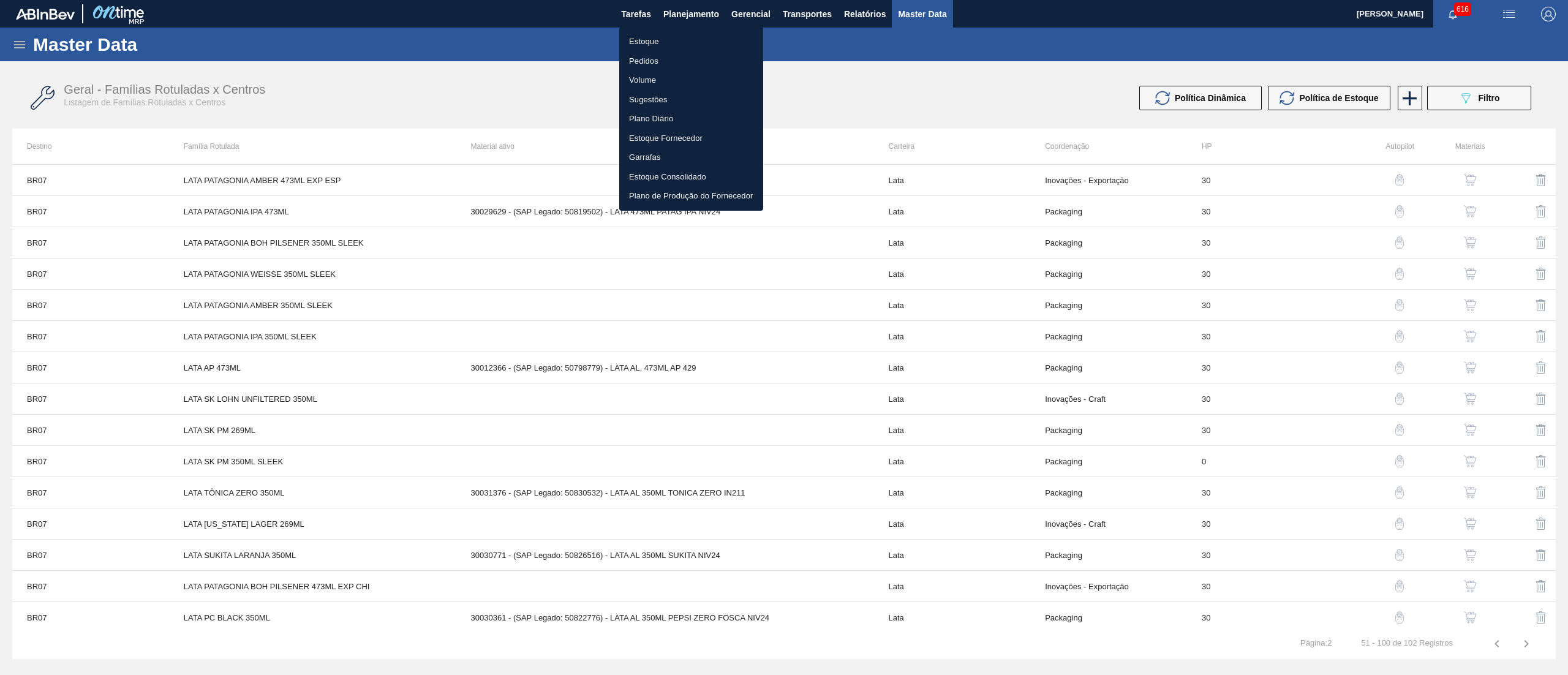
click at [698, 33] on li "Estoque" at bounding box center [691, 42] width 144 height 19
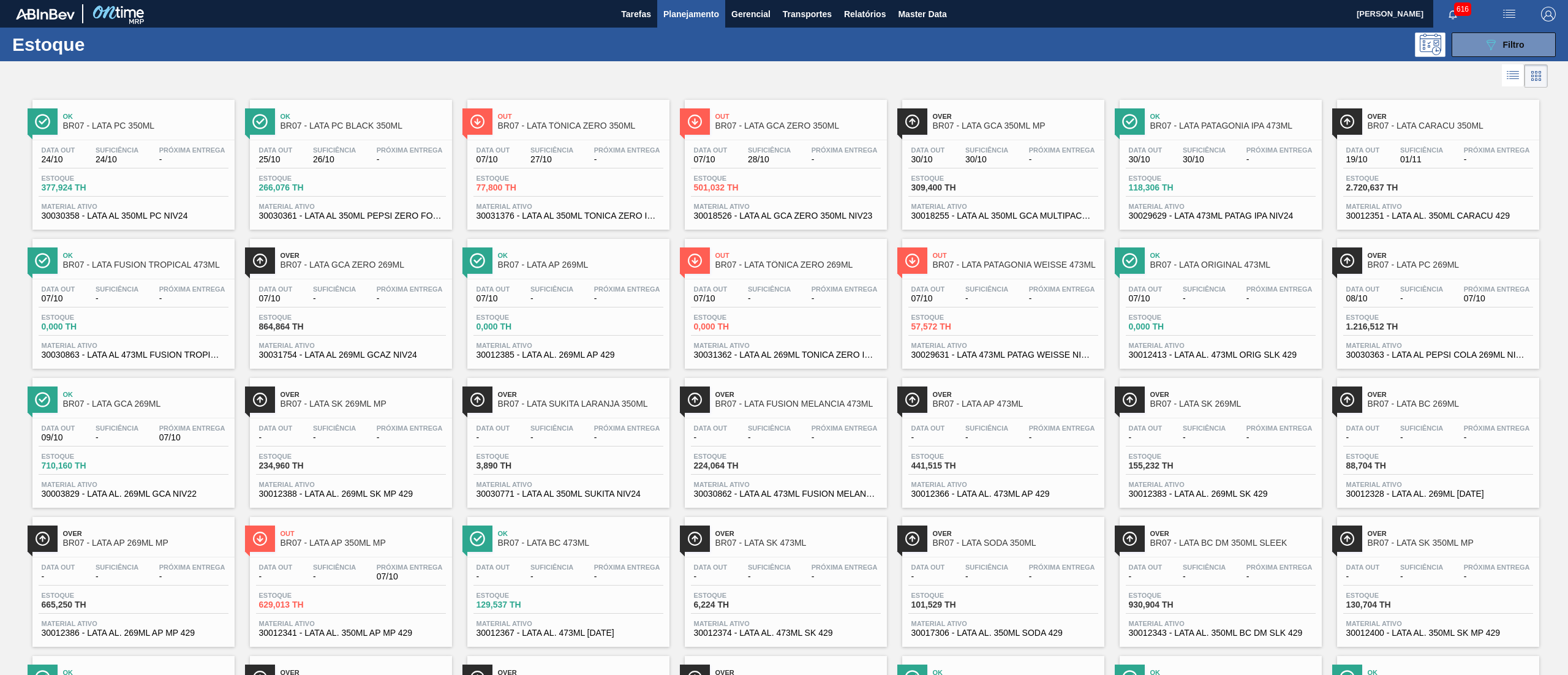
click at [1525, 28] on div "Estoque 089F7B8B-B2A5-4AFE-B5C0-19BA573D28AC Filtro" at bounding box center [784, 44] width 1568 height 34
click at [1512, 41] on span "Filtro" at bounding box center [1513, 45] width 21 height 10
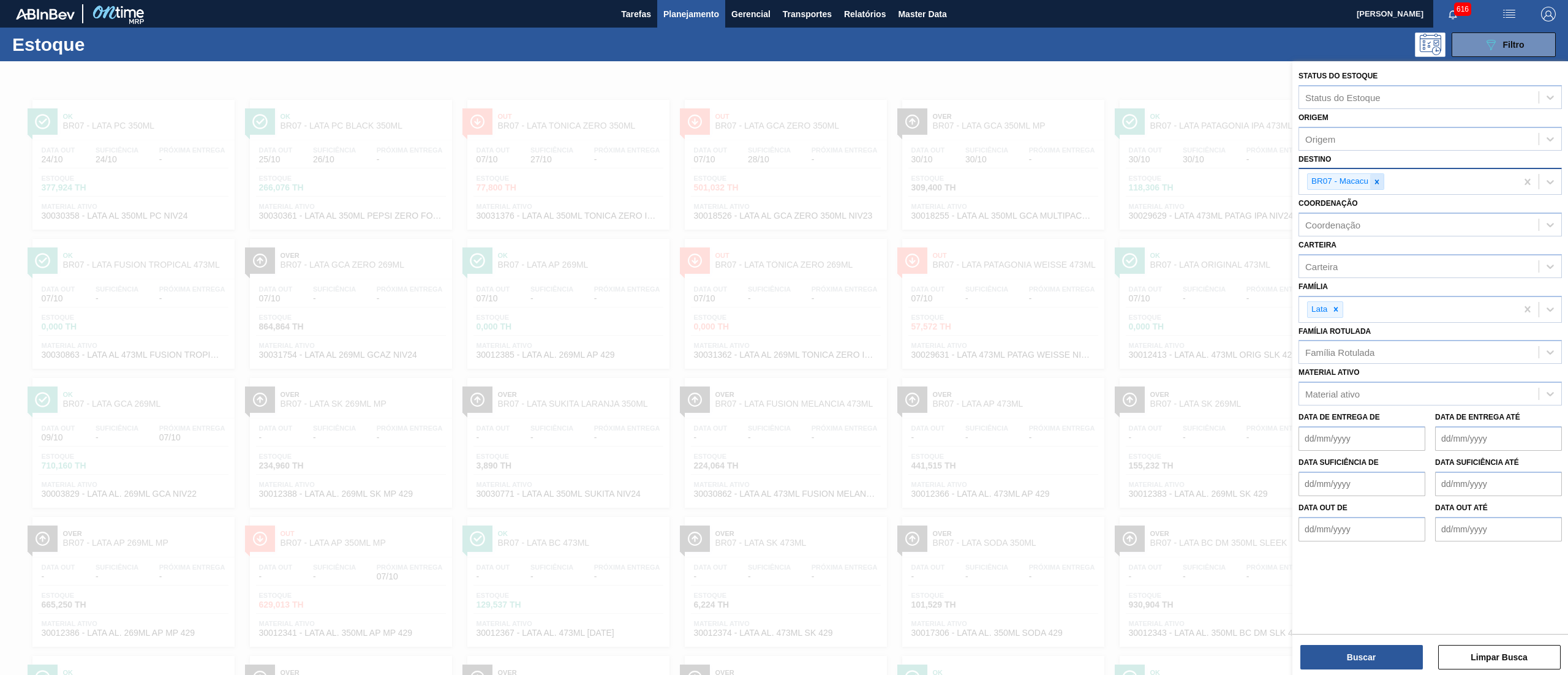
click at [1377, 182] on icon at bounding box center [1376, 181] width 9 height 9
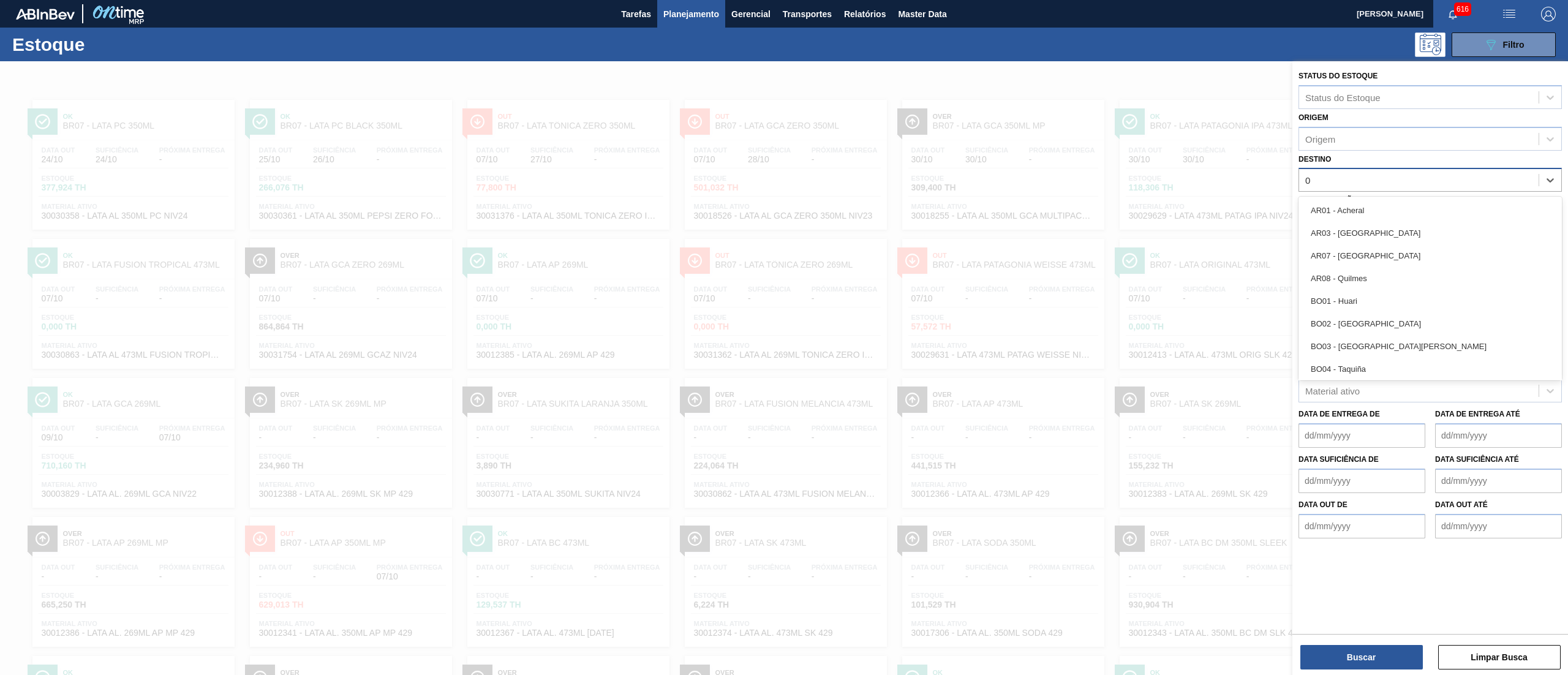
type input "02"
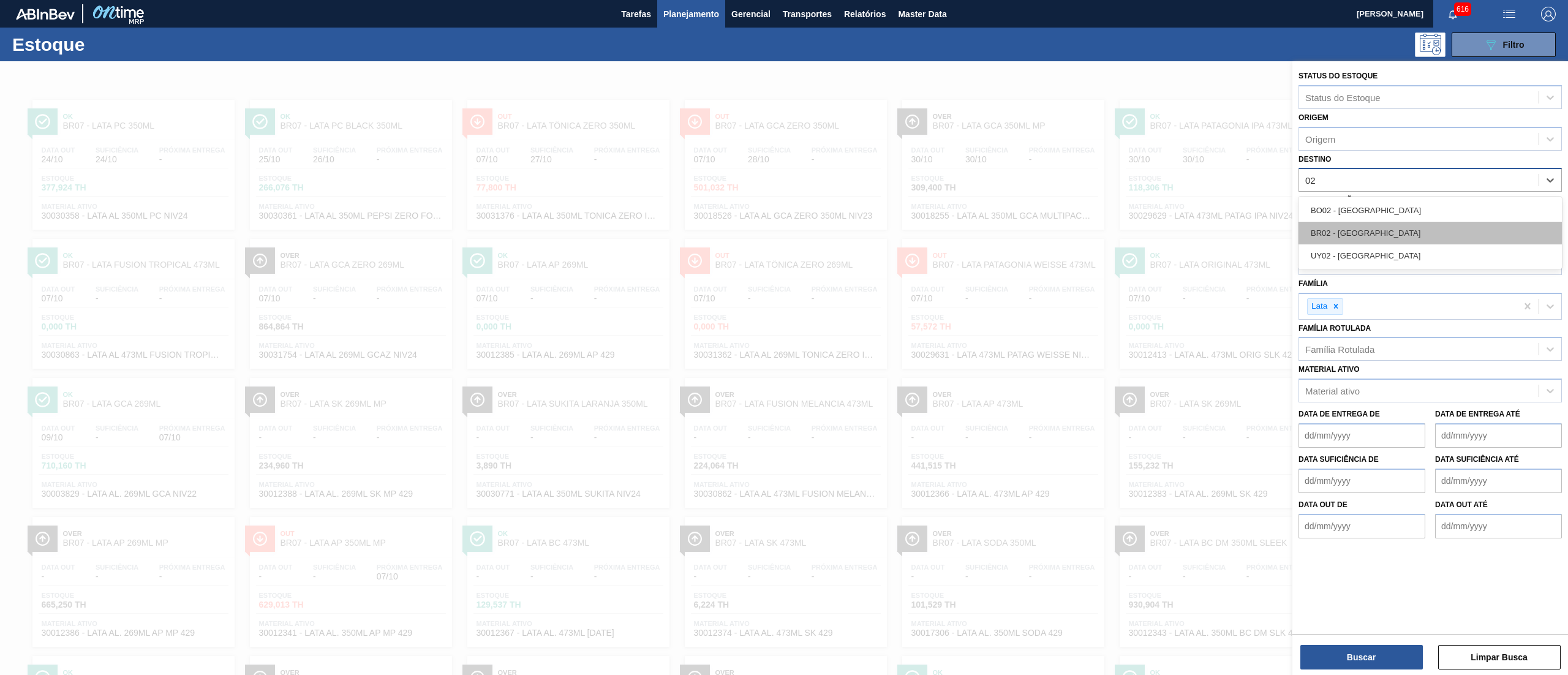
click at [1368, 235] on div "BR02 - [GEOGRAPHIC_DATA]" at bounding box center [1430, 233] width 263 height 22
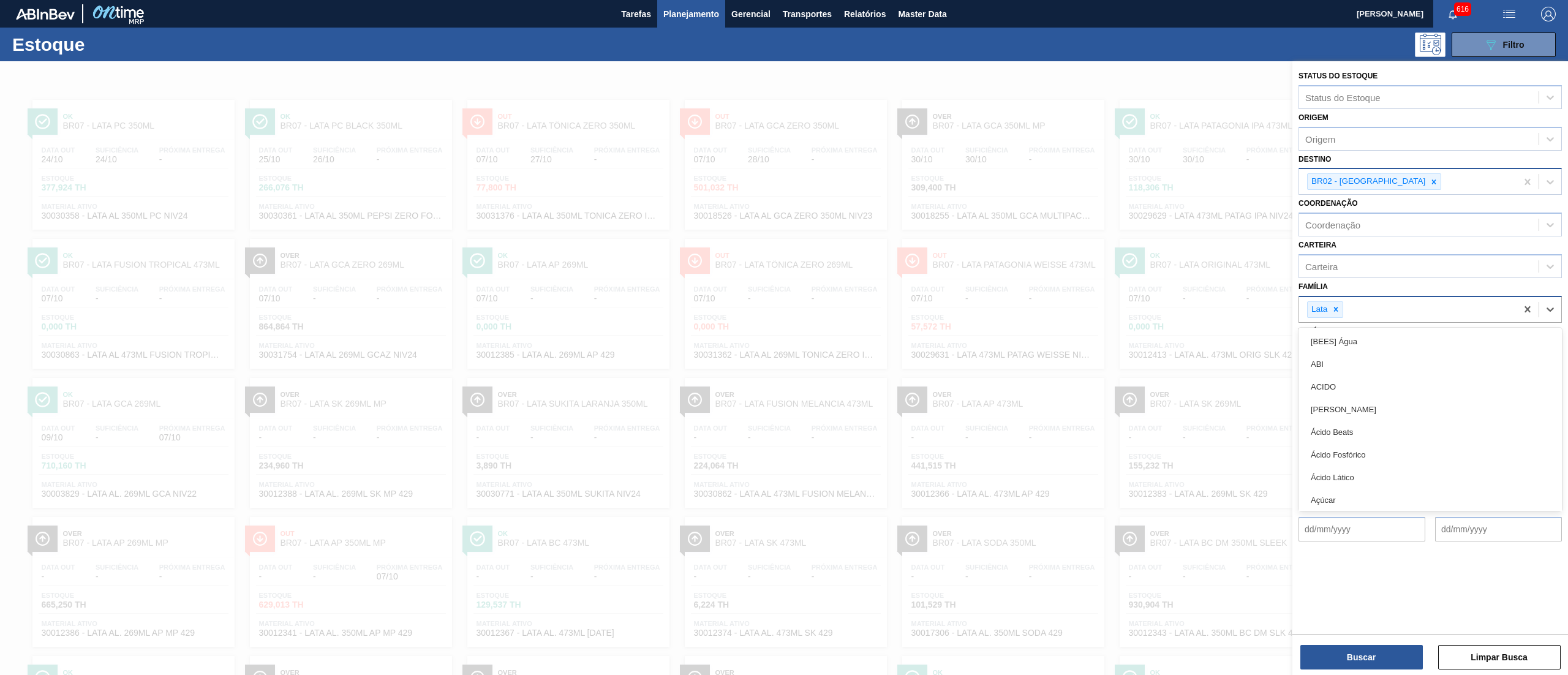
click at [1343, 310] on div "Lata" at bounding box center [1325, 309] width 36 height 17
click at [1340, 310] on div "Lata" at bounding box center [1325, 309] width 36 height 17
click at [1340, 310] on icon at bounding box center [1335, 309] width 9 height 9
type input "filme d"
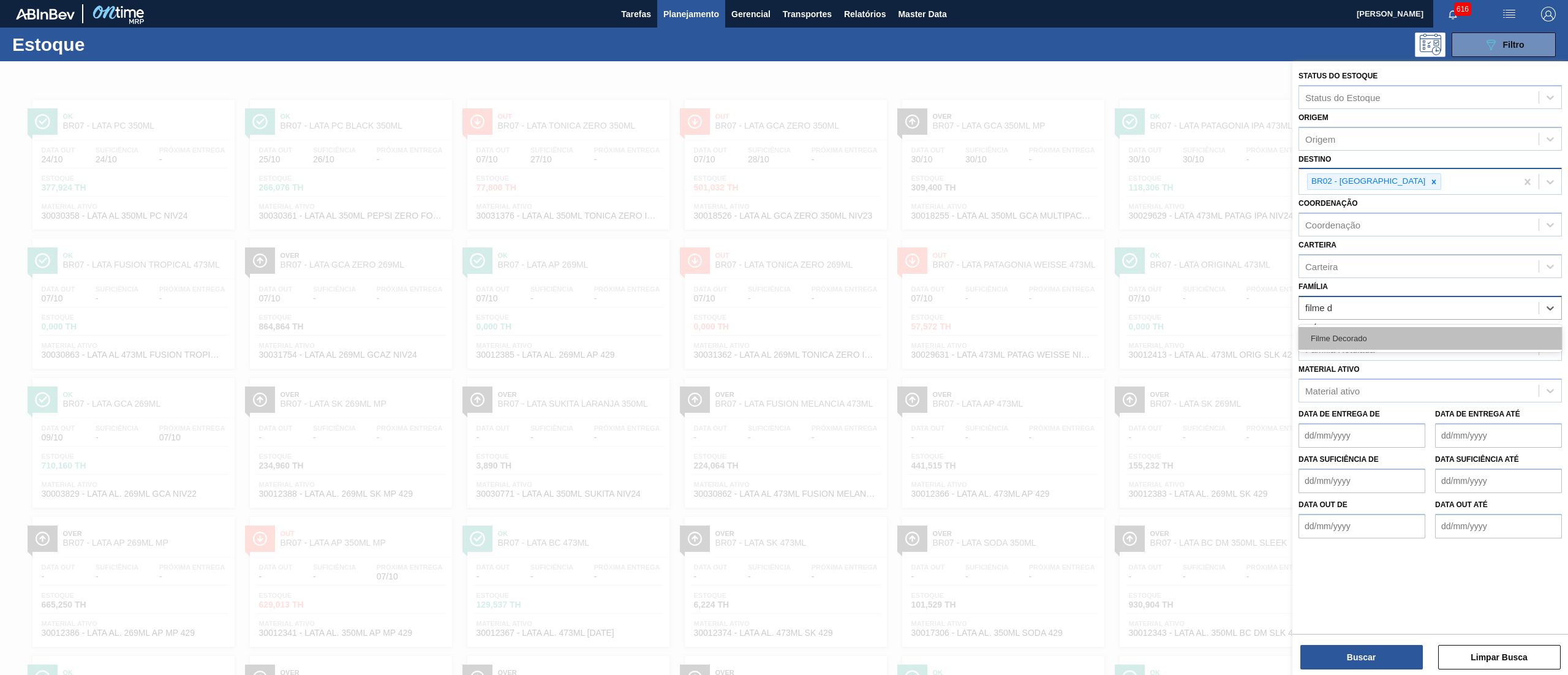
click at [1361, 331] on div "Filme Decorado" at bounding box center [1430, 338] width 263 height 22
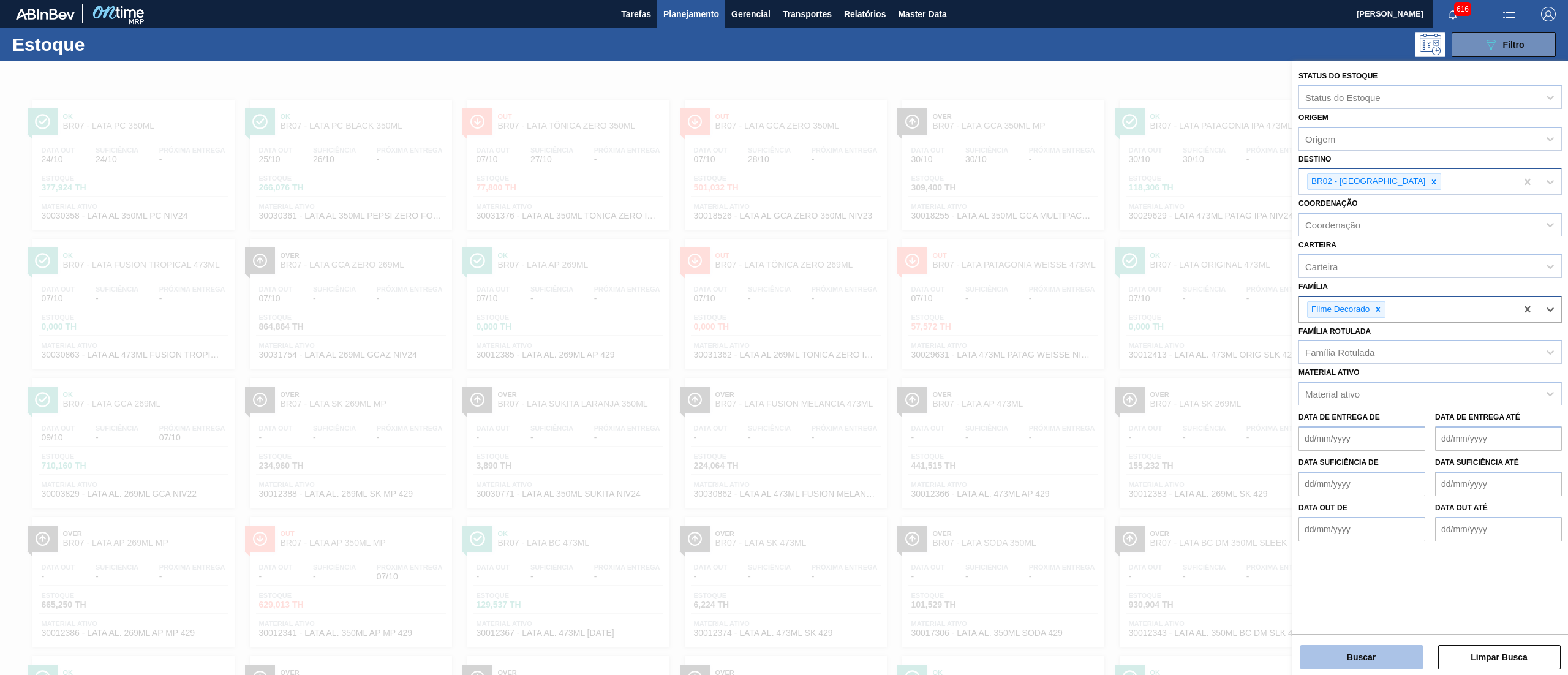
click at [1367, 669] on button "Buscar" at bounding box center [1362, 656] width 123 height 24
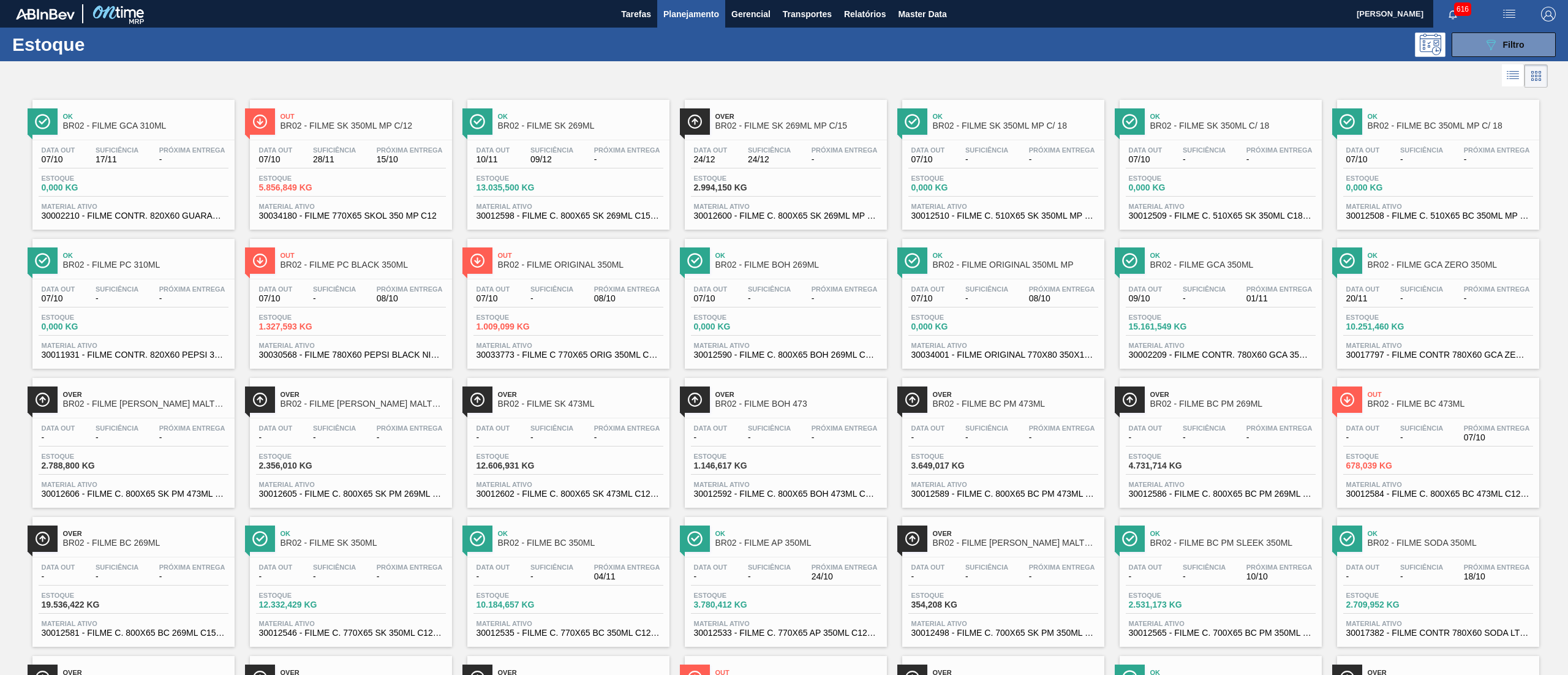
scroll to position [282, 0]
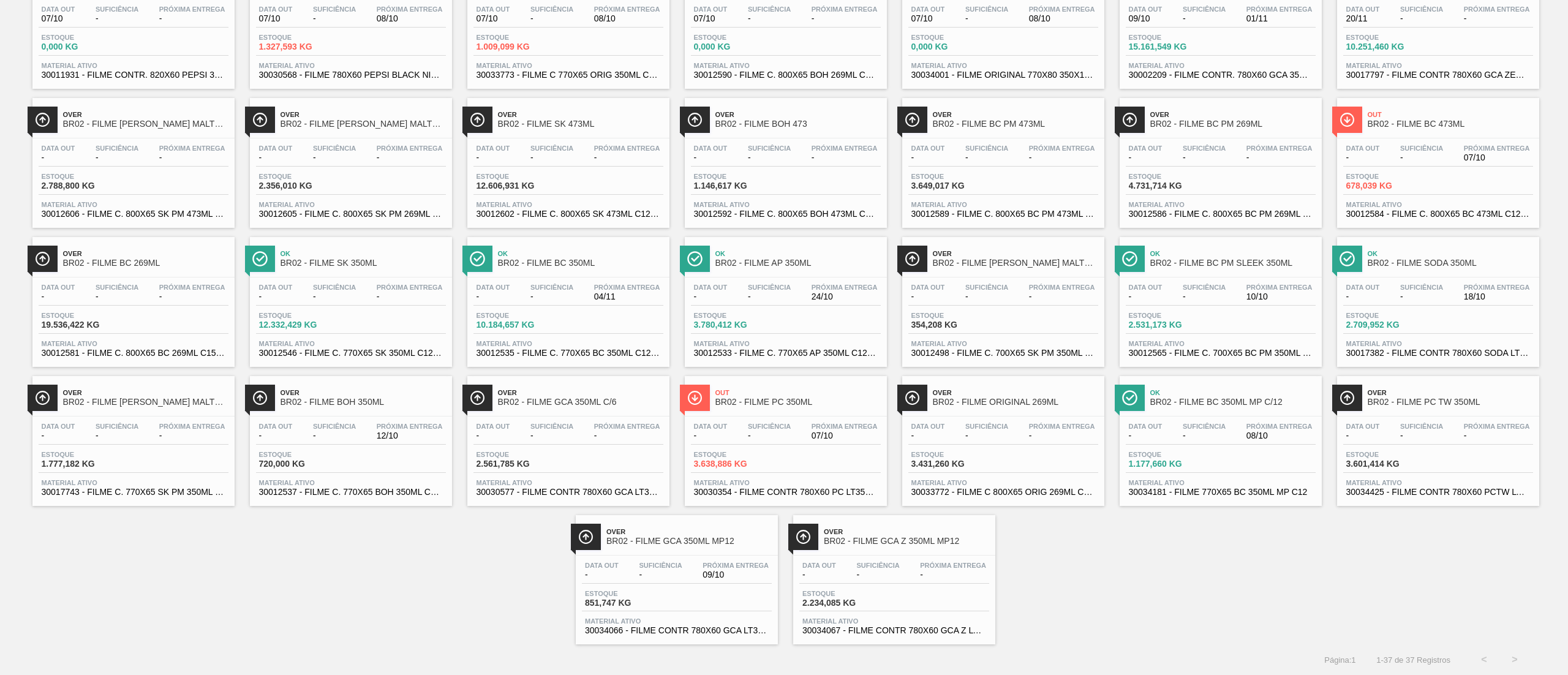
click at [675, 617] on div "Data out - Suficiência - Próxima Entrega 09/10 Estoque 851,747 KG Material ativ…" at bounding box center [677, 597] width 203 height 84
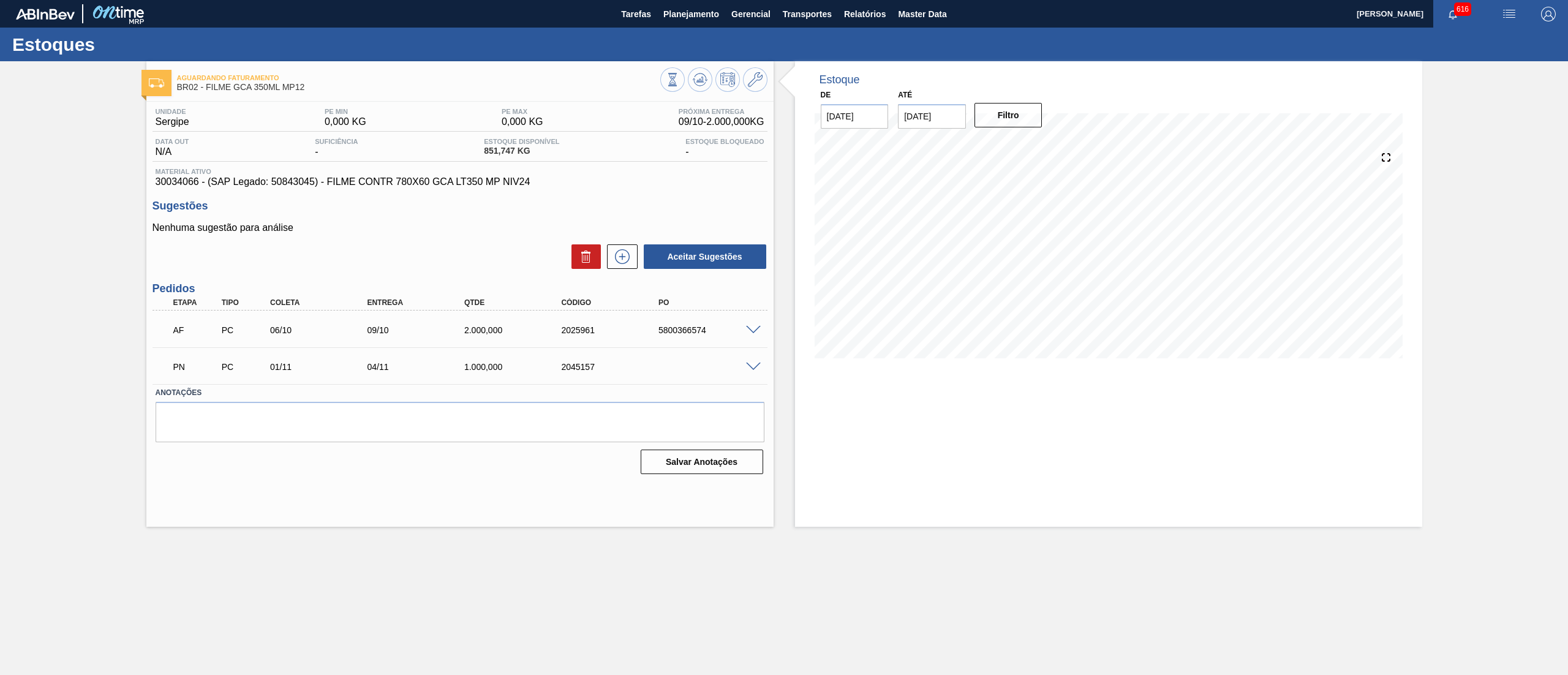
click at [743, 327] on div at bounding box center [755, 328] width 24 height 9
click at [750, 327] on span at bounding box center [753, 330] width 15 height 9
